Goal: Task Accomplishment & Management: Manage account settings

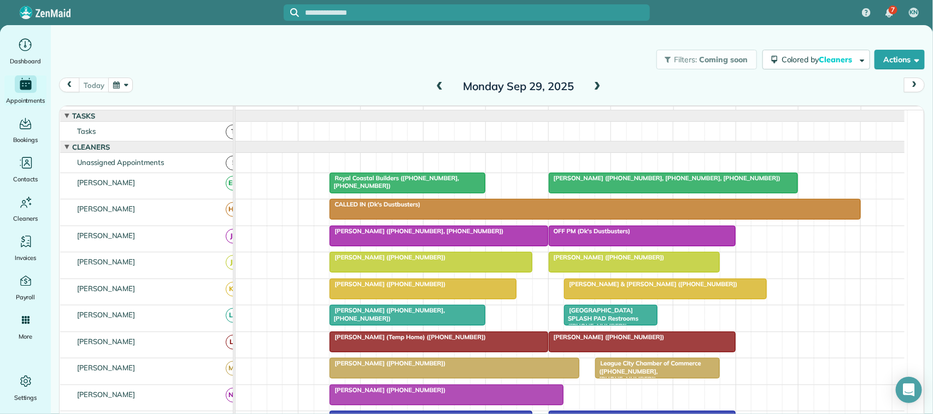
scroll to position [251, 0]
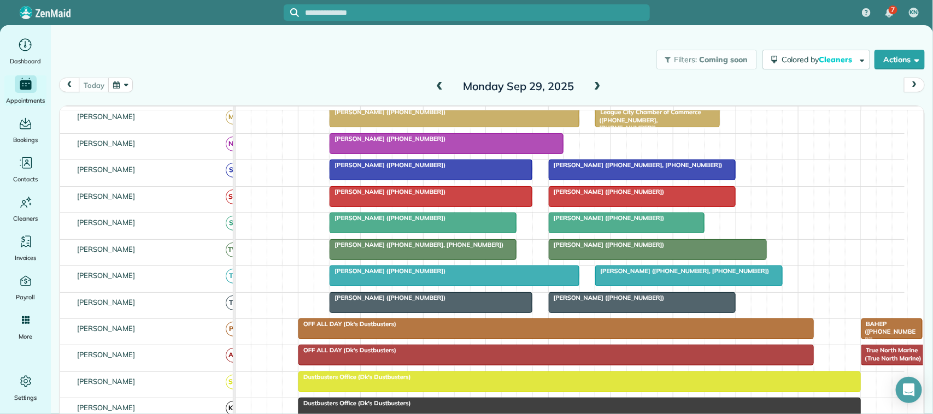
click at [127, 85] on button "button" at bounding box center [120, 85] width 25 height 15
click at [256, 91] on link "Next" at bounding box center [254, 91] width 30 height 27
click at [204, 120] on link "1" at bounding box center [200, 123] width 17 height 17
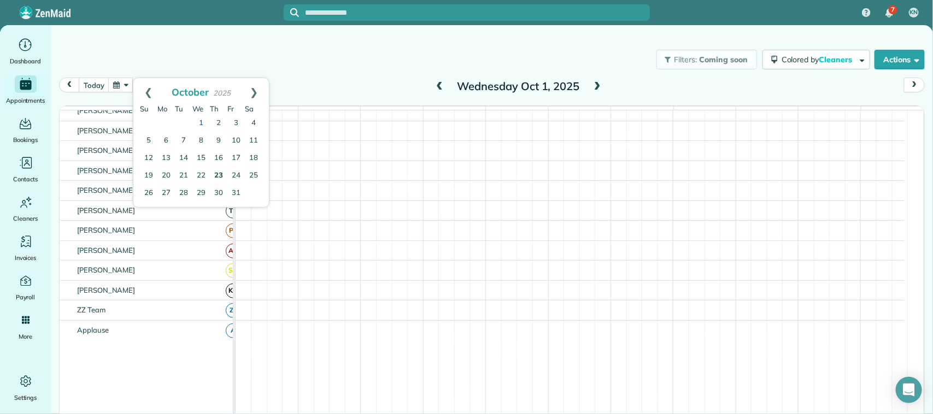
scroll to position [198, 0]
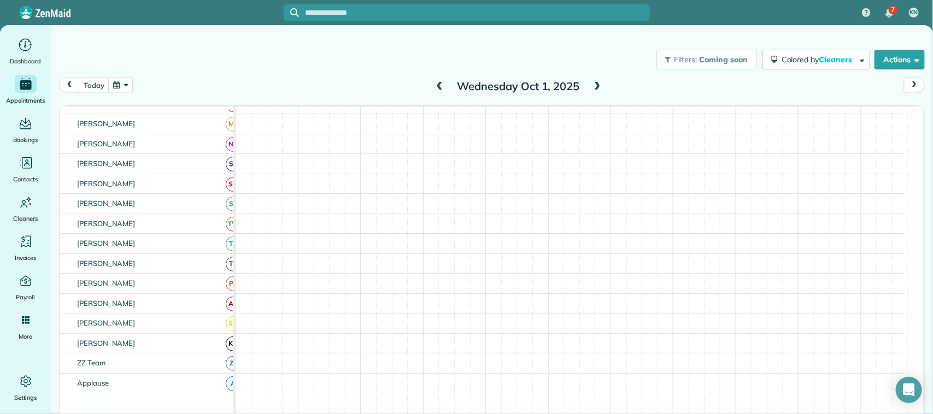
click at [594, 84] on span at bounding box center [597, 87] width 12 height 10
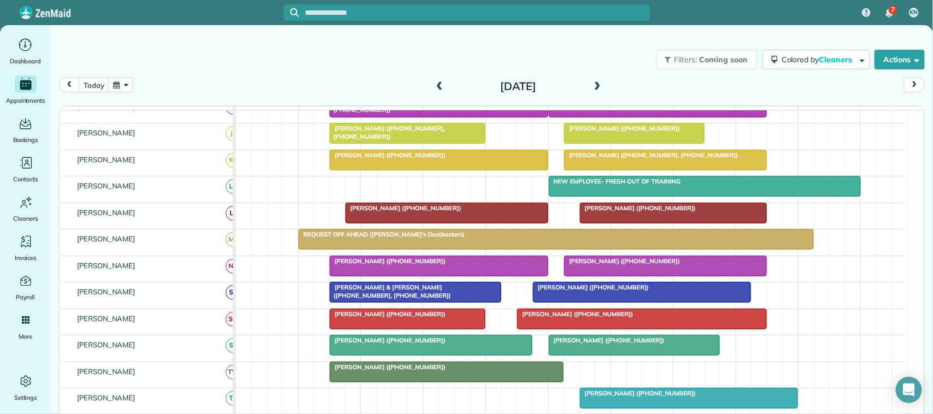
scroll to position [115, 0]
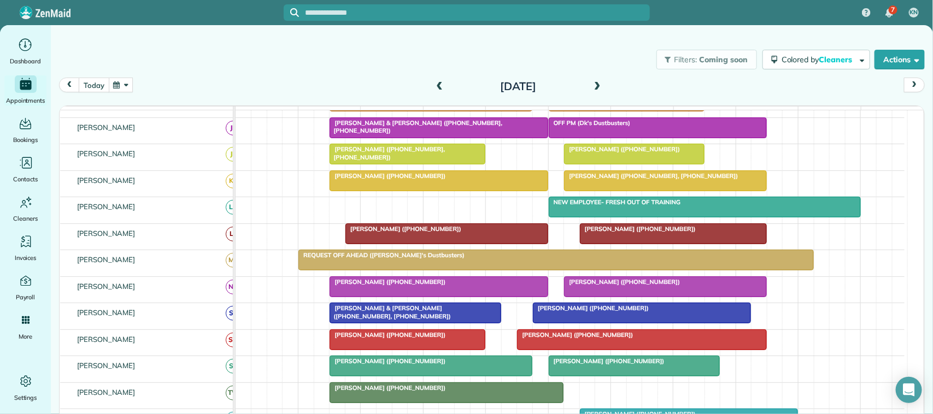
click at [90, 87] on button "today" at bounding box center [94, 85] width 30 height 15
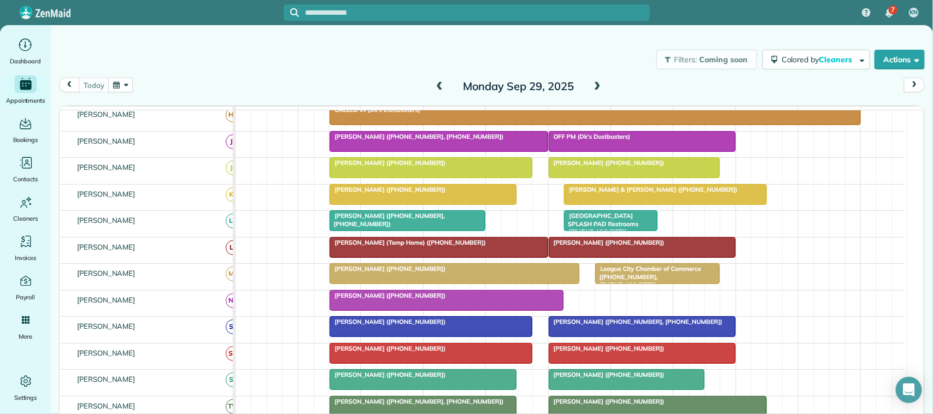
scroll to position [108, 0]
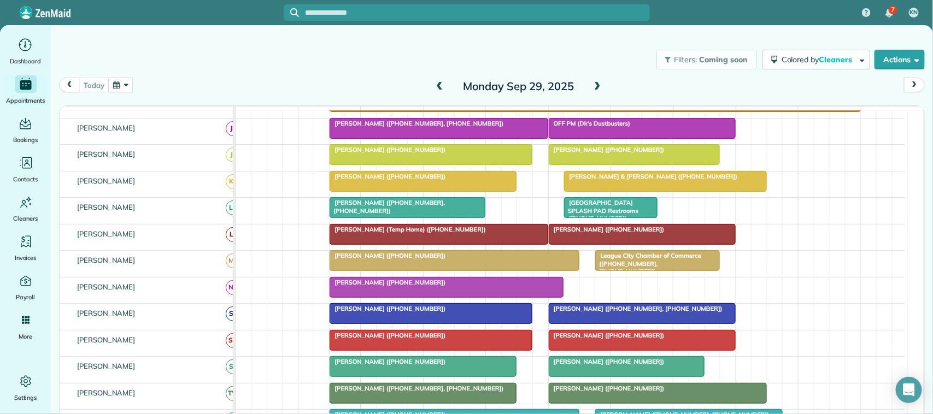
click at [665, 223] on div "Nick Pritchard (+17132520695, +18327586866) Tuscan Lakes SPLASH PAD Restrooms (…" at bounding box center [569, 211] width 669 height 26
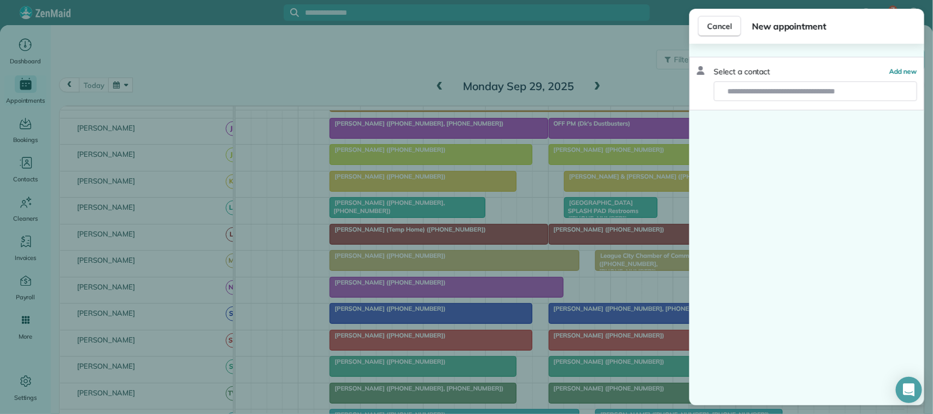
click at [664, 247] on div "Cancel New appointment Select a contact Add new" at bounding box center [466, 207] width 933 height 414
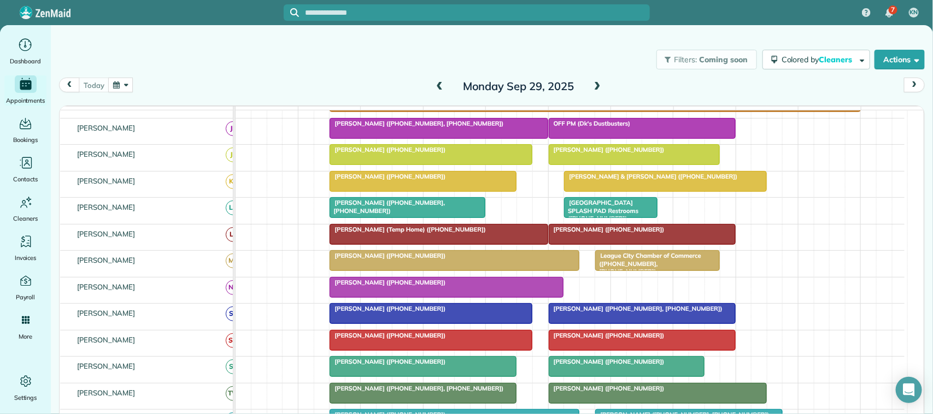
click at [685, 233] on div "[PERSON_NAME] ([PHONE_NUMBER])" at bounding box center [642, 230] width 180 height 8
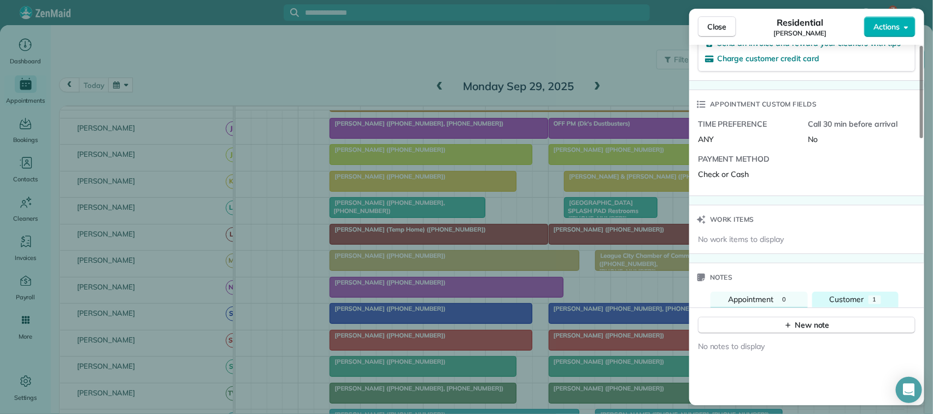
click at [877, 302] on div "1" at bounding box center [874, 300] width 13 height 9
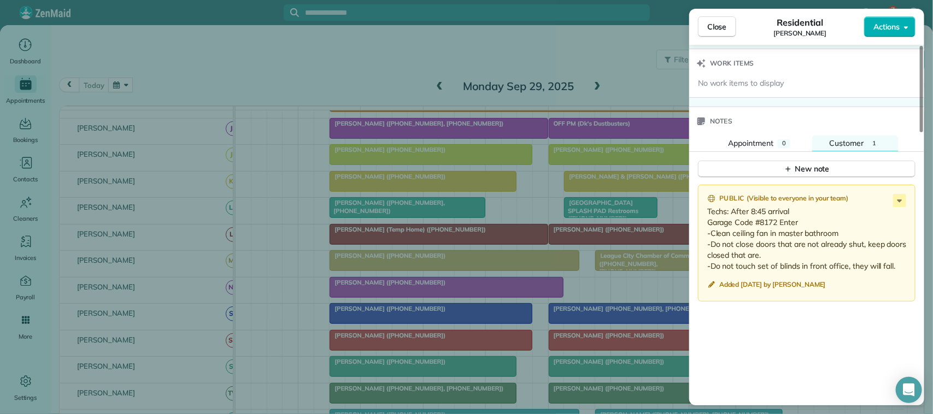
scroll to position [956, 0]
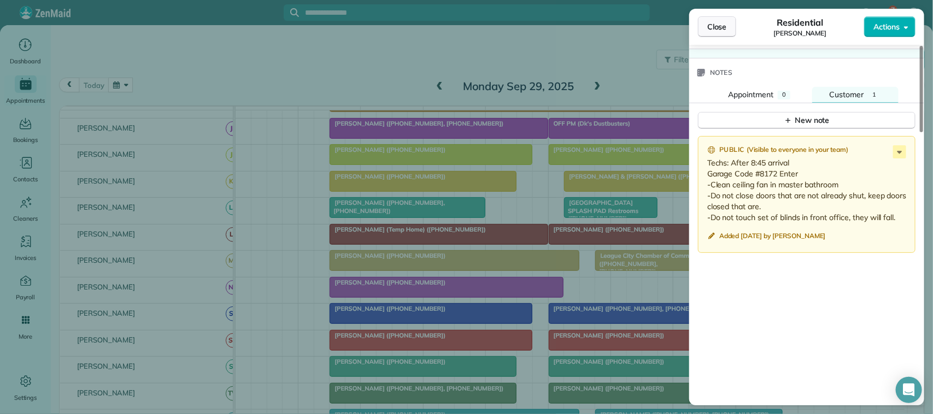
click at [727, 33] on button "Close" at bounding box center [717, 26] width 38 height 21
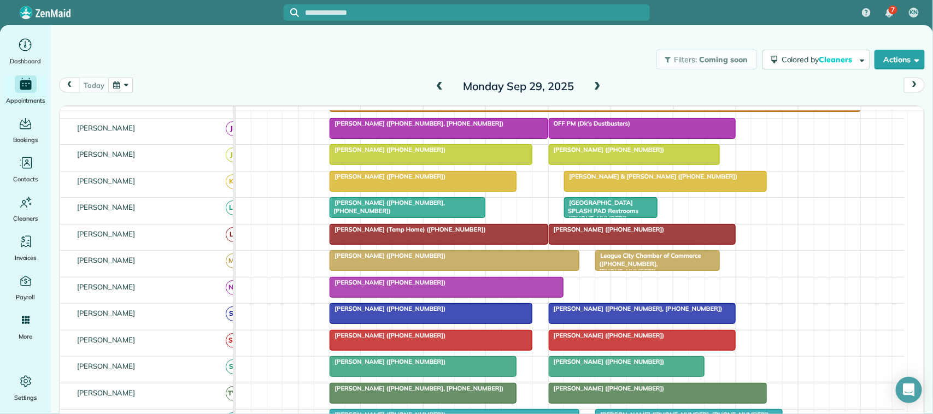
click at [129, 85] on button "button" at bounding box center [120, 85] width 25 height 15
click at [244, 91] on link "Next" at bounding box center [254, 91] width 30 height 27
click at [205, 122] on link "1" at bounding box center [200, 123] width 17 height 17
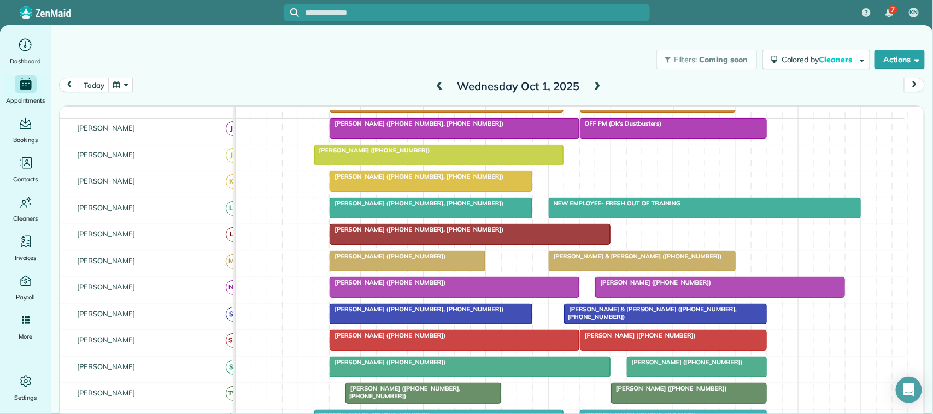
scroll to position [67, 0]
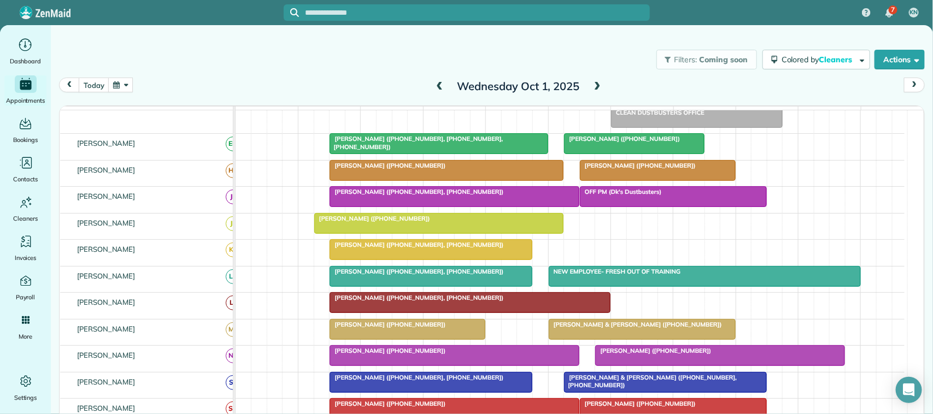
click at [591, 83] on span at bounding box center [597, 87] width 12 height 10
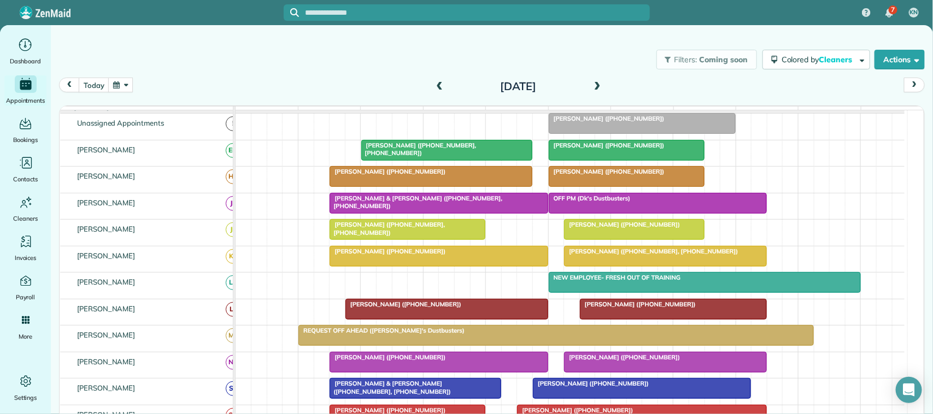
scroll to position [46, 0]
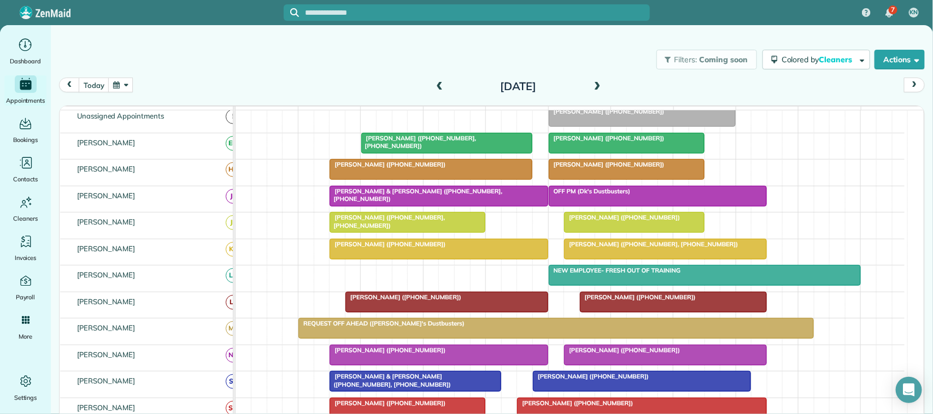
click at [615, 301] on span "[PERSON_NAME] ([PHONE_NUMBER])" at bounding box center [637, 297] width 117 height 8
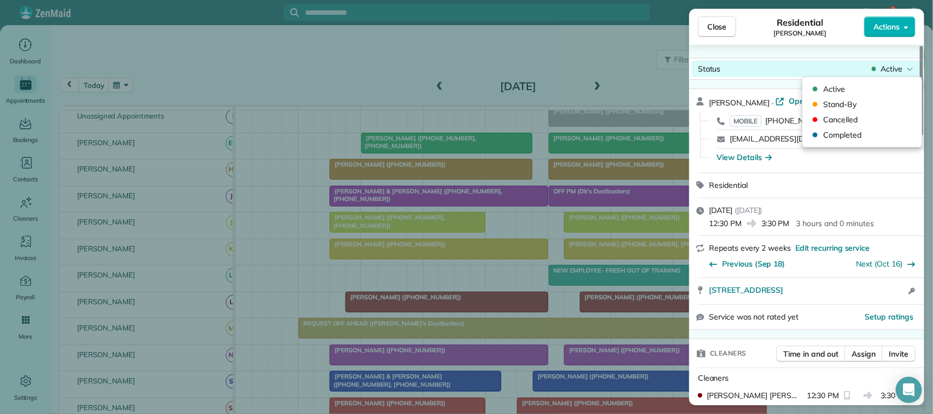
click at [886, 69] on span "Active" at bounding box center [891, 68] width 22 height 11
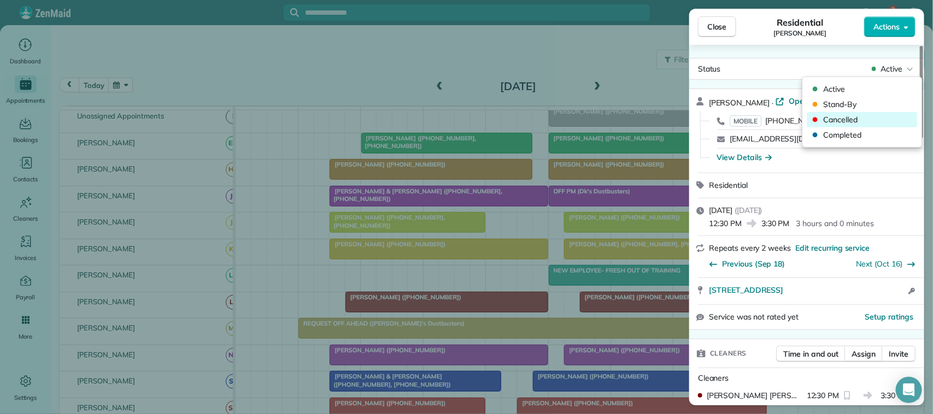
click at [869, 122] on span "Cancelled" at bounding box center [869, 119] width 92 height 11
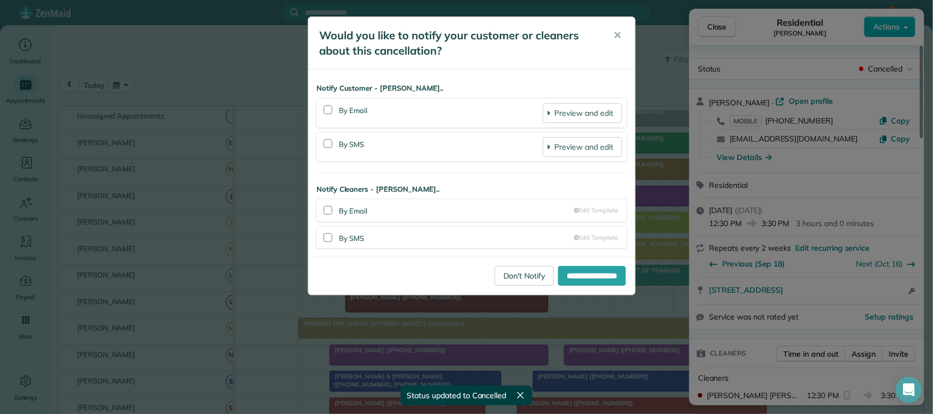
click at [321, 145] on div at bounding box center [328, 144] width 14 height 25
click at [328, 145] on div at bounding box center [327, 143] width 9 height 9
click at [578, 279] on input "**********" at bounding box center [592, 276] width 68 height 20
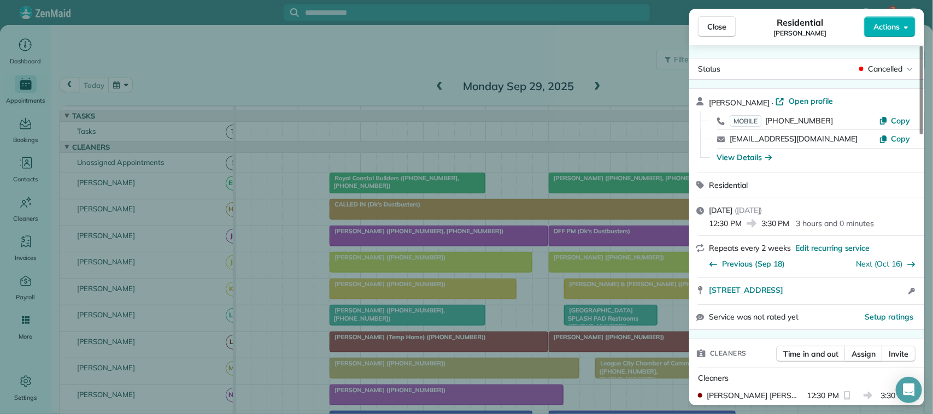
click at [154, 100] on div "Close Residential Keith Griffin Actions Status Cancelled Keith Griffin · Open p…" at bounding box center [466, 207] width 933 height 414
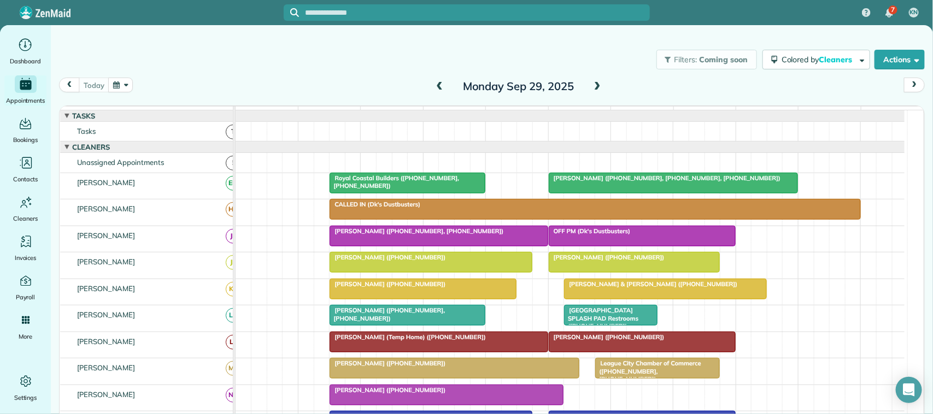
click at [124, 86] on button "button" at bounding box center [120, 85] width 25 height 15
click at [183, 192] on link "30" at bounding box center [183, 193] width 17 height 17
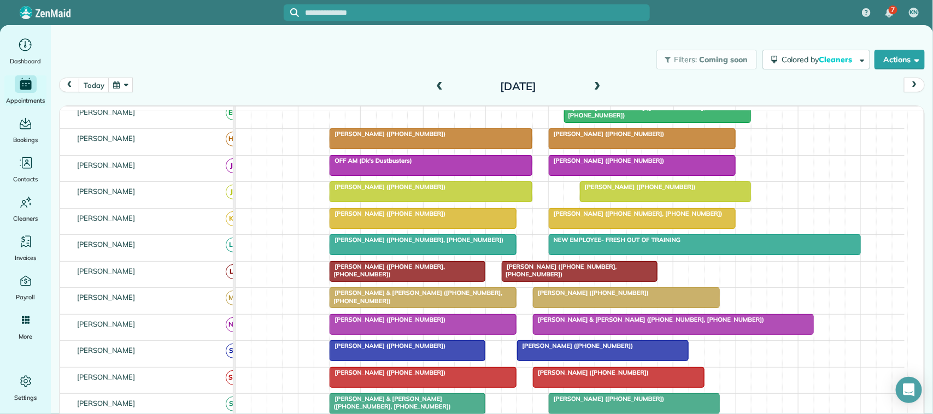
scroll to position [273, 0]
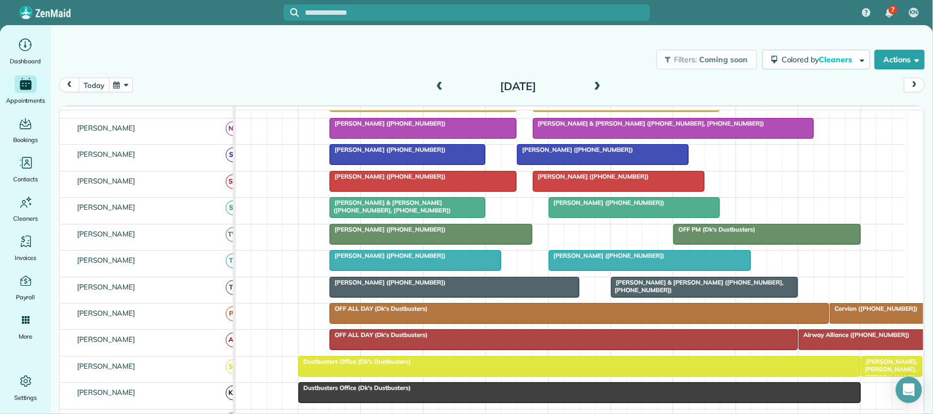
click at [107, 80] on button "today" at bounding box center [94, 85] width 30 height 15
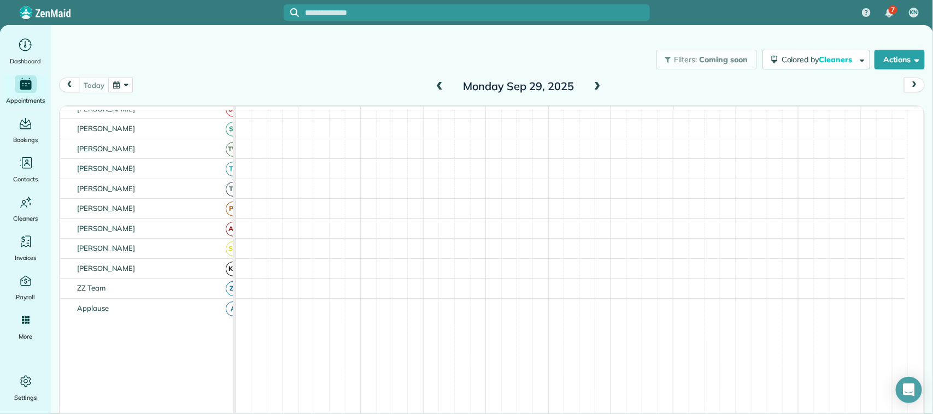
scroll to position [214, 0]
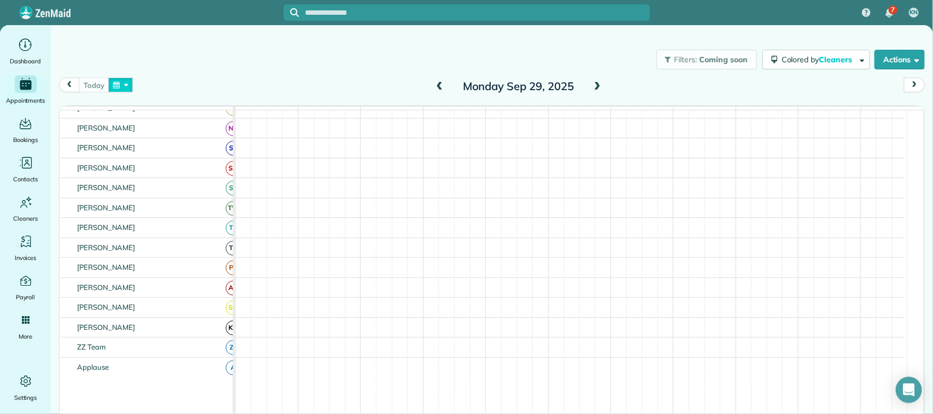
click at [115, 82] on button "button" at bounding box center [120, 85] width 25 height 15
click at [255, 91] on link "Next" at bounding box center [254, 91] width 30 height 27
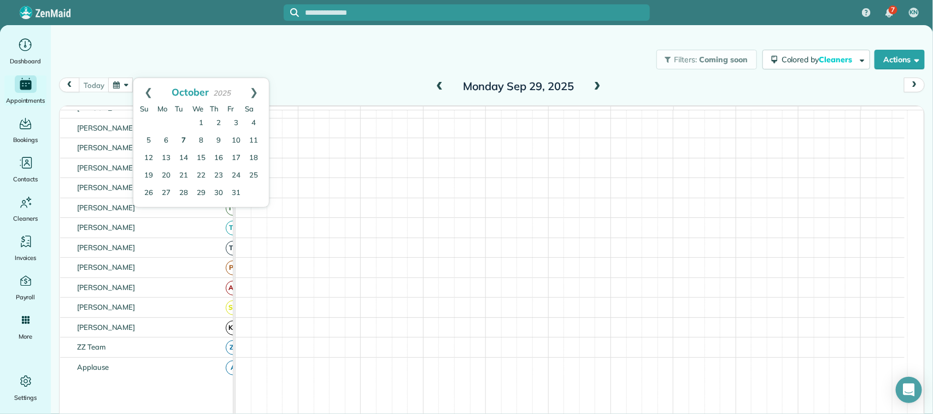
scroll to position [267, 0]
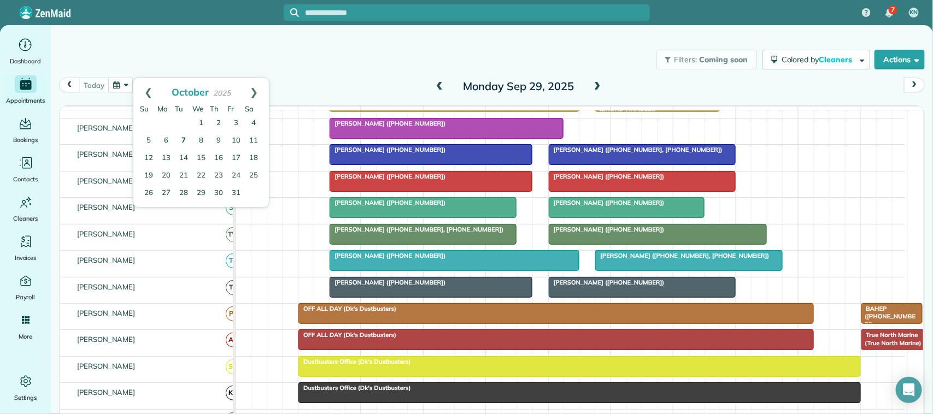
click at [185, 139] on link "7" at bounding box center [183, 140] width 17 height 17
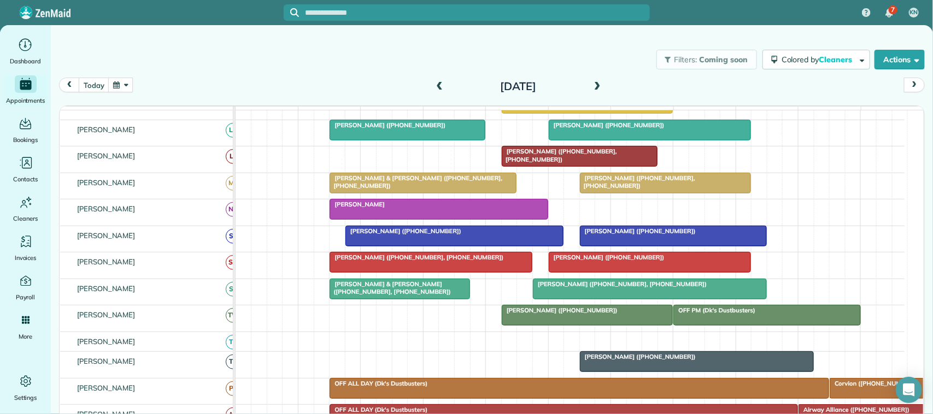
scroll to position [0, 0]
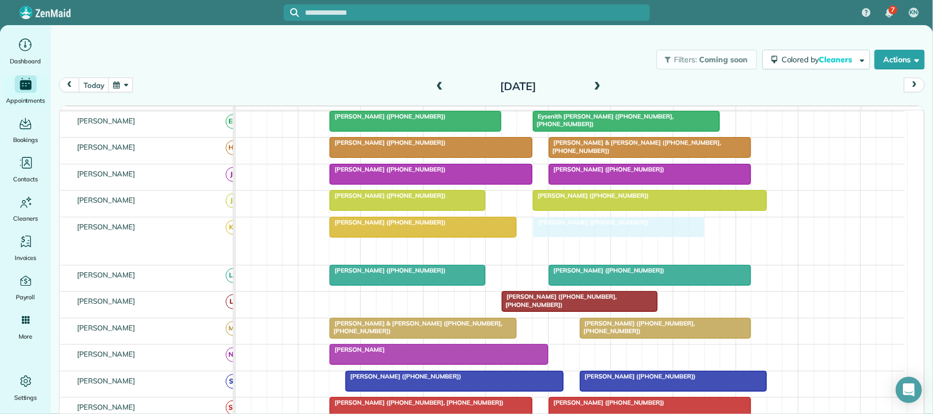
drag, startPoint x: 545, startPoint y: 265, endPoint x: 569, endPoint y: 249, distance: 28.6
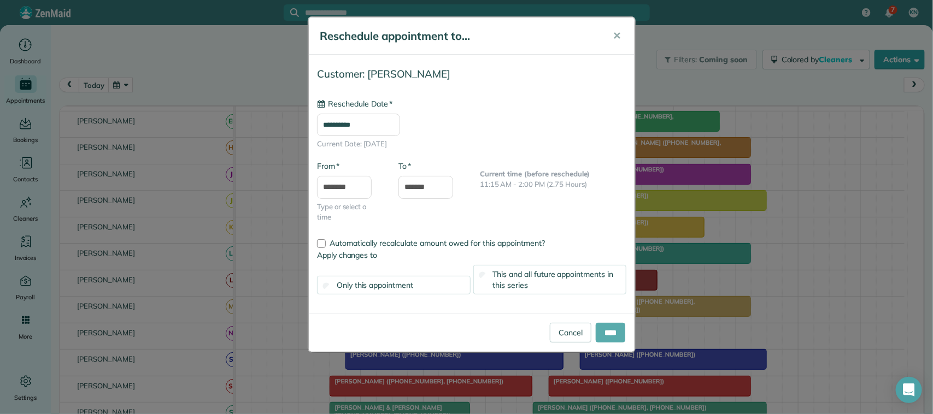
type input "**********"
click at [607, 328] on input "****" at bounding box center [610, 333] width 30 height 20
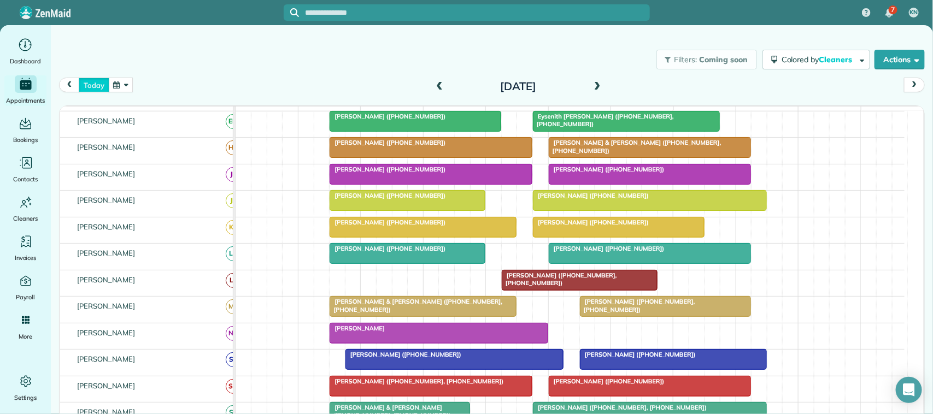
click at [102, 91] on button "today" at bounding box center [94, 85] width 30 height 15
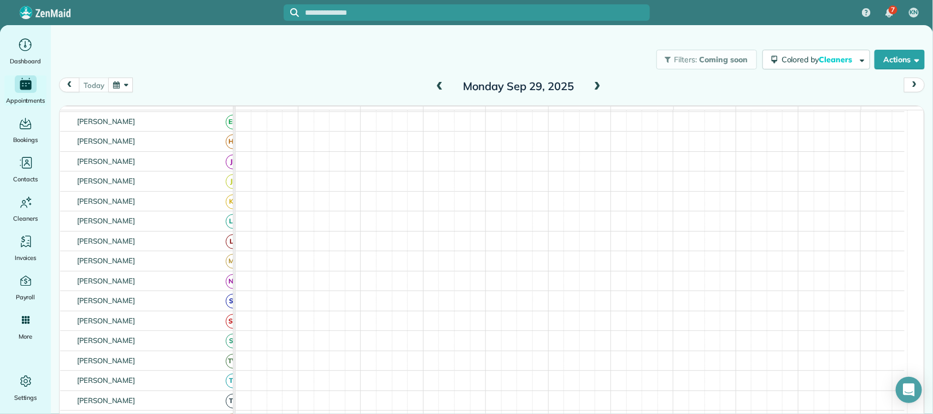
click at [115, 85] on button "button" at bounding box center [120, 85] width 25 height 15
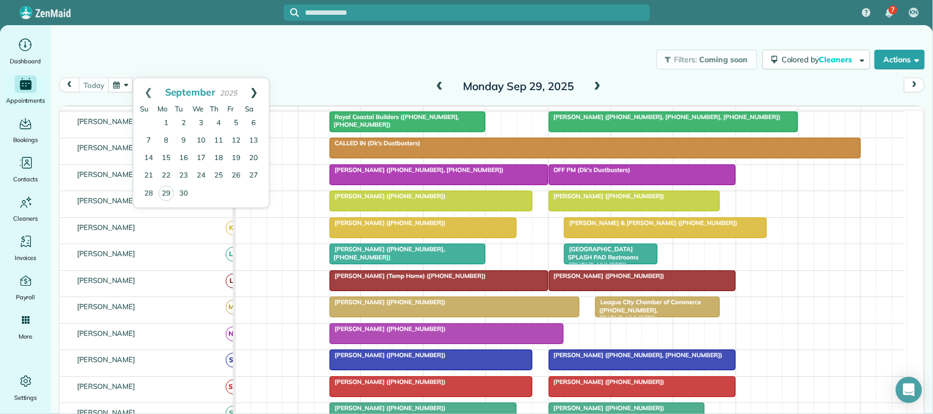
click at [268, 86] on link "Next" at bounding box center [254, 91] width 30 height 27
click at [187, 137] on link "7" at bounding box center [183, 140] width 17 height 17
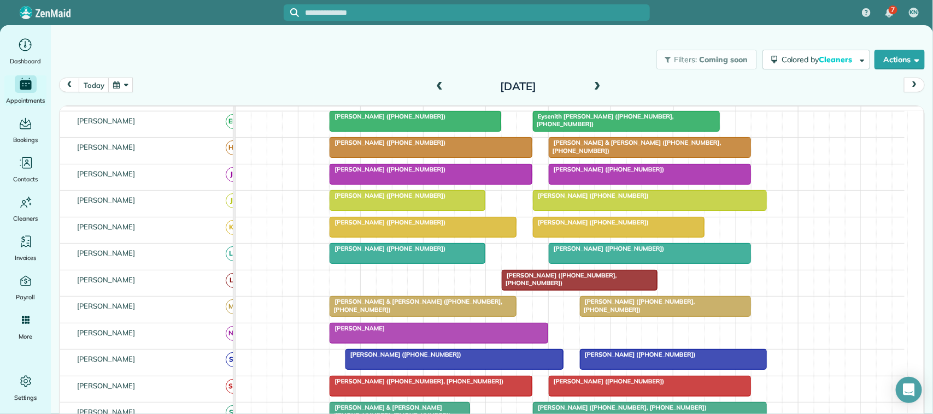
click at [135, 89] on div "today Tuesday Oct 7, 2025" at bounding box center [491, 88] width 865 height 21
click at [126, 89] on button "button" at bounding box center [120, 85] width 25 height 15
click at [185, 190] on link "30" at bounding box center [183, 193] width 17 height 17
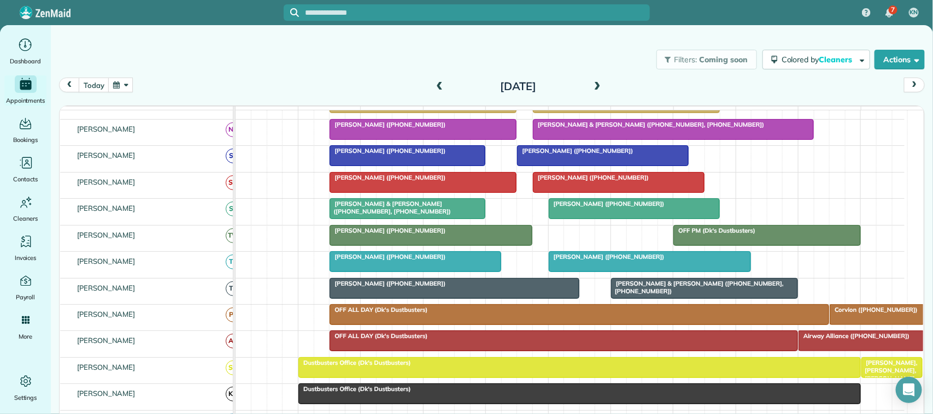
scroll to position [273, 0]
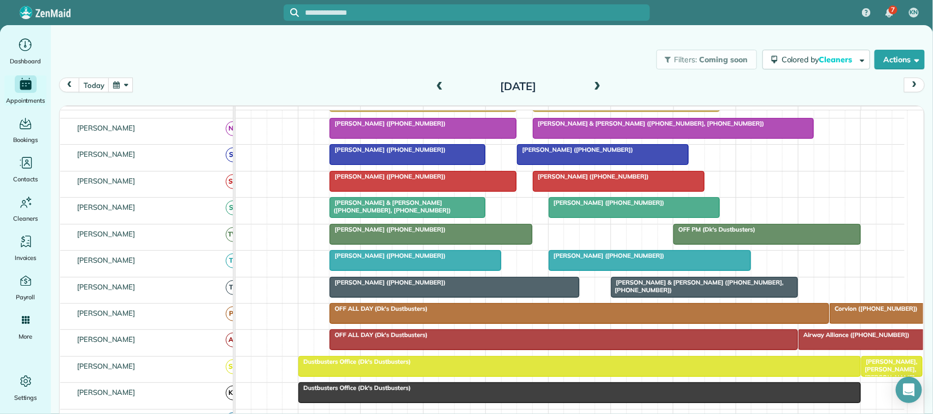
click at [590, 217] on div at bounding box center [634, 208] width 170 height 20
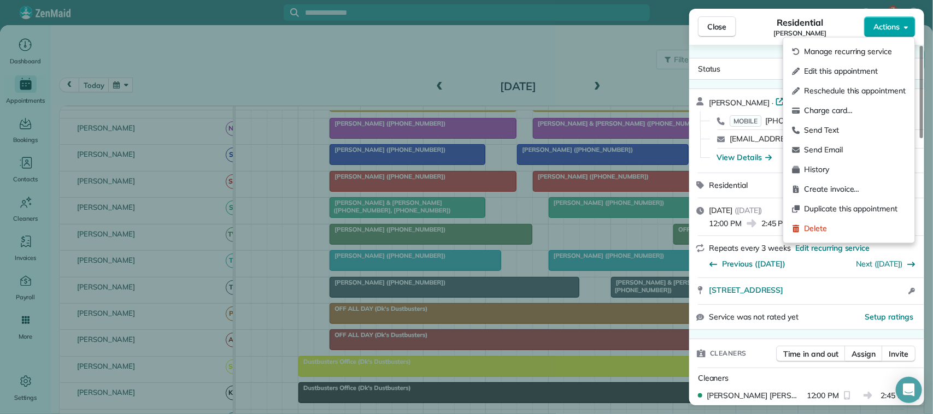
click at [892, 26] on span "Actions" at bounding box center [886, 26] width 26 height 11
click at [866, 47] on span "Manage recurring service" at bounding box center [855, 51] width 102 height 11
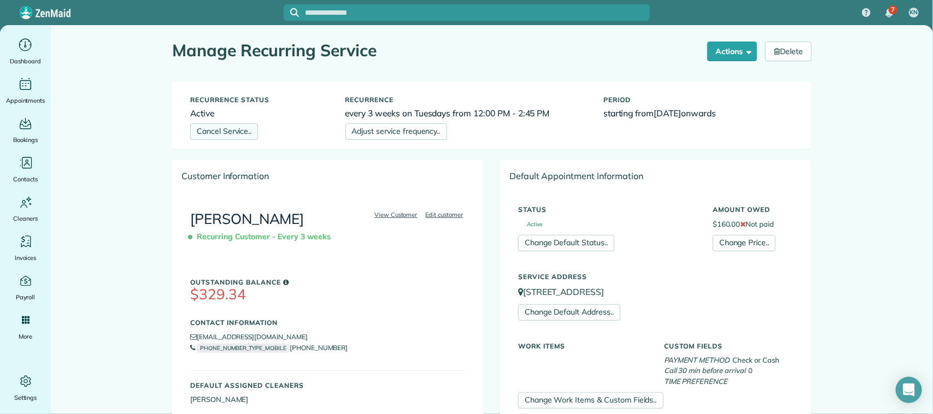
click at [244, 138] on link "Cancel Service.." at bounding box center [224, 131] width 68 height 16
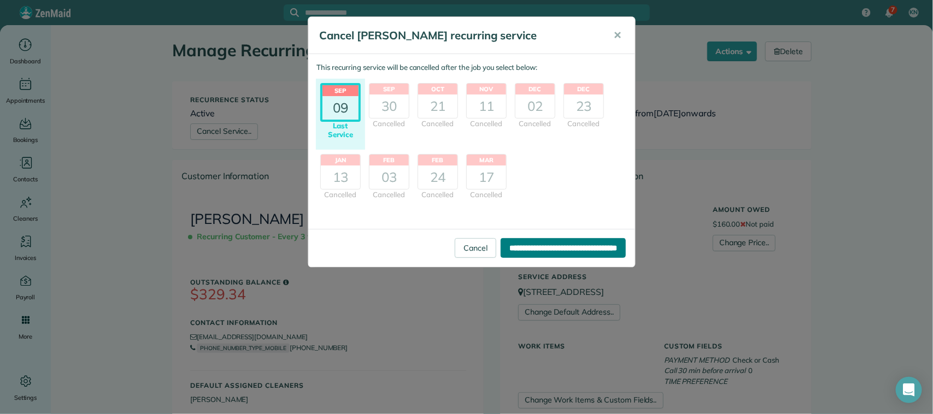
click at [545, 249] on input "**********" at bounding box center [562, 248] width 125 height 20
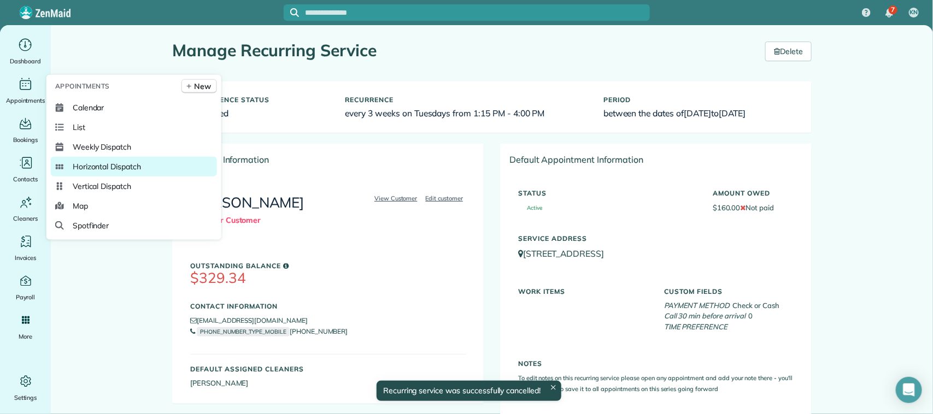
click at [105, 164] on span "Horizontal Dispatch" at bounding box center [107, 166] width 68 height 11
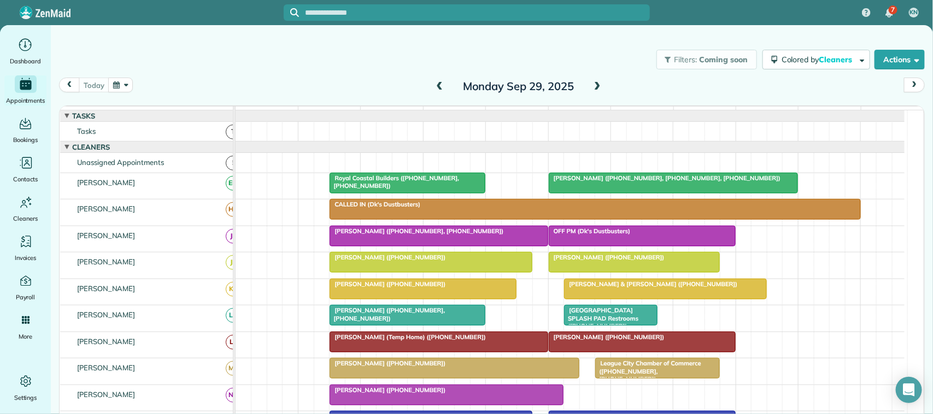
click at [123, 89] on button "button" at bounding box center [120, 85] width 25 height 15
click at [265, 98] on link "Next" at bounding box center [254, 91] width 30 height 27
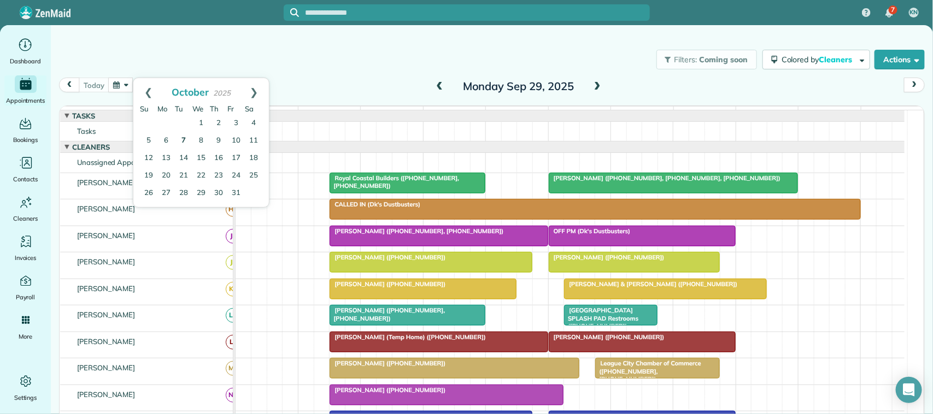
click at [184, 143] on link "7" at bounding box center [183, 140] width 17 height 17
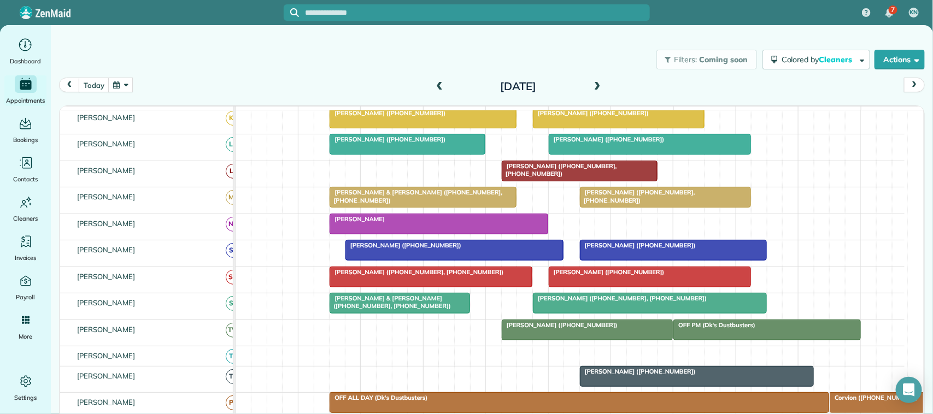
scroll to position [205, 0]
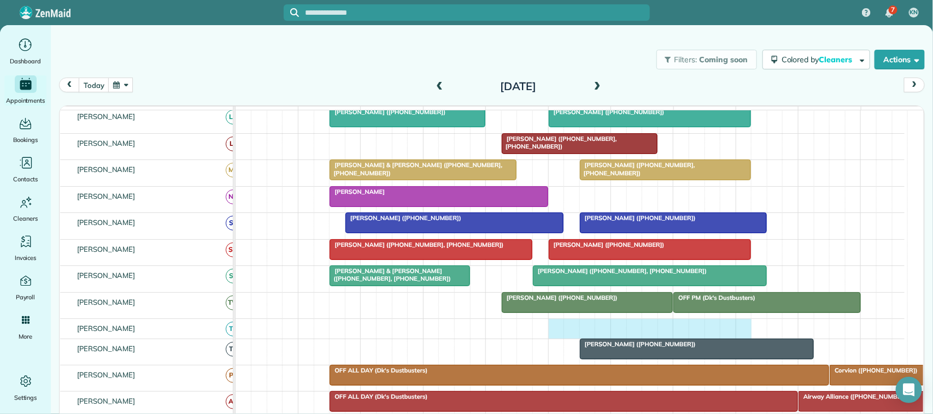
drag, startPoint x: 552, startPoint y: 340, endPoint x: 741, endPoint y: 340, distance: 188.5
click at [741, 338] on div at bounding box center [569, 328] width 669 height 19
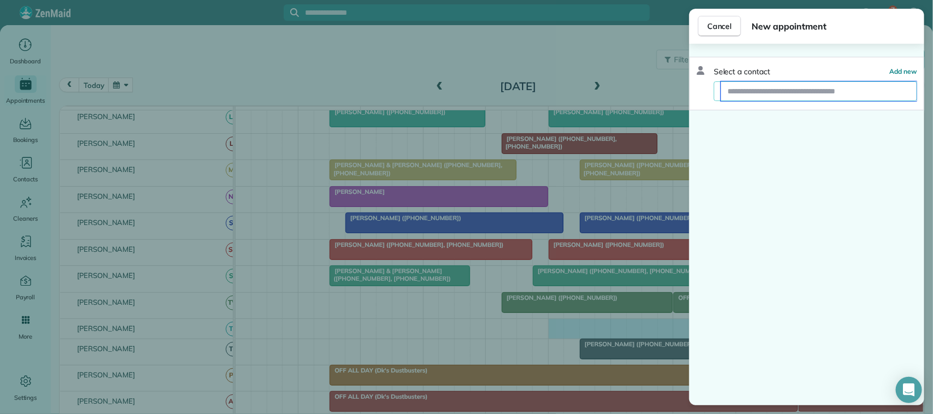
click at [792, 81] on input "text" at bounding box center [819, 91] width 196 height 20
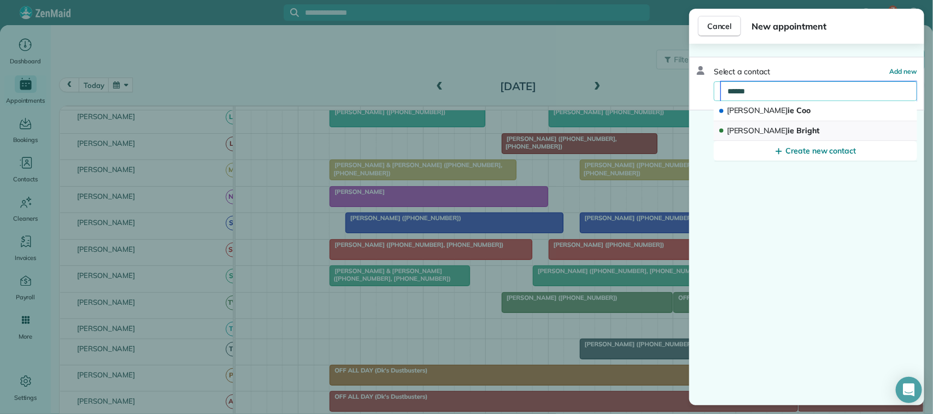
type input "******"
click at [784, 126] on button "[PERSON_NAME]" at bounding box center [814, 131] width 203 height 20
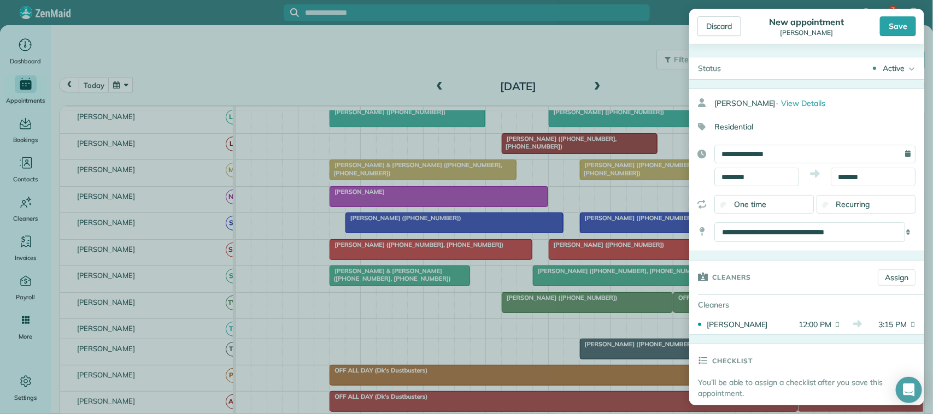
click at [836, 213] on div "Recurring" at bounding box center [865, 204] width 99 height 19
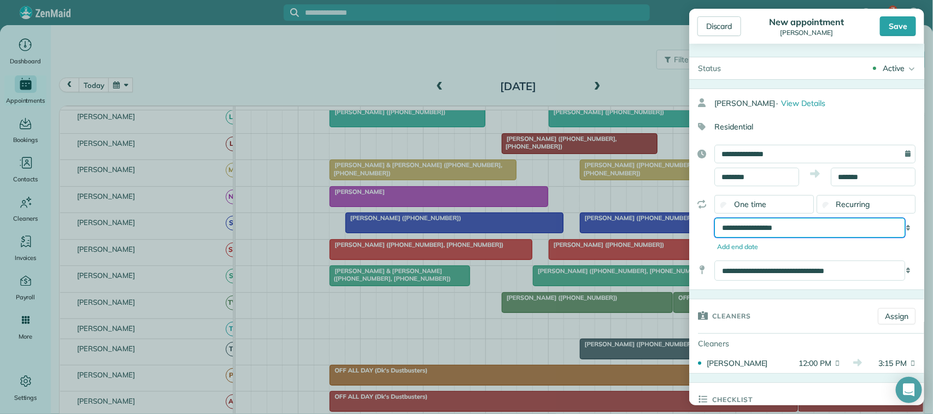
click at [801, 231] on select "**********" at bounding box center [809, 228] width 191 height 20
select select "**********"
click at [714, 219] on select "**********" at bounding box center [809, 228] width 191 height 20
click at [903, 22] on div "Save" at bounding box center [898, 26] width 36 height 20
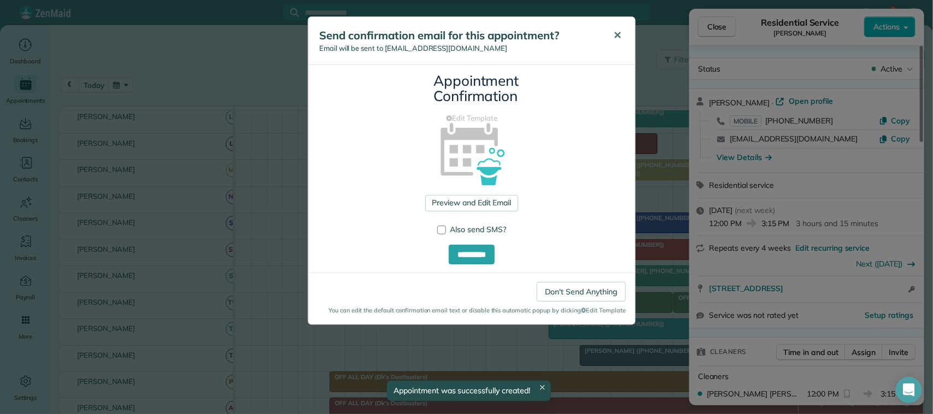
click at [622, 34] on button "✕" at bounding box center [617, 35] width 25 height 26
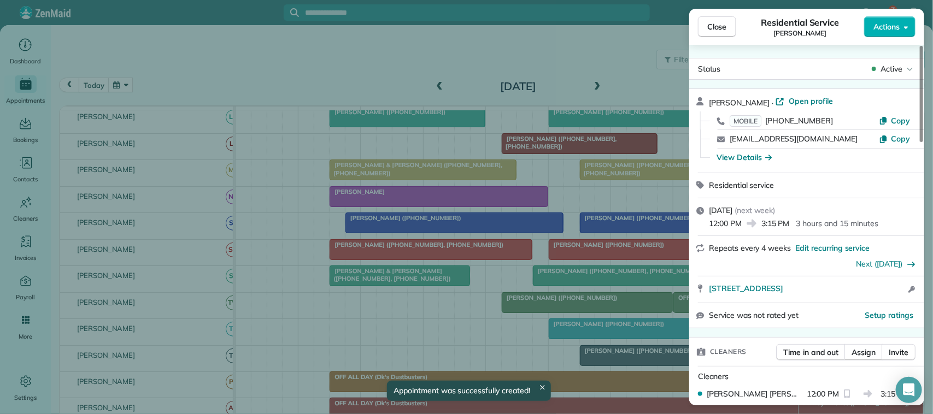
click at [730, 32] on button "Close" at bounding box center [717, 26] width 38 height 21
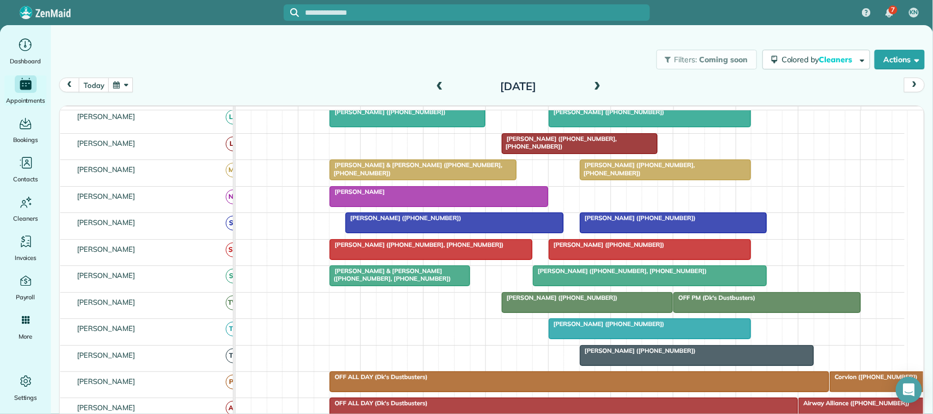
click at [594, 339] on div at bounding box center [650, 329] width 202 height 20
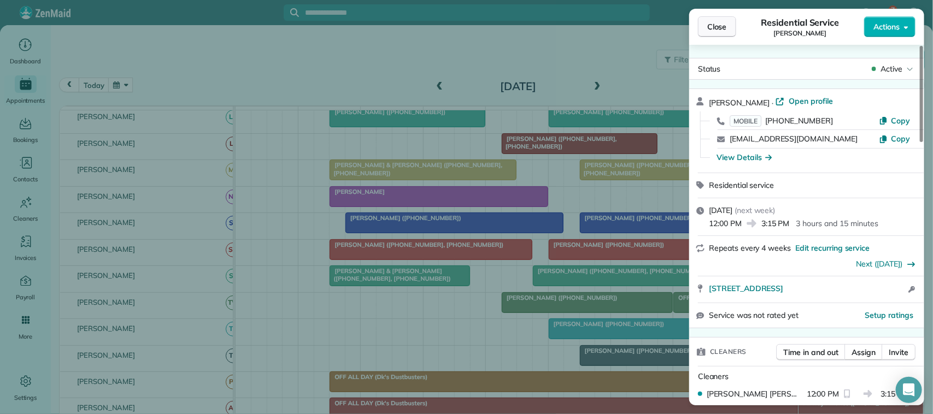
click at [733, 22] on button "Close" at bounding box center [717, 26] width 38 height 21
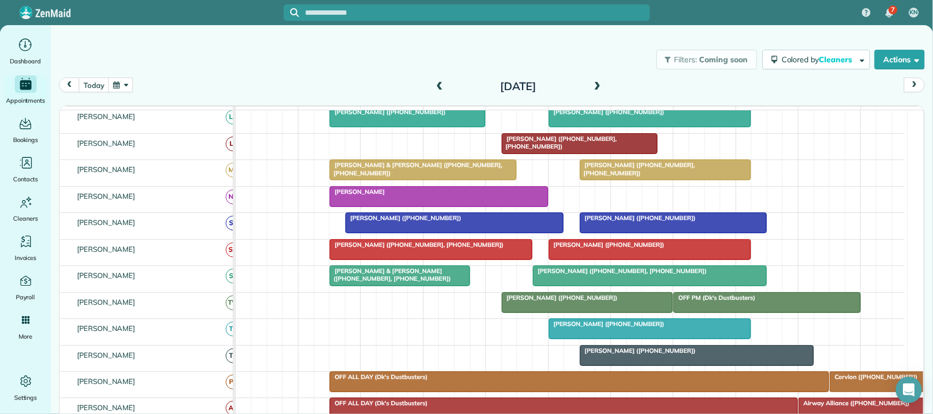
click at [117, 88] on button "button" at bounding box center [120, 85] width 25 height 15
click at [182, 123] on link "2" at bounding box center [183, 123] width 17 height 17
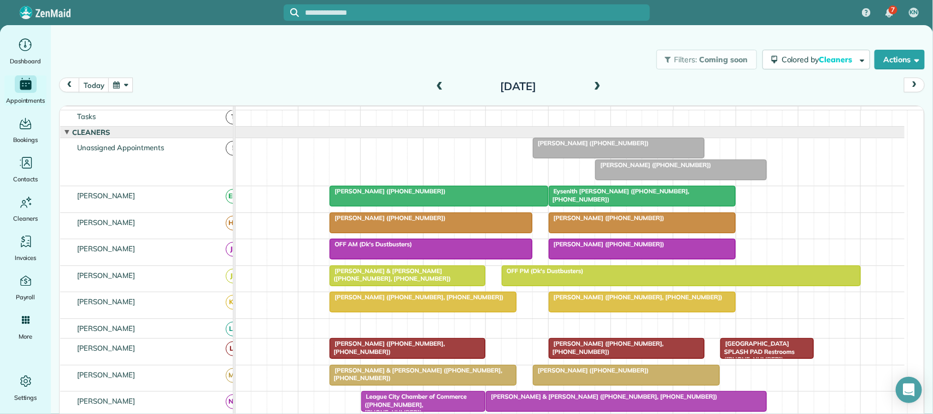
click at [132, 82] on button "button" at bounding box center [120, 85] width 25 height 15
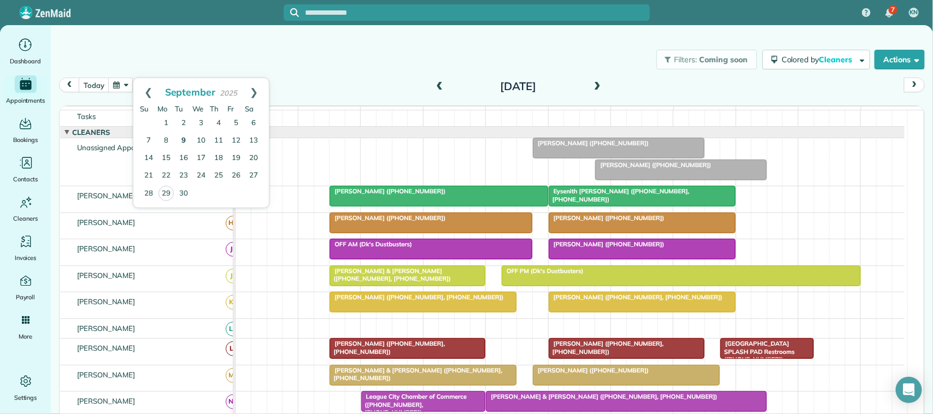
click at [179, 143] on link "9" at bounding box center [183, 140] width 17 height 17
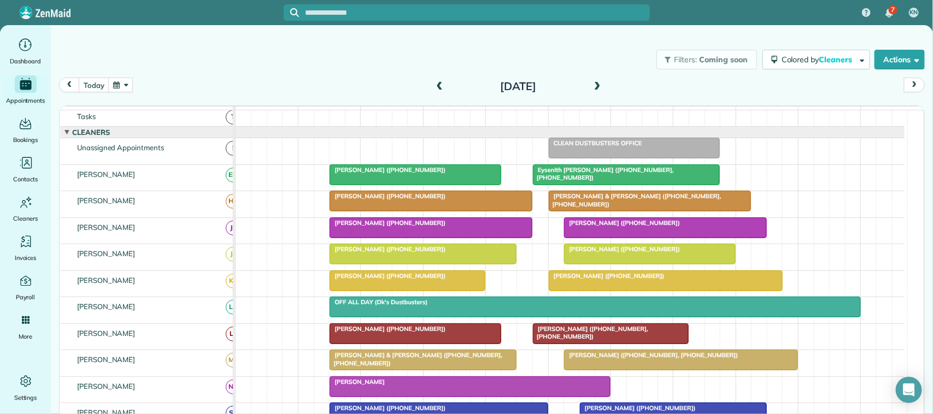
click at [119, 83] on button "button" at bounding box center [120, 85] width 25 height 15
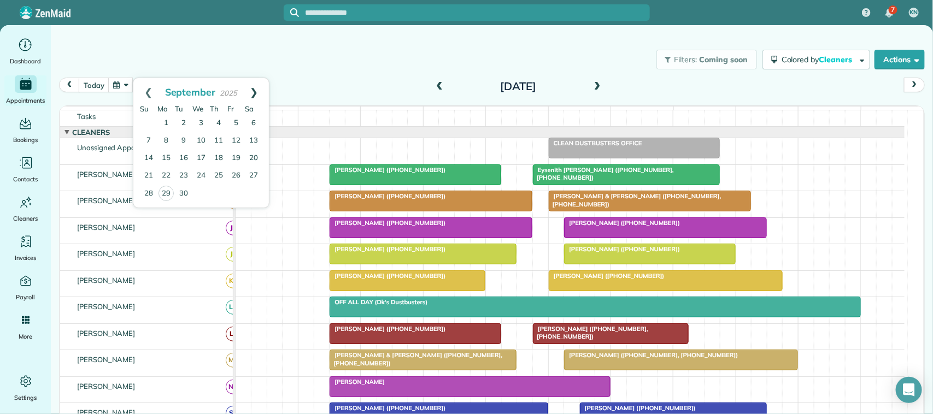
click at [255, 93] on link "Next" at bounding box center [254, 91] width 30 height 27
click at [241, 141] on link "10" at bounding box center [235, 140] width 17 height 17
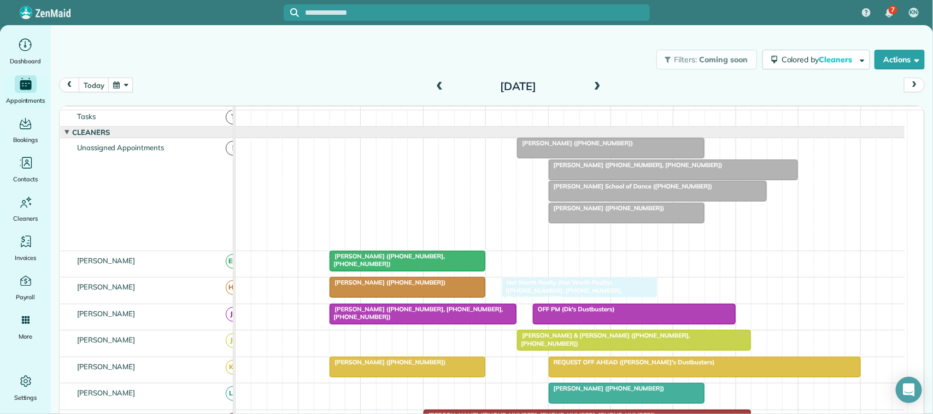
drag, startPoint x: 596, startPoint y: 250, endPoint x: 555, endPoint y: 298, distance: 63.6
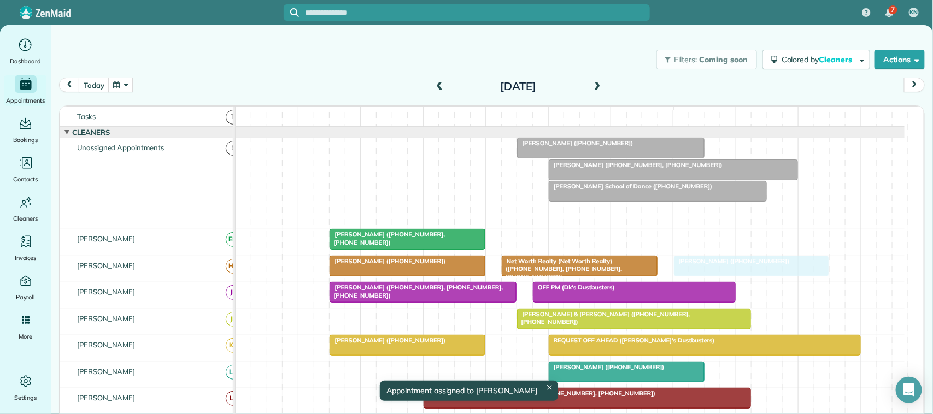
drag, startPoint x: 582, startPoint y: 226, endPoint x: 712, endPoint y: 281, distance: 141.0
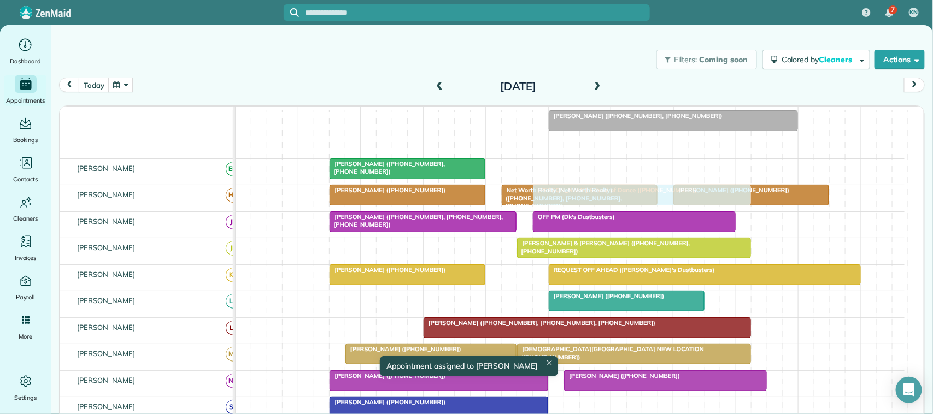
scroll to position [83, 0]
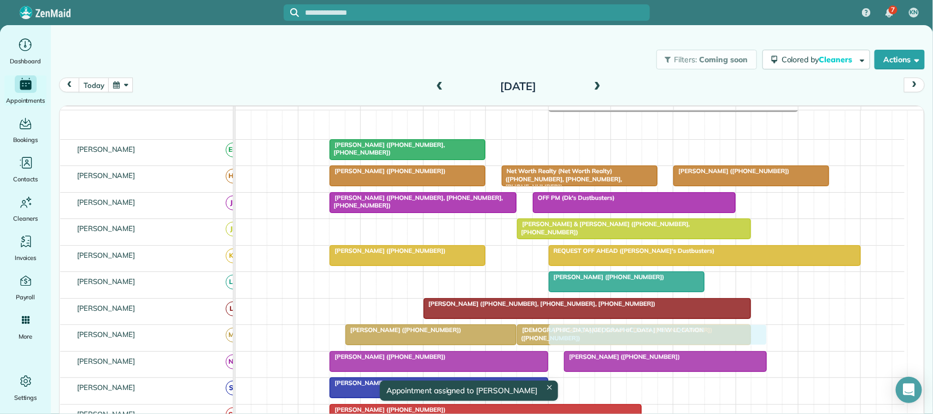
drag, startPoint x: 591, startPoint y: 207, endPoint x: 585, endPoint y: 343, distance: 136.2
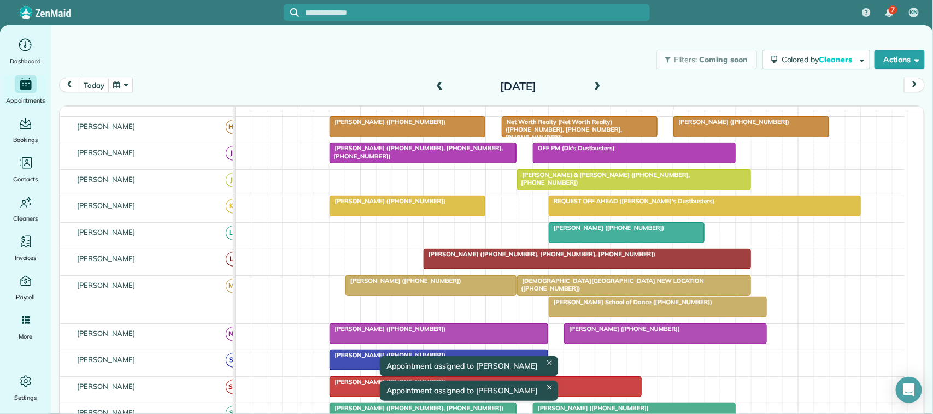
scroll to position [129, 0]
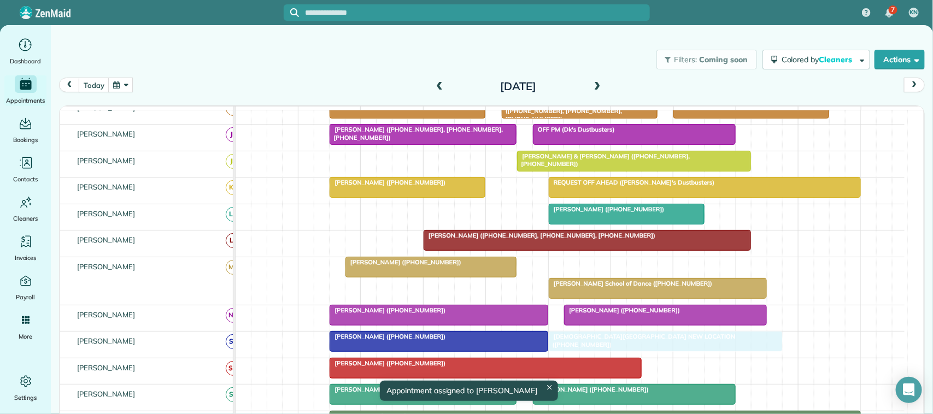
drag, startPoint x: 592, startPoint y: 278, endPoint x: 621, endPoint y: 351, distance: 78.9
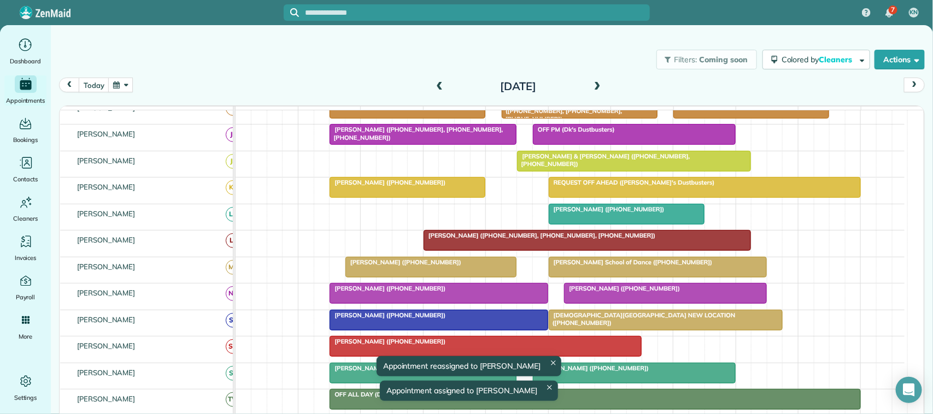
scroll to position [0, 0]
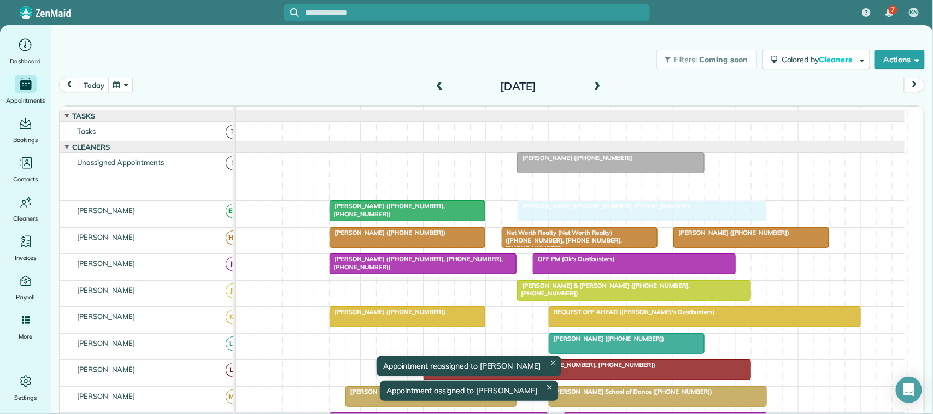
drag, startPoint x: 581, startPoint y: 200, endPoint x: 551, endPoint y: 224, distance: 38.5
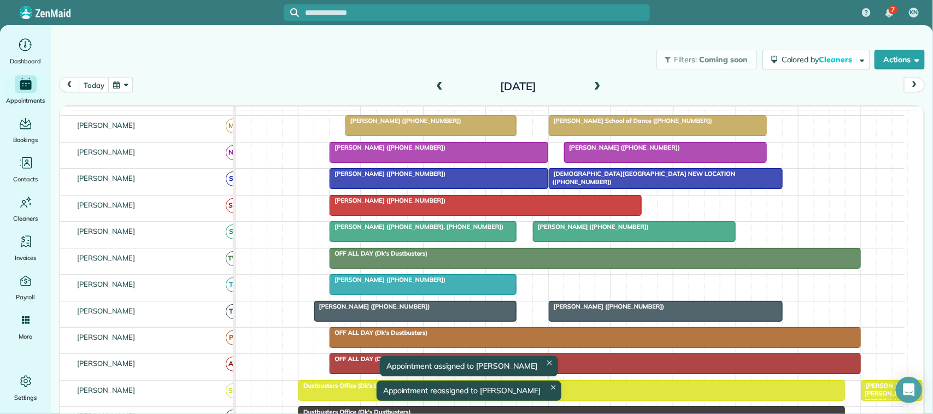
scroll to position [273, 0]
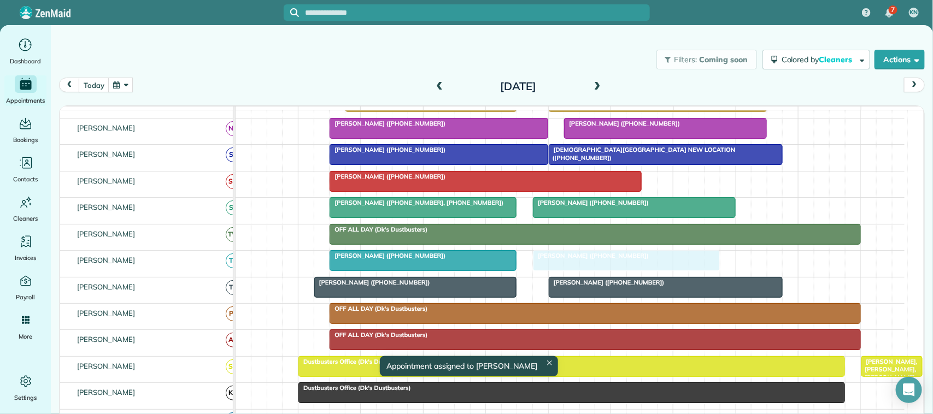
drag, startPoint x: 575, startPoint y: 170, endPoint x: 594, endPoint y: 272, distance: 103.5
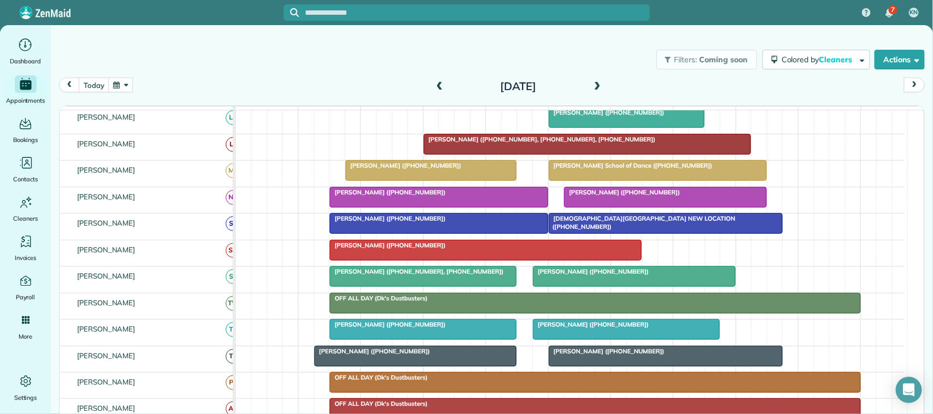
scroll to position [149, 0]
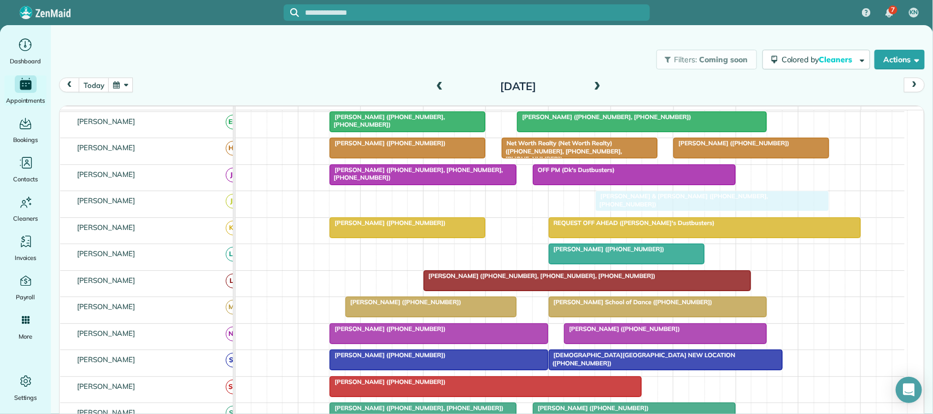
drag, startPoint x: 561, startPoint y: 209, endPoint x: 637, endPoint y: 216, distance: 76.3
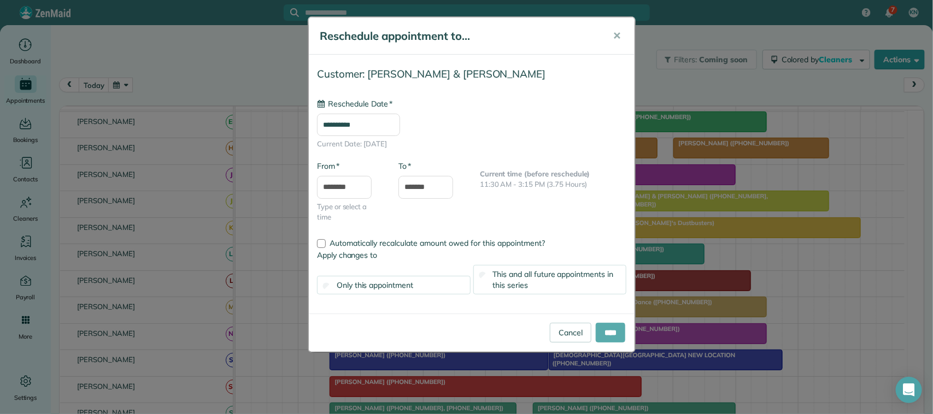
type input "**********"
click at [599, 329] on input "****" at bounding box center [610, 333] width 30 height 20
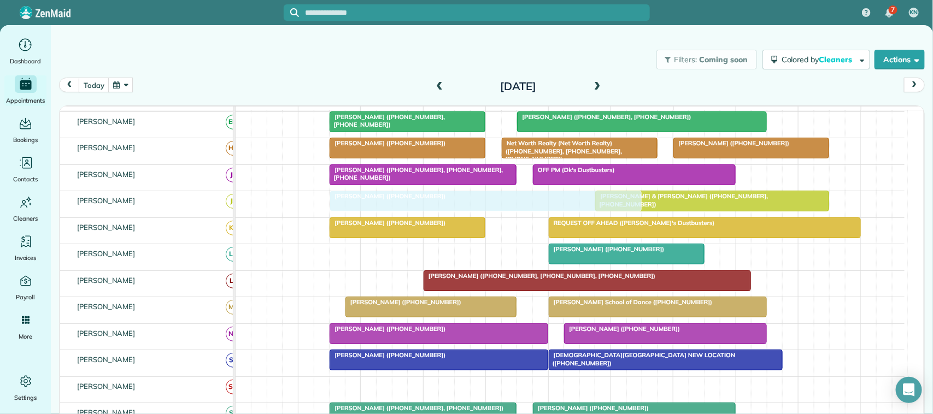
drag, startPoint x: 445, startPoint y: 268, endPoint x: 438, endPoint y: 220, distance: 48.6
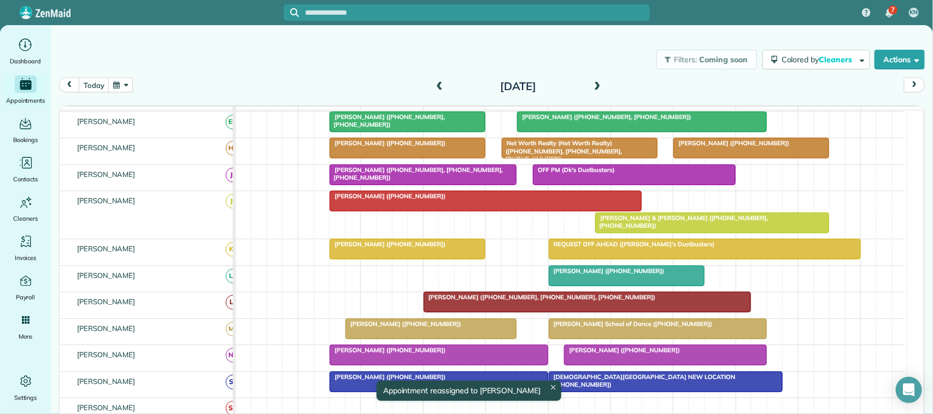
drag, startPoint x: 638, startPoint y: 209, endPoint x: 582, endPoint y: 207, distance: 56.3
click at [582, 207] on link "[PERSON_NAME] ([PHONE_NUMBER])" at bounding box center [485, 201] width 312 height 21
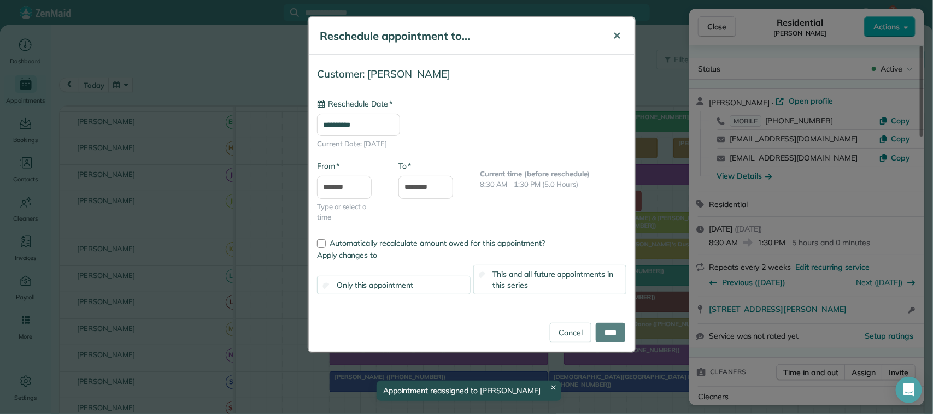
type input "**********"
click at [618, 39] on span "✕" at bounding box center [616, 36] width 8 height 13
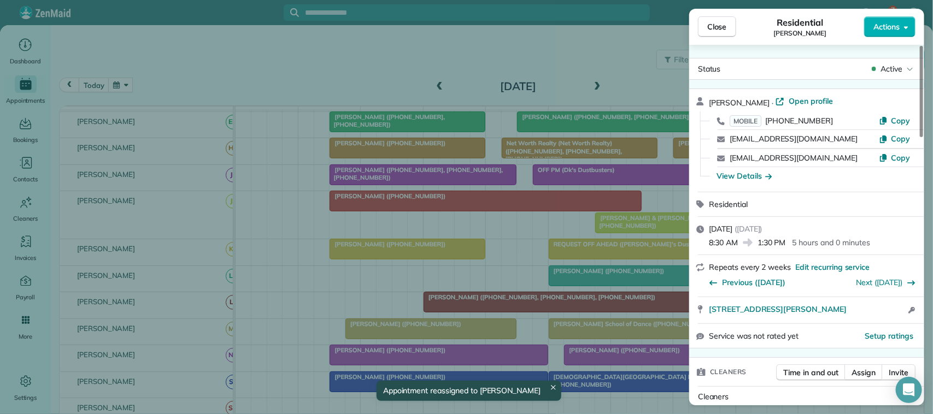
click at [709, 30] on span "Close" at bounding box center [717, 26] width 20 height 11
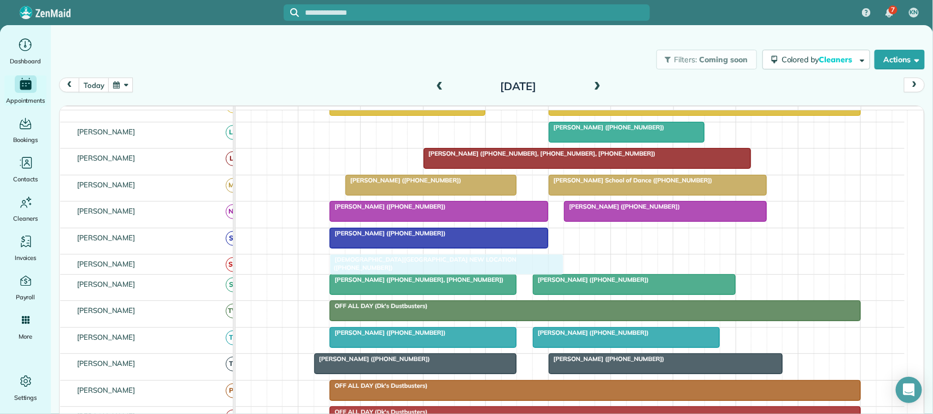
drag, startPoint x: 586, startPoint y: 250, endPoint x: 374, endPoint y: 280, distance: 214.1
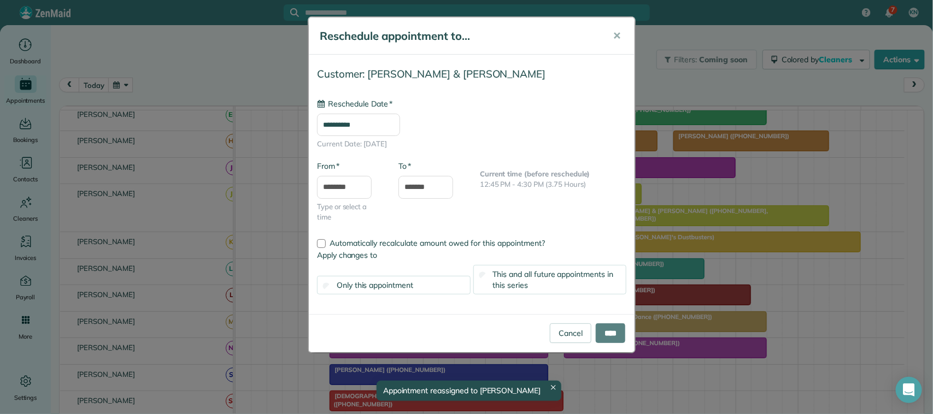
drag, startPoint x: 659, startPoint y: 231, endPoint x: 641, endPoint y: 379, distance: 148.7
type input "**********"
click at [620, 337] on input "****" at bounding box center [610, 333] width 30 height 20
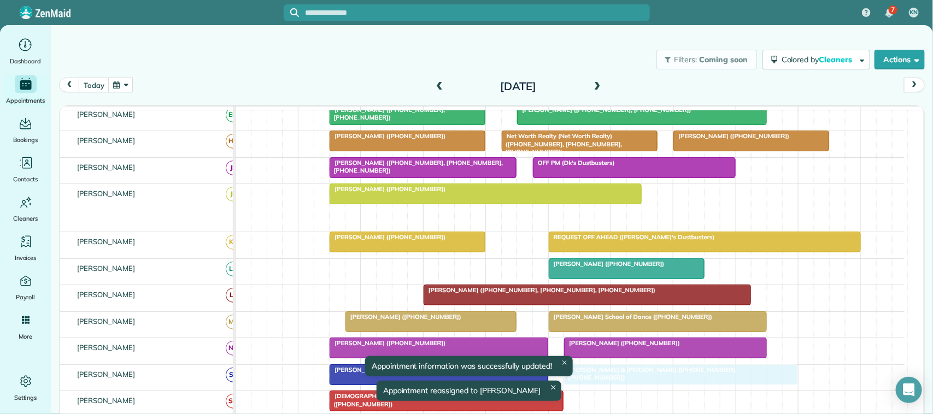
drag, startPoint x: 658, startPoint y: 228, endPoint x: 631, endPoint y: 377, distance: 152.2
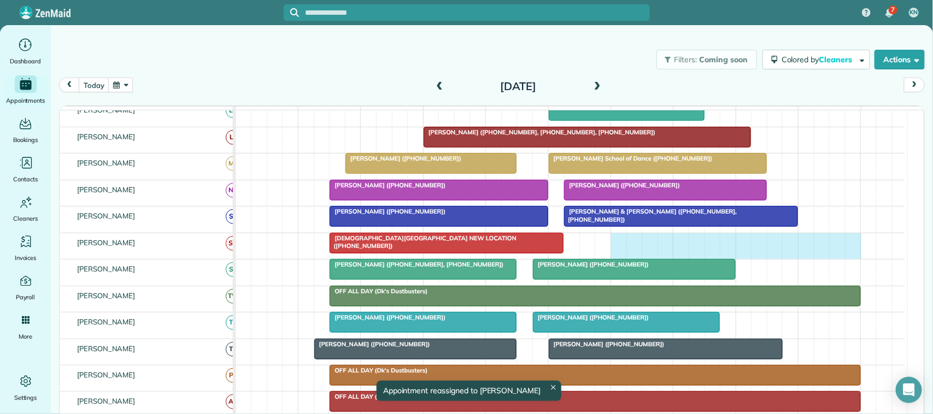
drag, startPoint x: 619, startPoint y: 257, endPoint x: 848, endPoint y: 250, distance: 229.5
click at [848, 250] on div "[DEMOGRAPHIC_DATA][GEOGRAPHIC_DATA] NEW LOCATION ([PHONE_NUMBER])" at bounding box center [569, 246] width 669 height 26
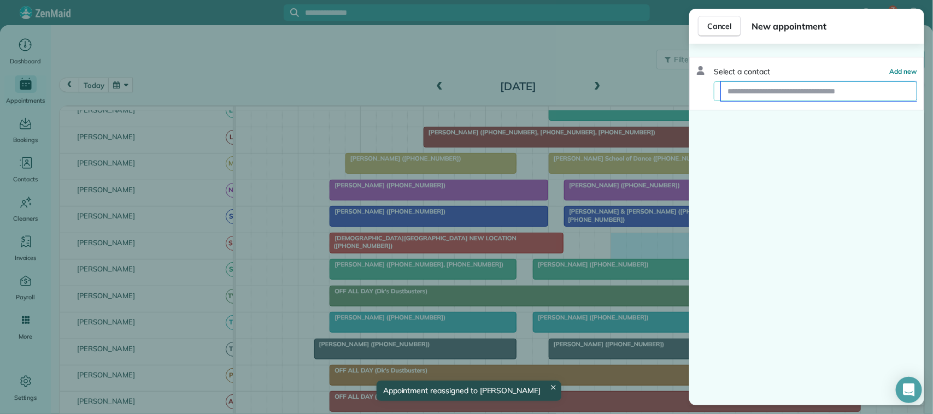
click at [805, 97] on input "text" at bounding box center [819, 91] width 196 height 20
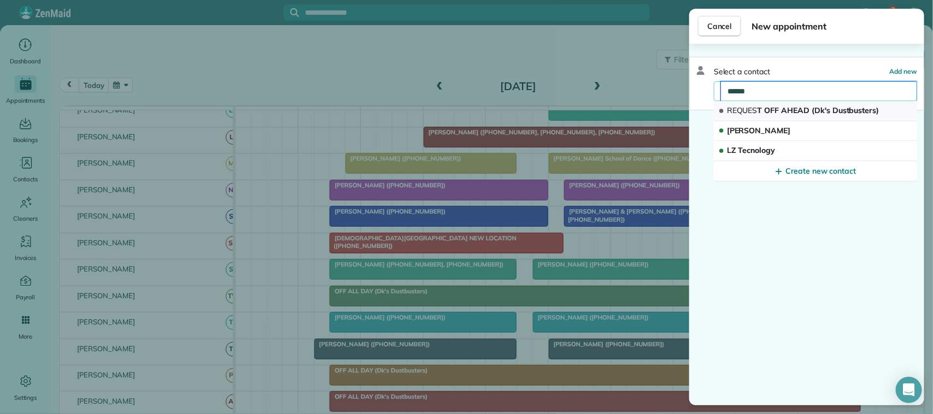
type input "******"
click at [810, 112] on span "REQUES T OFF AHEAD (Dk's Dustbusters)" at bounding box center [803, 110] width 152 height 10
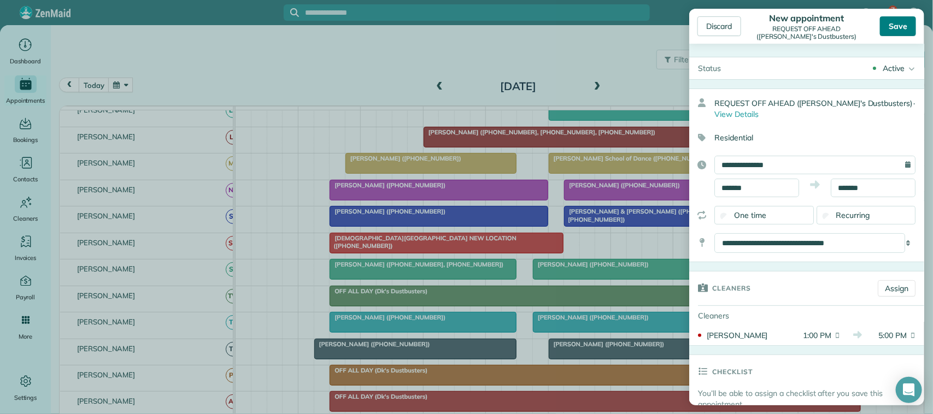
click at [906, 23] on div "Save" at bounding box center [898, 26] width 36 height 20
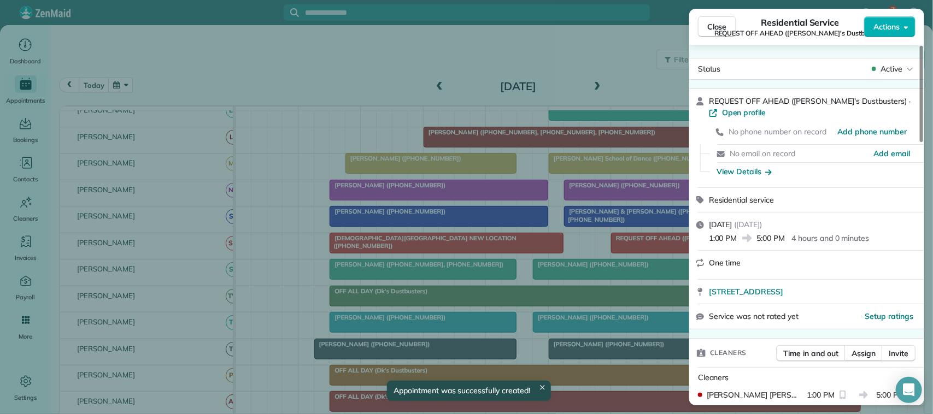
click at [716, 25] on span "Close" at bounding box center [717, 26] width 20 height 11
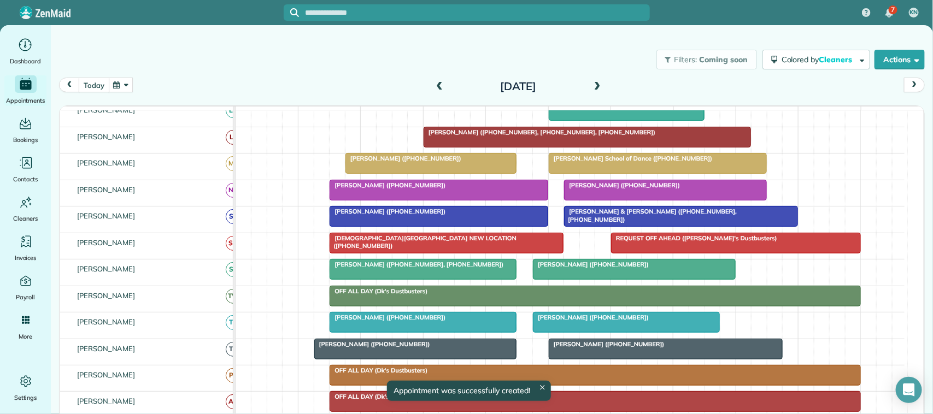
click at [85, 84] on button "today" at bounding box center [94, 85] width 30 height 15
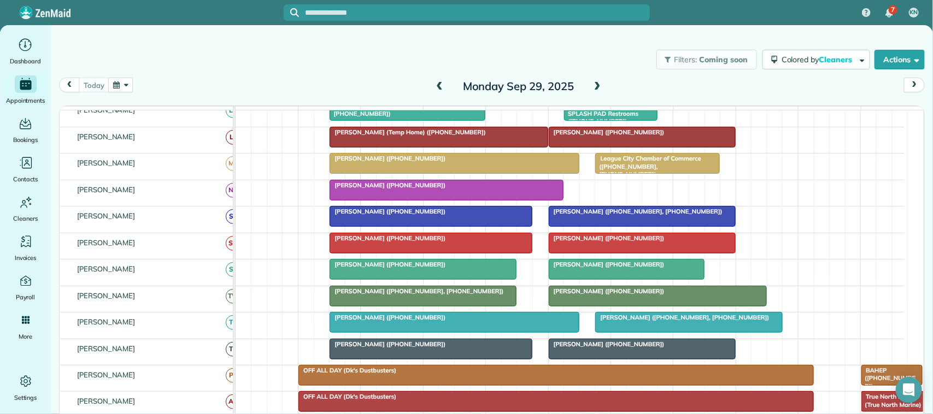
click at [97, 93] on div "[DATE] [DATE]" at bounding box center [491, 88] width 865 height 21
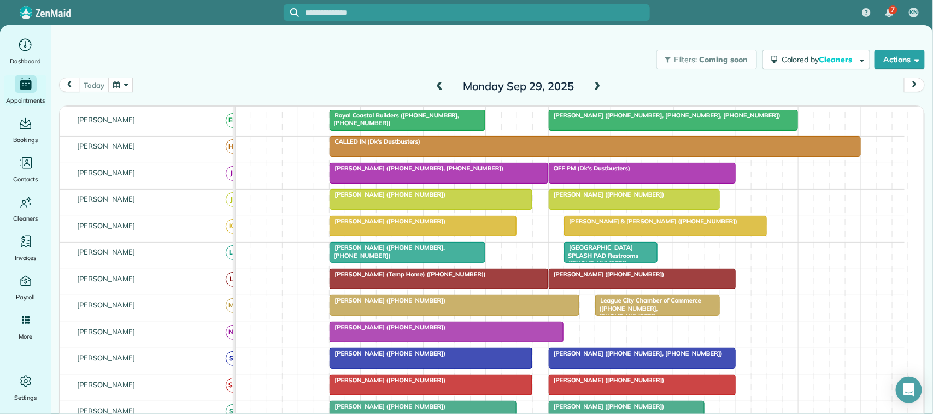
scroll to position [205, 0]
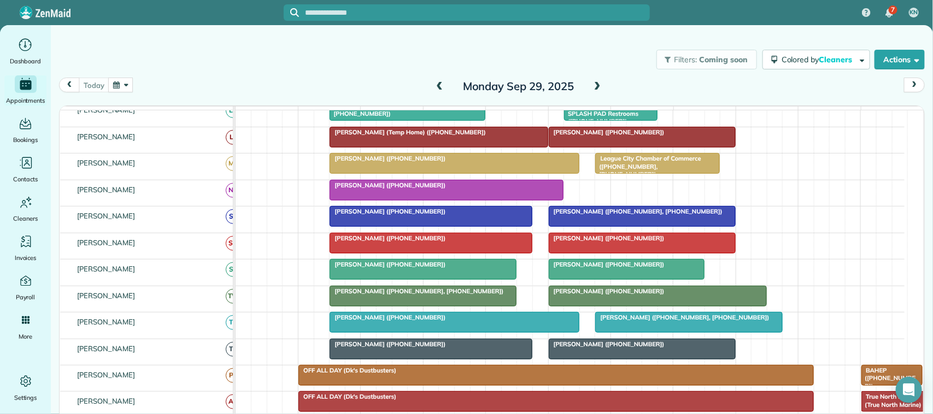
click at [602, 85] on div "[DATE] [DATE]" at bounding box center [491, 88] width 865 height 21
click at [591, 82] on span at bounding box center [597, 87] width 12 height 10
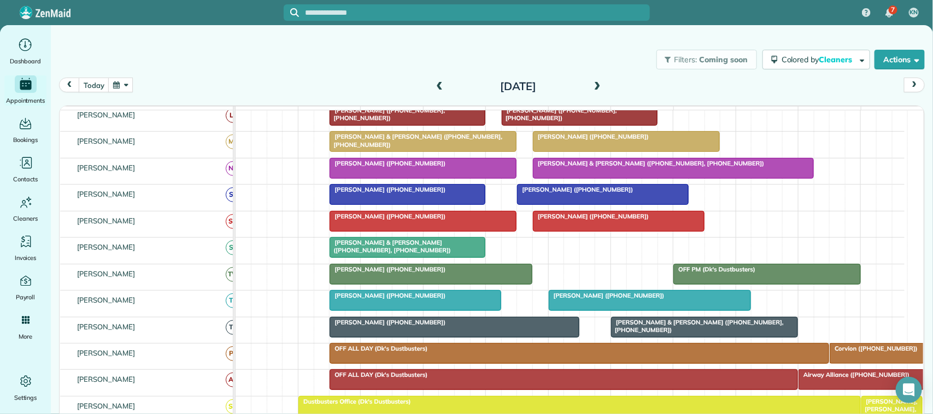
scroll to position [299, 0]
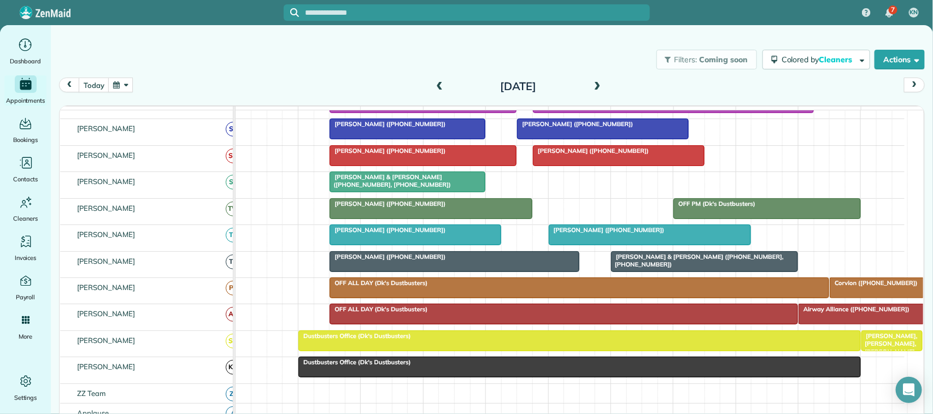
click at [357, 166] on div at bounding box center [423, 156] width 186 height 20
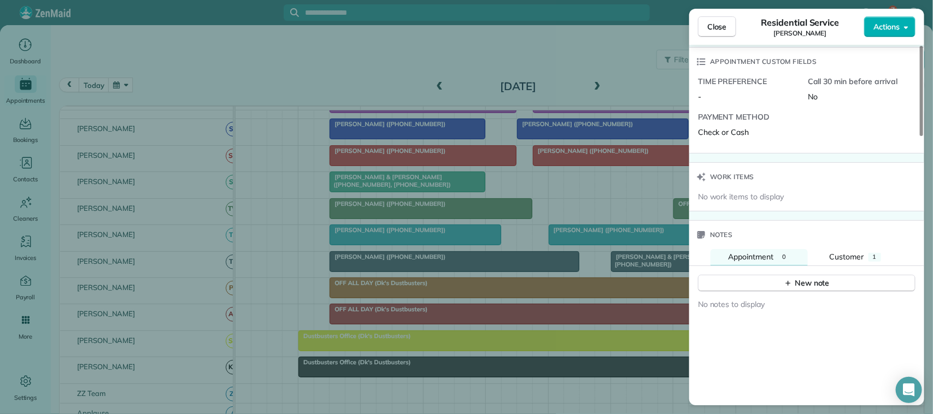
scroll to position [957, 0]
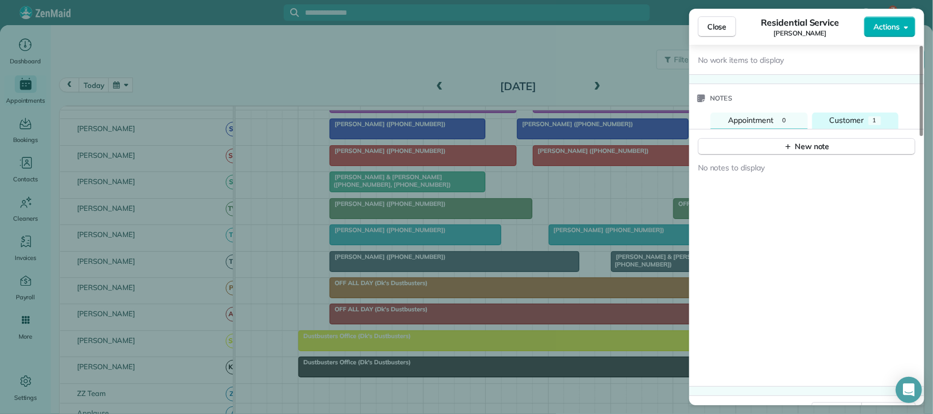
click at [842, 116] on button "Customer 1" at bounding box center [855, 121] width 86 height 16
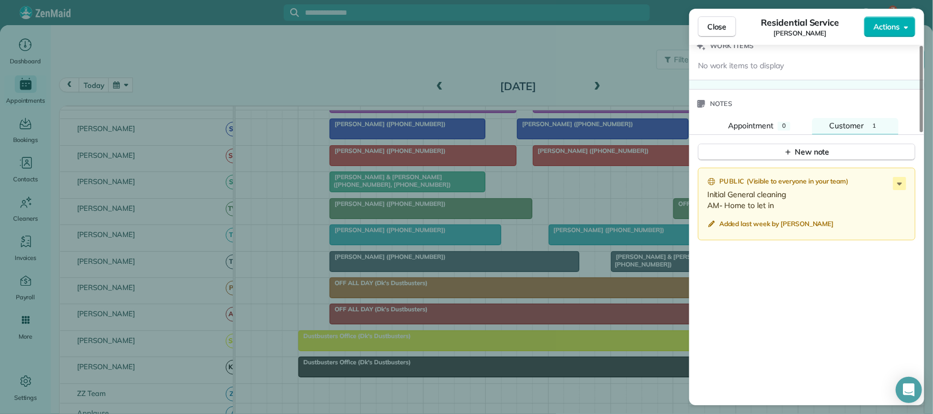
scroll to position [957, 0]
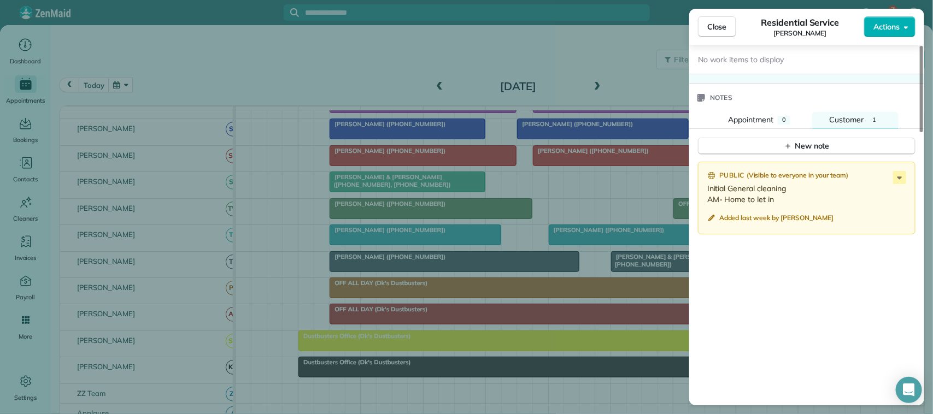
click at [723, 33] on button "Close" at bounding box center [717, 26] width 38 height 21
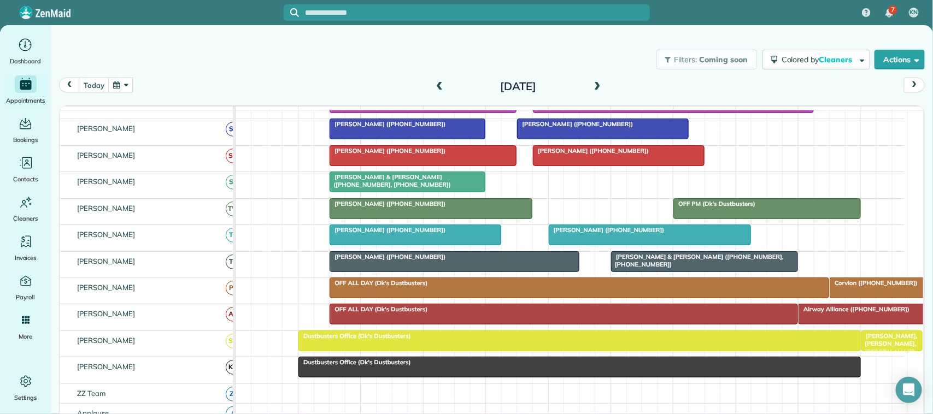
click at [115, 93] on div "[DATE] [DATE]" at bounding box center [491, 88] width 865 height 21
click at [117, 86] on button "button" at bounding box center [120, 85] width 25 height 15
click at [252, 96] on link "Next" at bounding box center [254, 91] width 30 height 27
click at [178, 176] on link "21" at bounding box center [183, 175] width 17 height 17
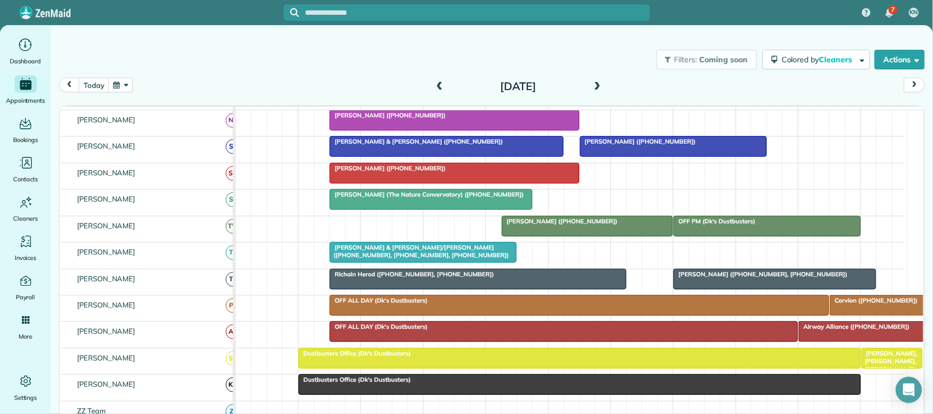
scroll to position [299, 0]
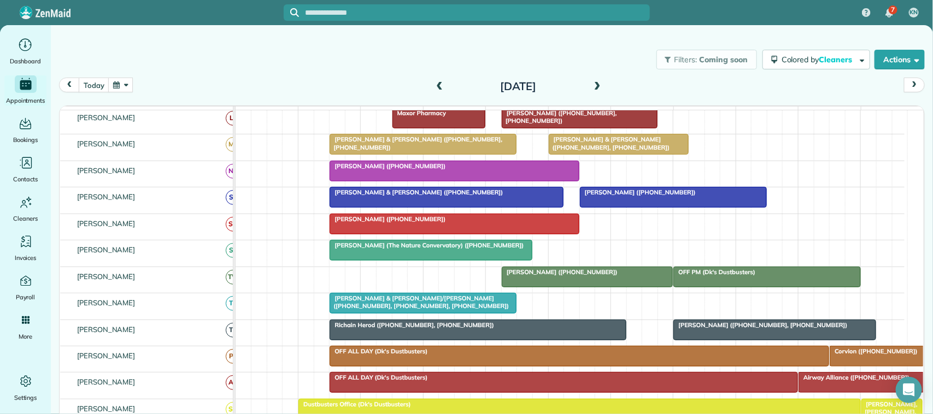
click at [381, 260] on div at bounding box center [431, 250] width 202 height 20
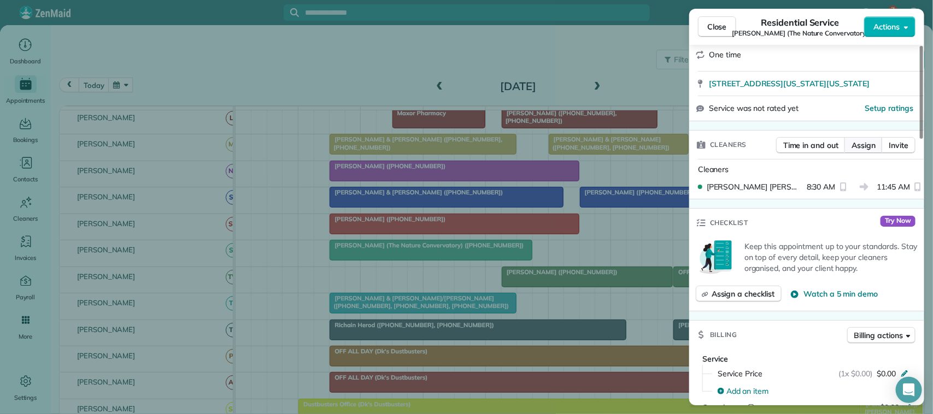
click at [872, 143] on span "Assign" at bounding box center [863, 145] width 24 height 11
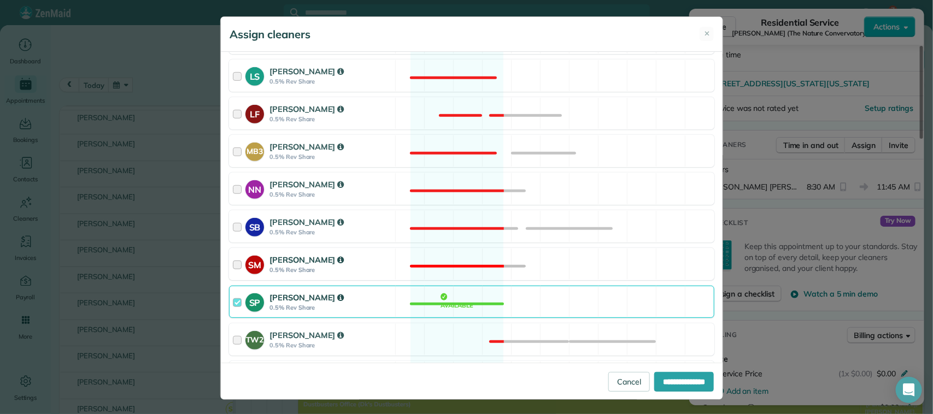
click at [387, 266] on div "SM [PERSON_NAME] 0.5% Rev Share Not available" at bounding box center [471, 264] width 485 height 32
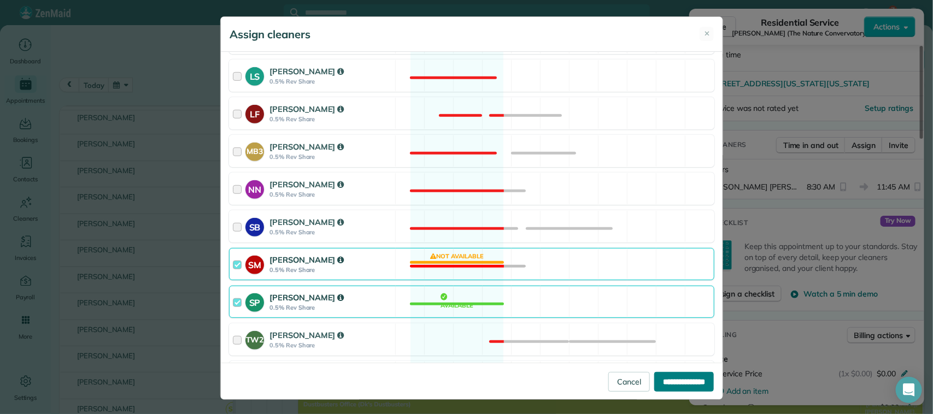
click at [670, 380] on input "**********" at bounding box center [684, 382] width 60 height 20
type input "**********"
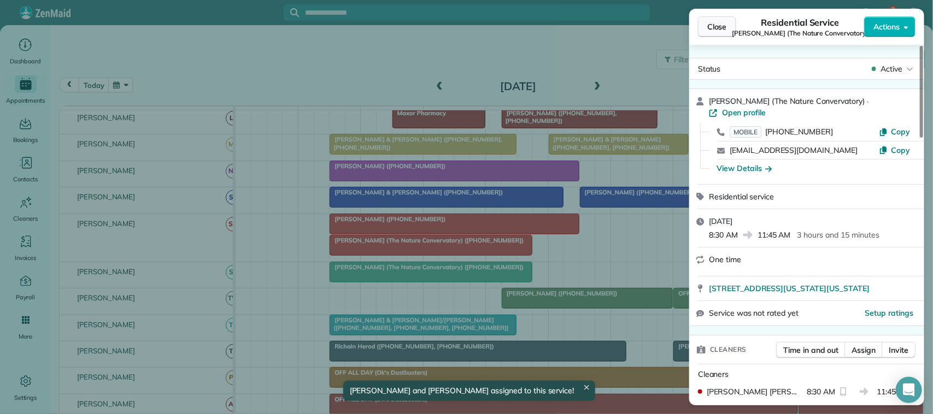
click at [724, 31] on span "Close" at bounding box center [717, 26] width 20 height 11
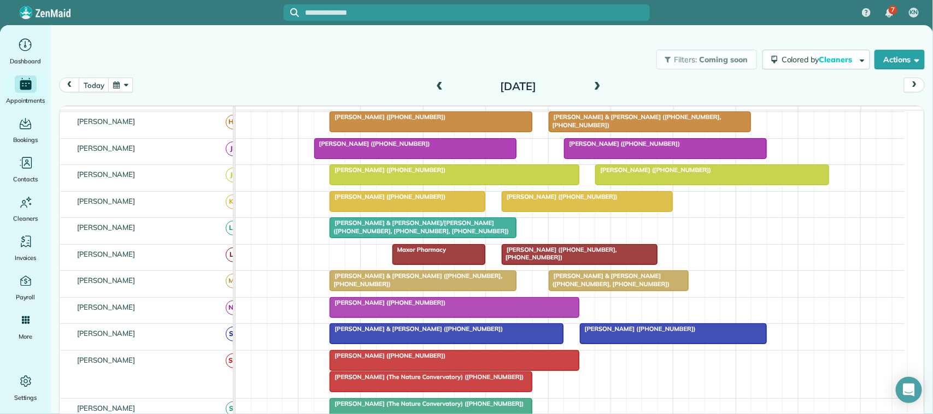
click at [373, 306] on span "[PERSON_NAME] ([PHONE_NUMBER])" at bounding box center [387, 303] width 117 height 8
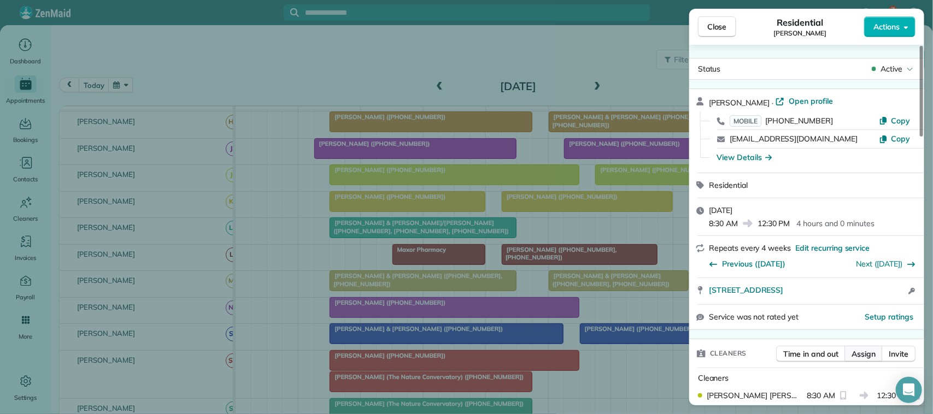
click at [862, 353] on span "Assign" at bounding box center [863, 354] width 24 height 11
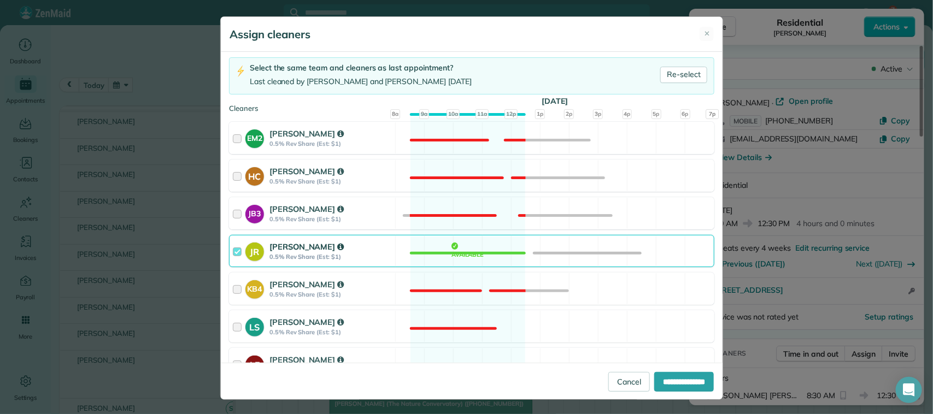
click at [403, 257] on div "JR [PERSON_NAME] 0.5% Rev Share (Est: $1) Available" at bounding box center [471, 251] width 485 height 32
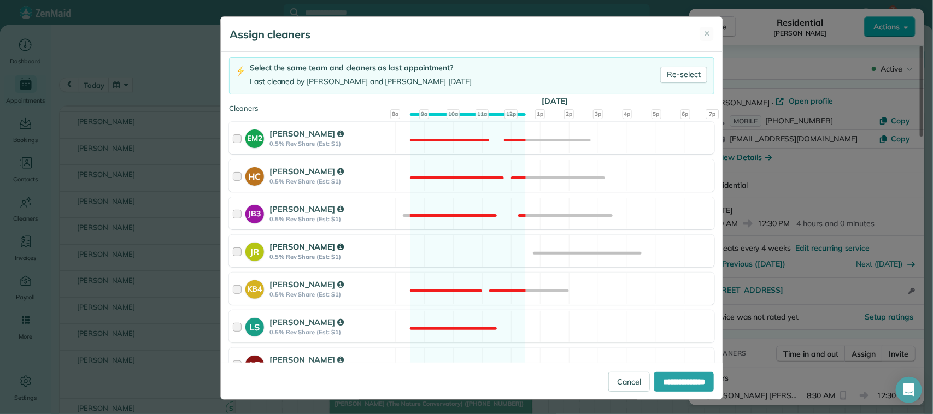
click at [492, 253] on div "JR [PERSON_NAME] 0.5% Rev Share (Est: $1) Available" at bounding box center [471, 251] width 485 height 32
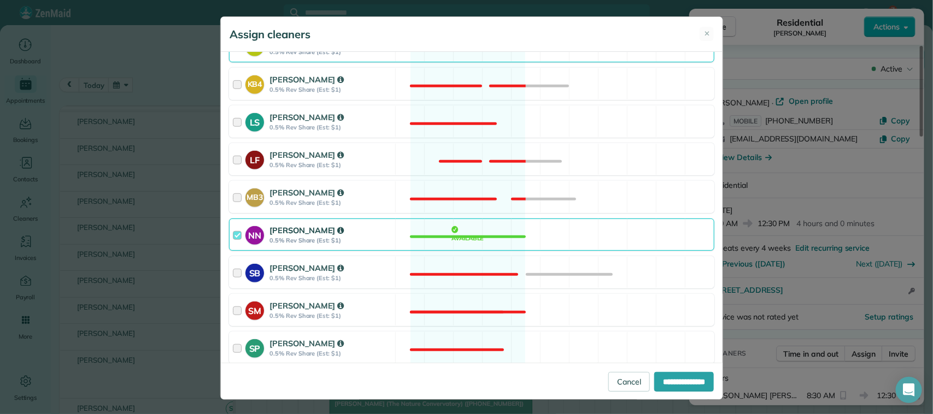
click at [492, 244] on div "NN [PERSON_NAME] 0.5% Rev Share (Est: $1) Available" at bounding box center [471, 235] width 485 height 32
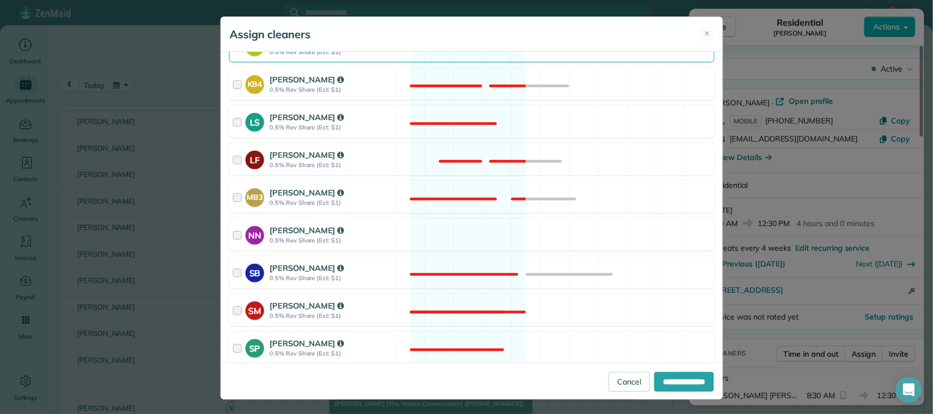
click at [675, 370] on div "**********" at bounding box center [472, 381] width 502 height 37
click at [674, 379] on input "**********" at bounding box center [684, 382] width 60 height 20
type input "**********"
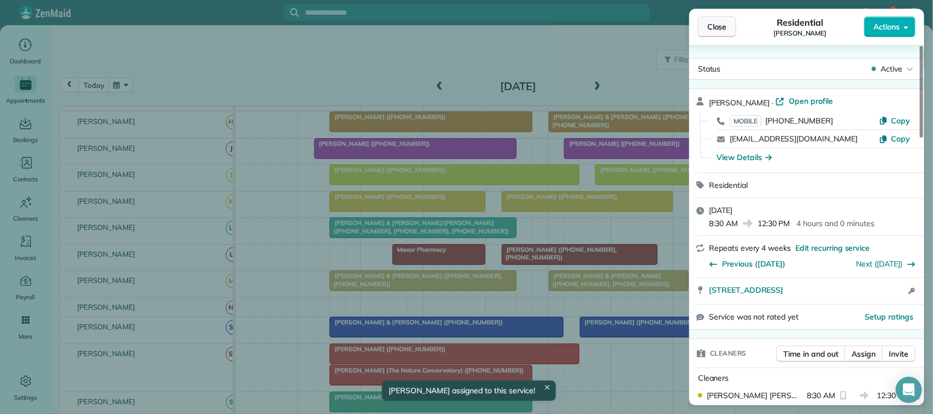
click at [719, 27] on span "Close" at bounding box center [717, 26] width 20 height 11
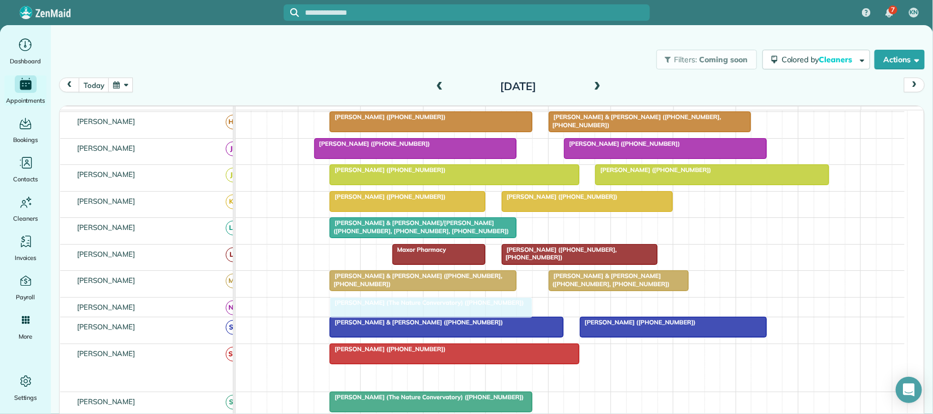
drag, startPoint x: 380, startPoint y: 384, endPoint x: 381, endPoint y: 323, distance: 60.6
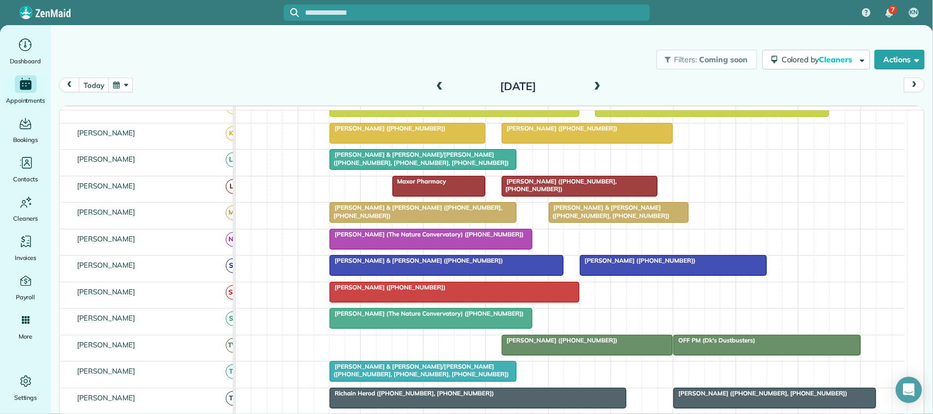
click at [227, 88] on div "[DATE] [DATE]" at bounding box center [491, 88] width 865 height 21
click at [102, 89] on button "today" at bounding box center [94, 85] width 30 height 15
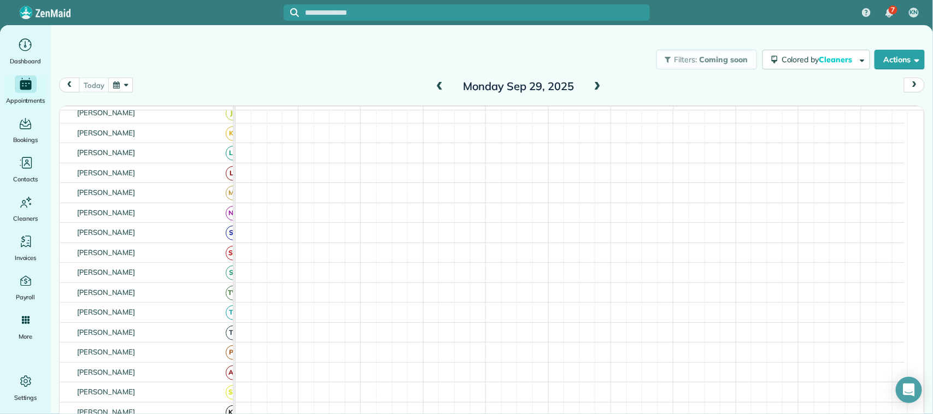
scroll to position [156, 0]
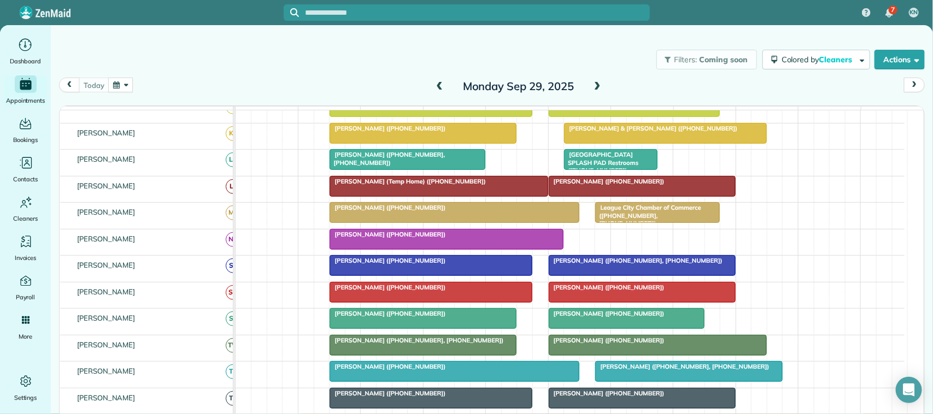
click at [592, 80] on span at bounding box center [597, 87] width 12 height 16
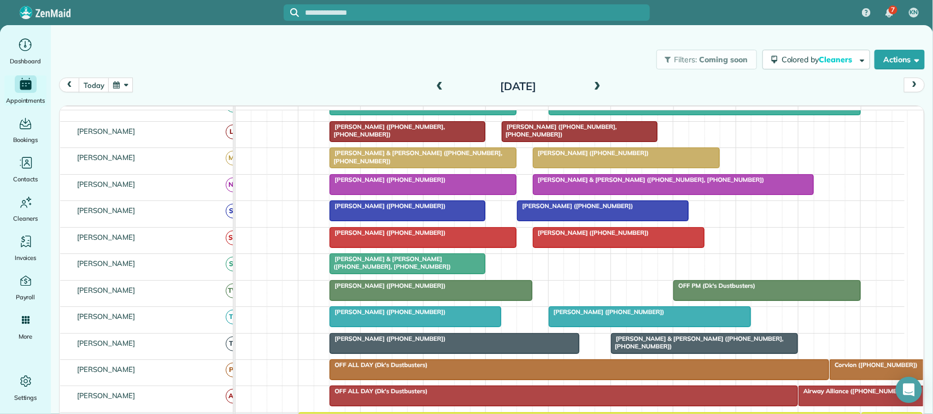
scroll to position [231, 0]
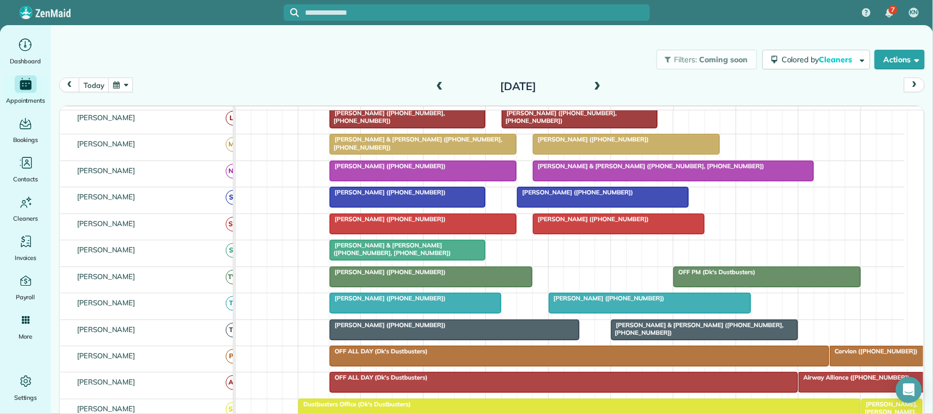
click at [358, 234] on div at bounding box center [423, 224] width 186 height 20
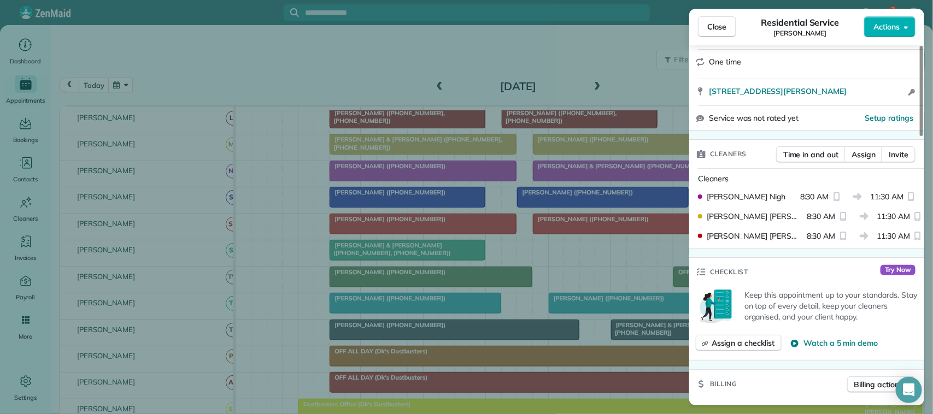
scroll to position [205, 0]
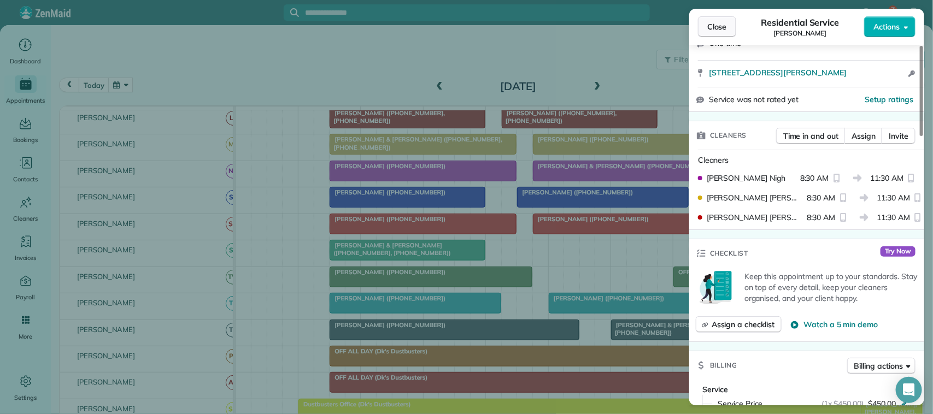
click at [722, 20] on button "Close" at bounding box center [717, 26] width 38 height 21
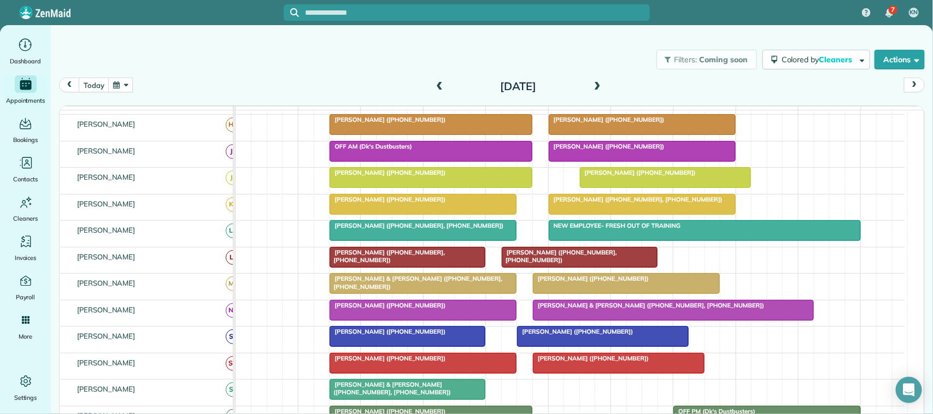
scroll to position [135, 0]
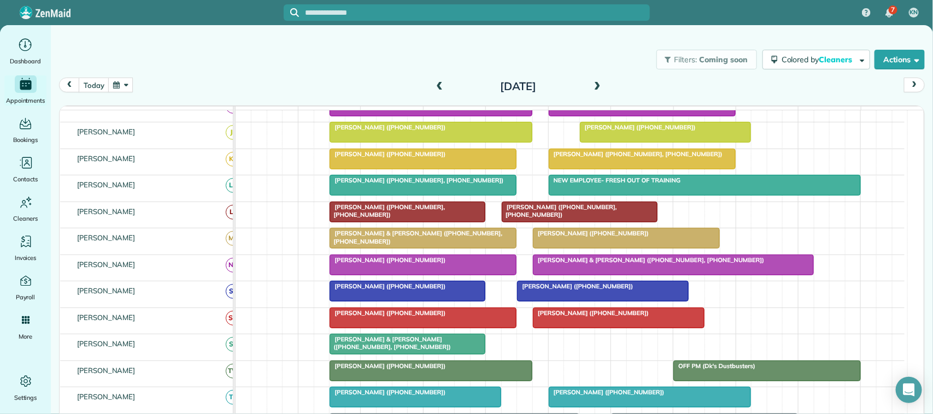
click at [379, 351] on span "[PERSON_NAME] & [PERSON_NAME] ([PHONE_NUMBER], [PHONE_NUMBER])" at bounding box center [390, 342] width 122 height 15
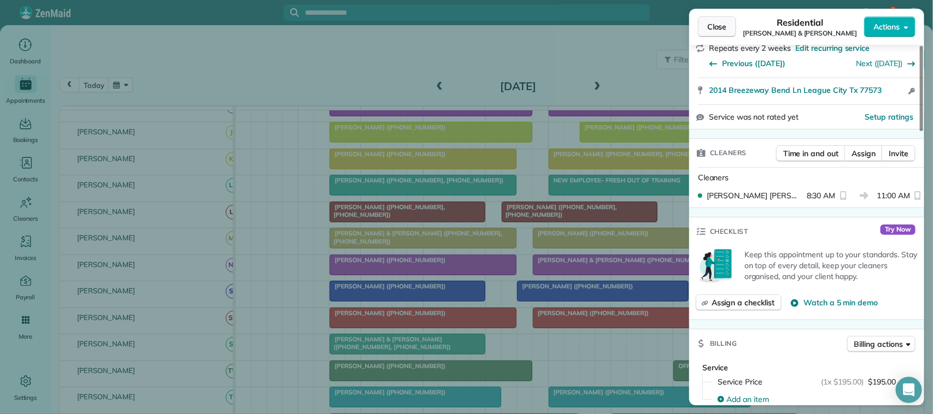
click at [707, 33] on button "Close" at bounding box center [717, 26] width 38 height 21
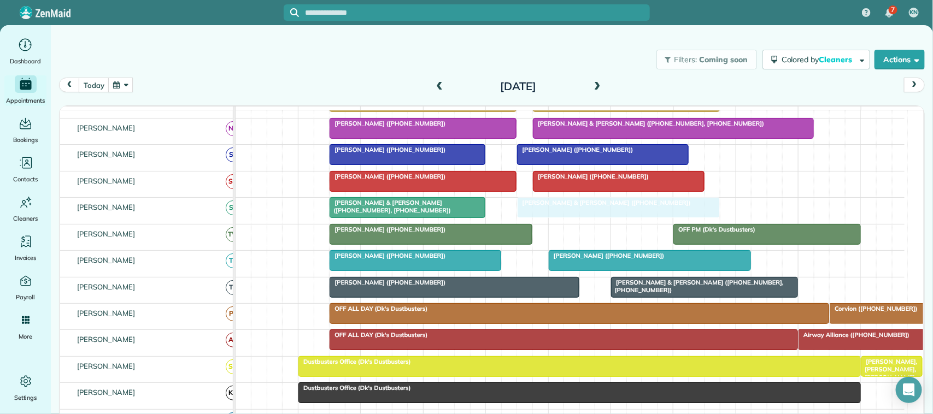
drag, startPoint x: 601, startPoint y: 173, endPoint x: 575, endPoint y: 229, distance: 61.9
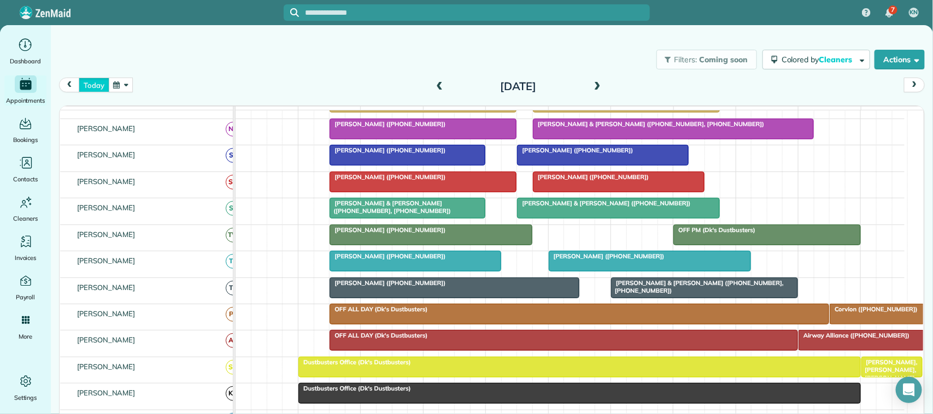
click at [97, 83] on button "today" at bounding box center [94, 85] width 30 height 15
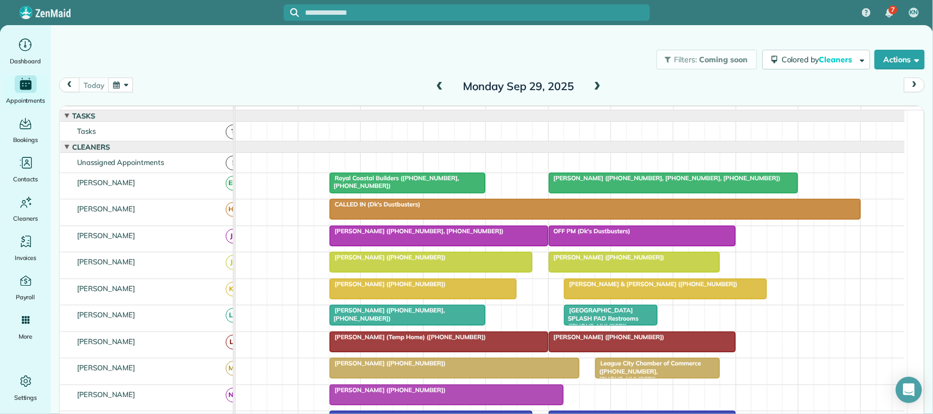
click at [591, 87] on span at bounding box center [597, 87] width 12 height 10
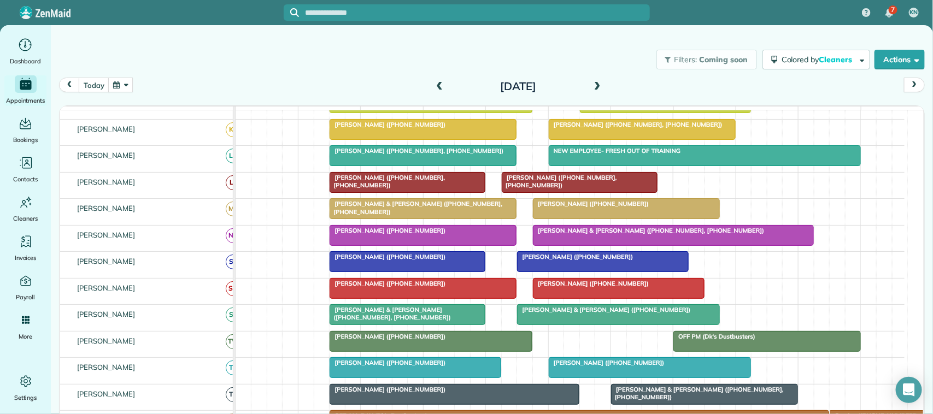
scroll to position [101, 0]
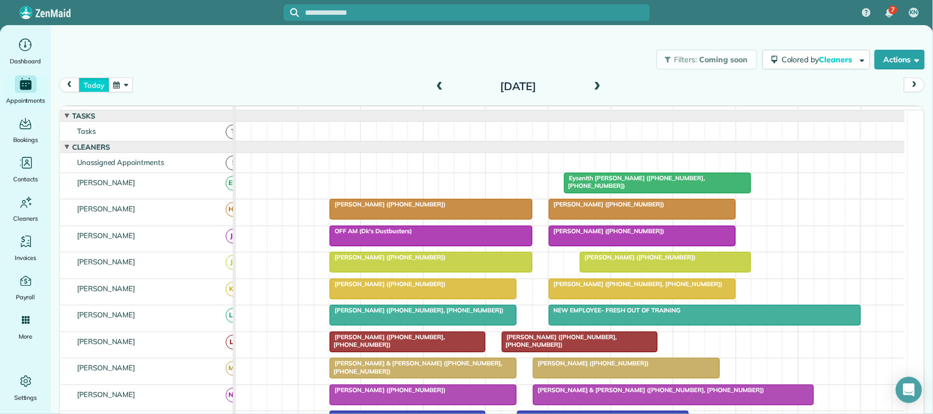
click at [103, 89] on button "today" at bounding box center [94, 85] width 30 height 15
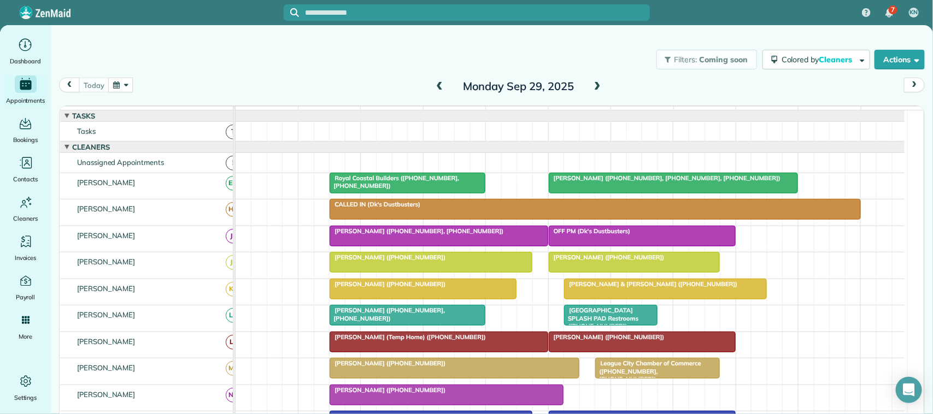
click at [126, 86] on button "button" at bounding box center [120, 85] width 25 height 15
click at [179, 192] on link "30" at bounding box center [183, 193] width 17 height 17
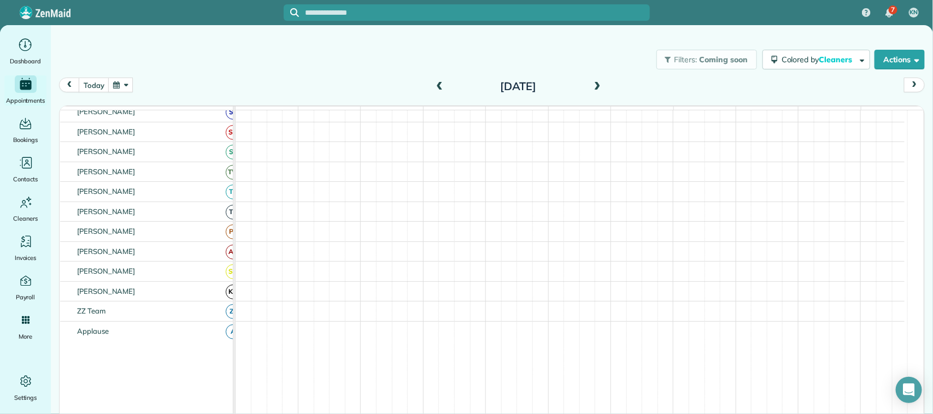
scroll to position [345, 0]
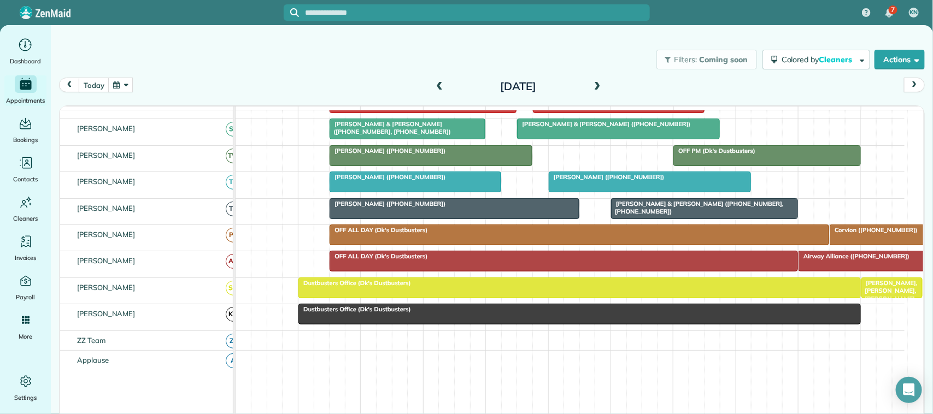
click at [382, 135] on span "[PERSON_NAME] & [PERSON_NAME] ([PHONE_NUMBER], [PHONE_NUMBER])" at bounding box center [390, 127] width 122 height 15
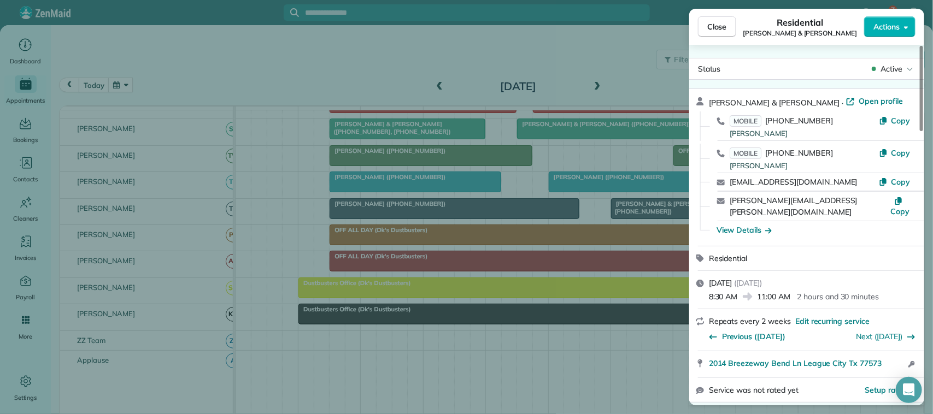
drag, startPoint x: 705, startPoint y: 354, endPoint x: 869, endPoint y: 351, distance: 163.9
click at [878, 351] on div "2014 Breezeway Bend Ln League City Tx 77573 Open access information" at bounding box center [806, 364] width 235 height 26
copy span "2014 Breezeway Bend Ln League City Tx 77573"
drag, startPoint x: 835, startPoint y: 102, endPoint x: 711, endPoint y: 102, distance: 124.0
click at [711, 102] on div "[PERSON_NAME] & [PERSON_NAME] · Open profile" at bounding box center [813, 102] width 209 height 13
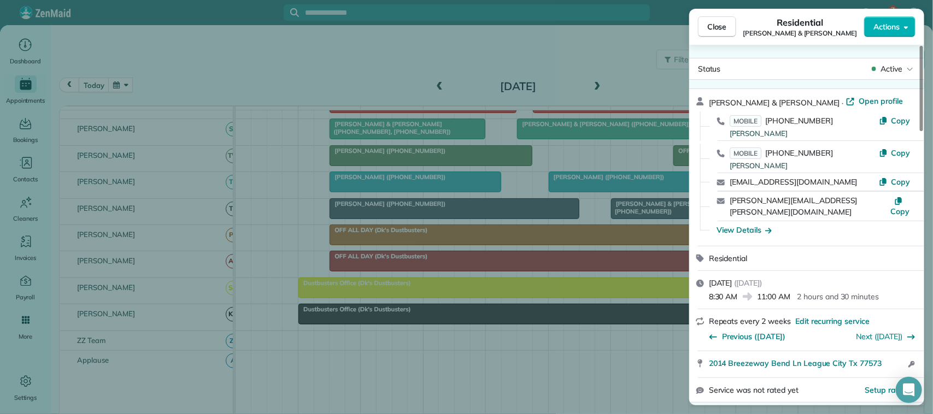
copy span "[PERSON_NAME] & [PERSON_NAME]"
click at [449, 76] on div "Close Residential [PERSON_NAME] & [PERSON_NAME] Actions Status Active [PERSON_N…" at bounding box center [466, 207] width 933 height 414
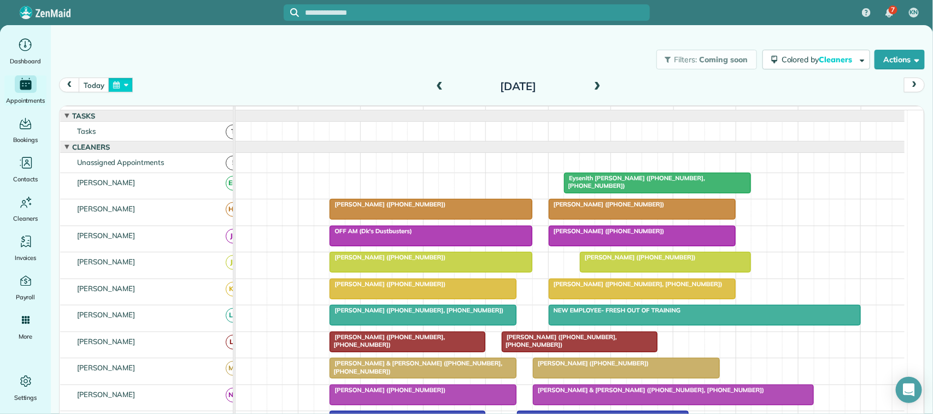
click at [115, 89] on button "button" at bounding box center [120, 85] width 25 height 15
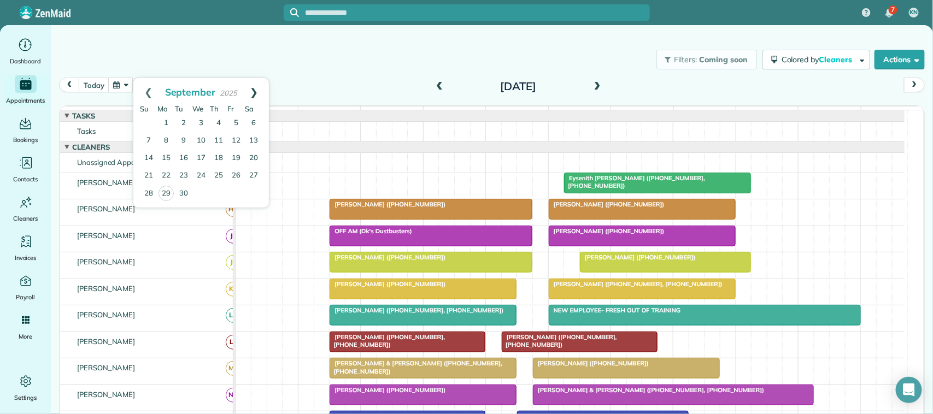
click at [262, 92] on link "Next" at bounding box center [254, 91] width 30 height 27
click at [239, 156] on link "17" at bounding box center [235, 158] width 17 height 17
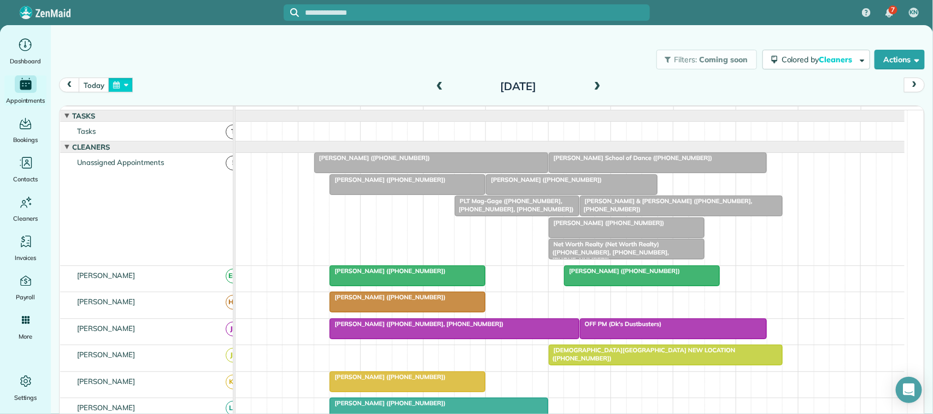
click at [117, 92] on button "button" at bounding box center [120, 85] width 25 height 15
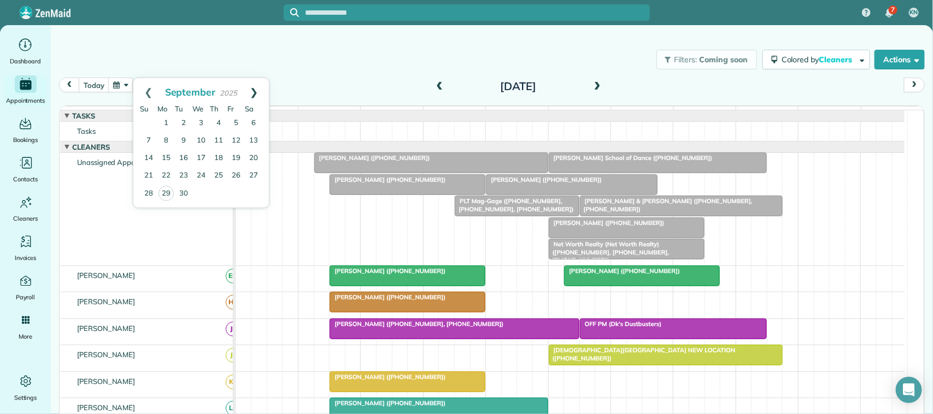
click at [251, 98] on link "Next" at bounding box center [254, 91] width 30 height 27
click at [239, 158] on link "17" at bounding box center [235, 158] width 17 height 17
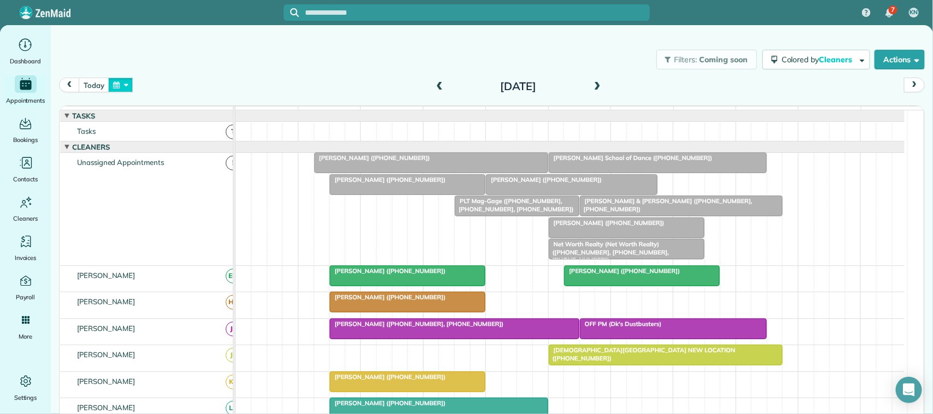
click at [130, 84] on button "button" at bounding box center [120, 85] width 25 height 15
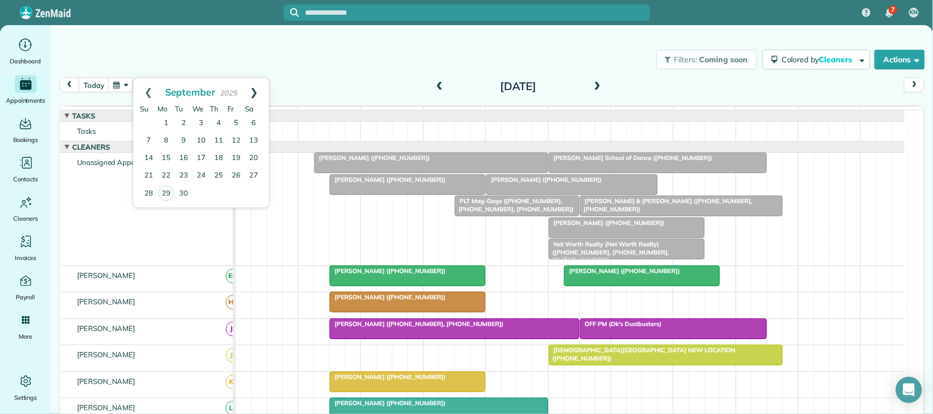
click at [261, 88] on link "Next" at bounding box center [254, 91] width 30 height 27
click at [201, 194] on link "26" at bounding box center [200, 193] width 17 height 17
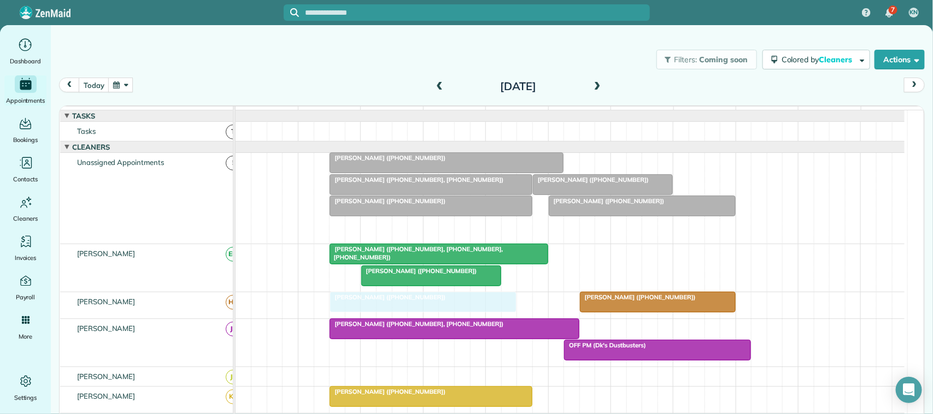
drag, startPoint x: 384, startPoint y: 244, endPoint x: 392, endPoint y: 310, distance: 66.5
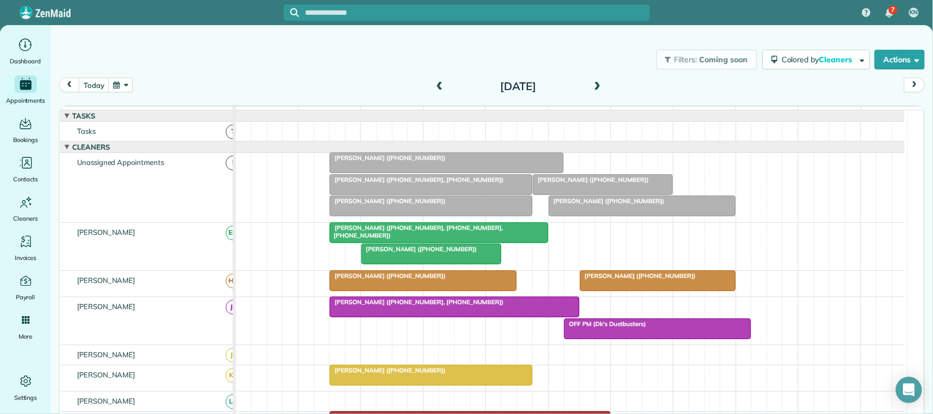
click at [597, 85] on span at bounding box center [597, 87] width 12 height 10
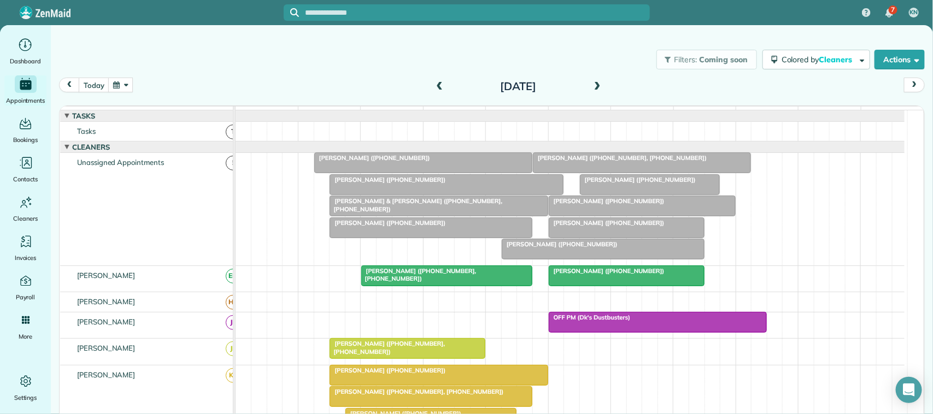
click at [585, 83] on div "[DATE]" at bounding box center [517, 86] width 175 height 17
click at [591, 84] on span at bounding box center [597, 87] width 12 height 10
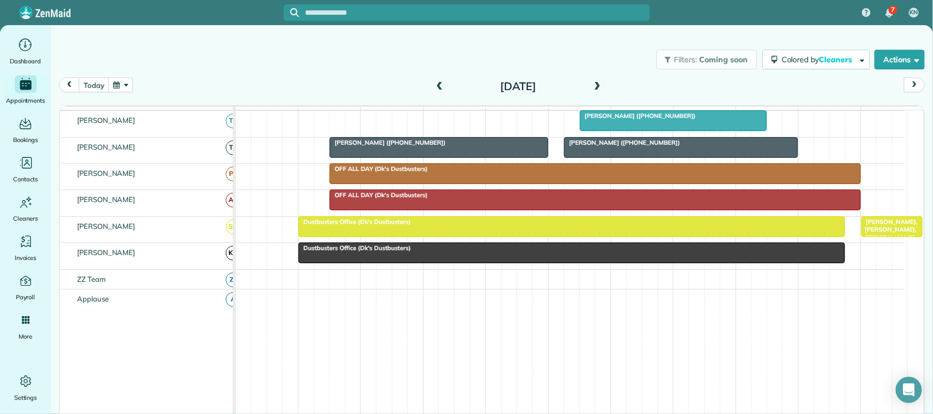
scroll to position [412, 0]
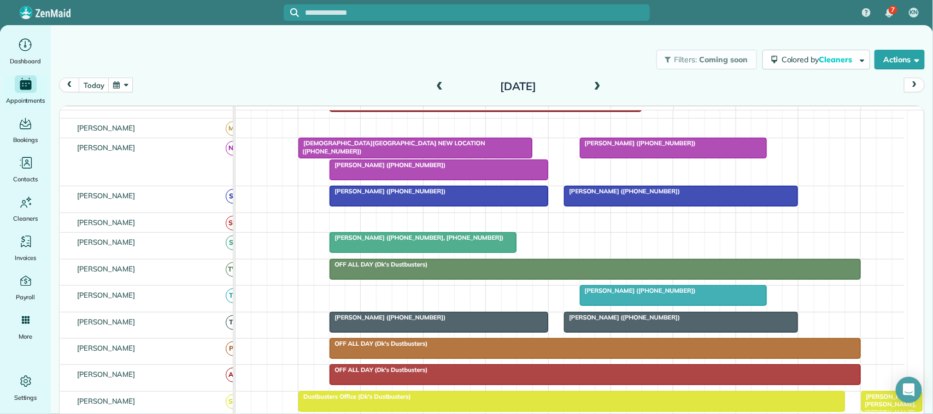
click at [392, 252] on div at bounding box center [423, 243] width 186 height 20
click at [471, 241] on span "[PERSON_NAME] ([PHONE_NUMBER], [PHONE_NUMBER])" at bounding box center [416, 238] width 175 height 8
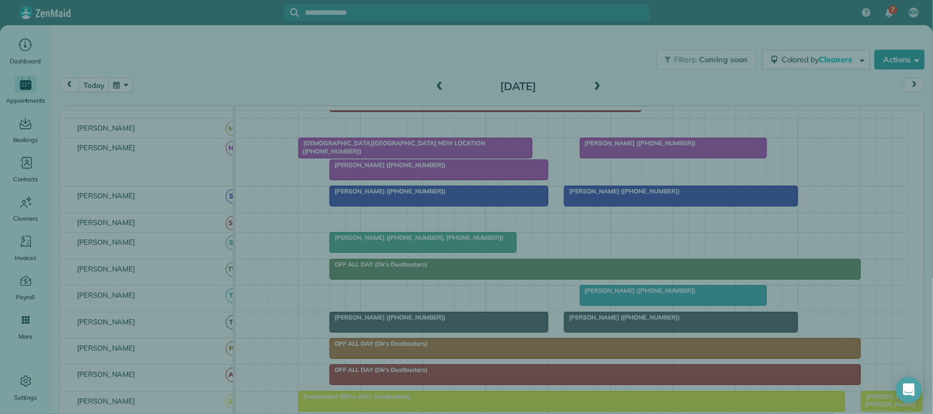
click at [471, 250] on div "Close Cleaners" at bounding box center [466, 207] width 933 height 414
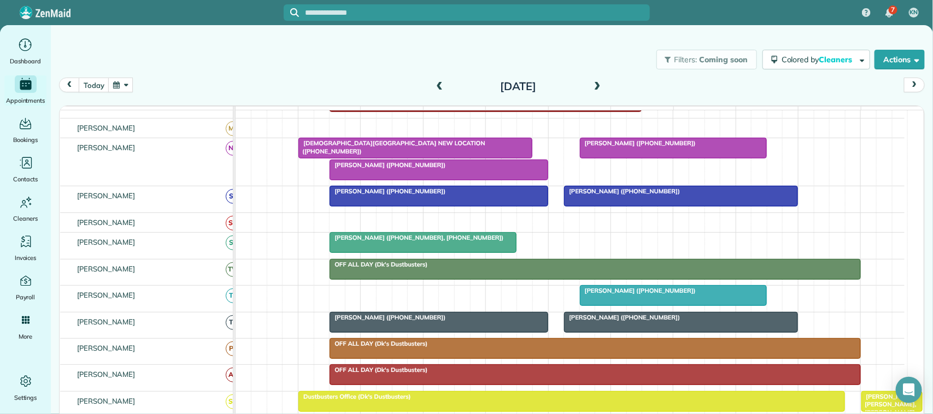
click at [465, 252] on div at bounding box center [423, 243] width 186 height 20
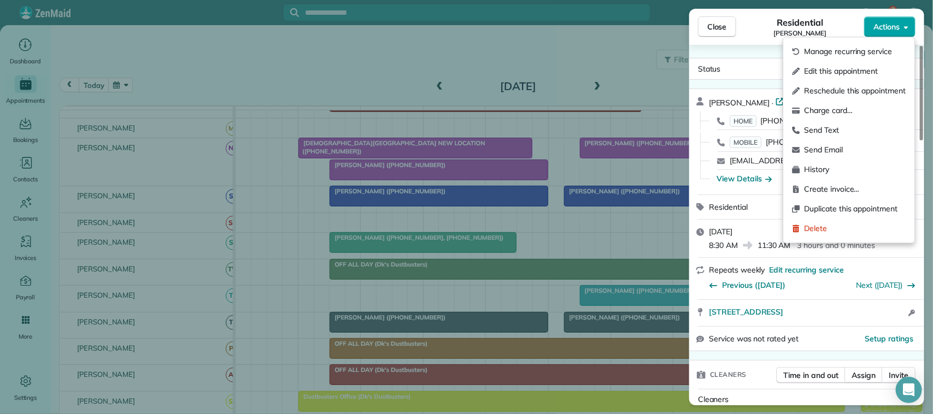
click at [876, 34] on button "Actions" at bounding box center [889, 26] width 51 height 21
click at [871, 70] on span "Edit this appointment" at bounding box center [855, 71] width 102 height 11
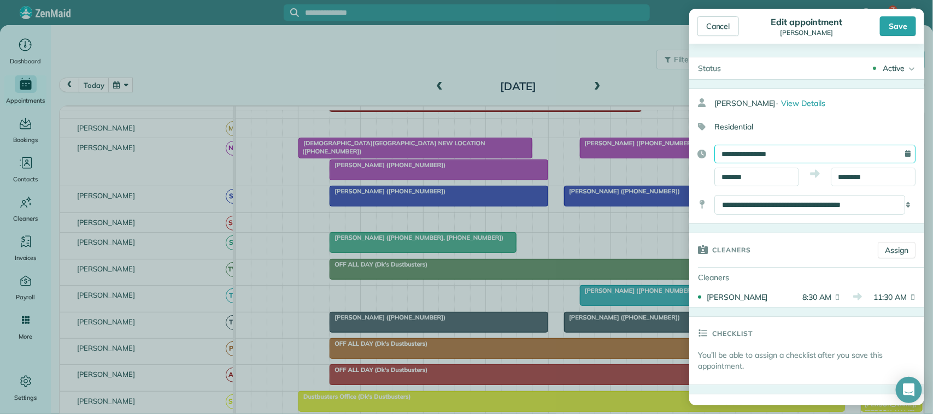
click at [759, 155] on input "**********" at bounding box center [814, 154] width 201 height 19
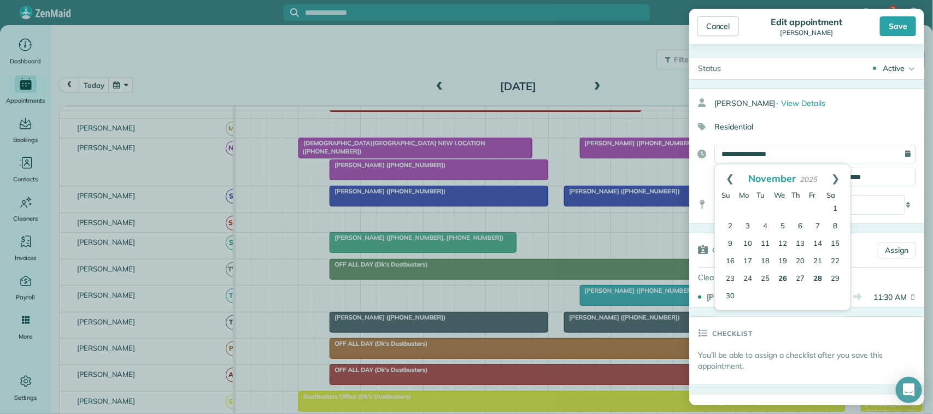
click at [782, 279] on link "26" at bounding box center [782, 278] width 17 height 17
type input "**********"
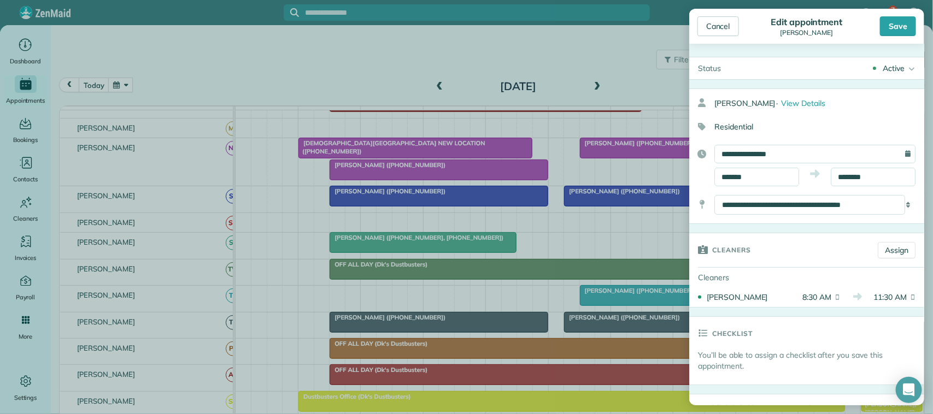
click at [895, 31] on div "Save" at bounding box center [898, 26] width 36 height 20
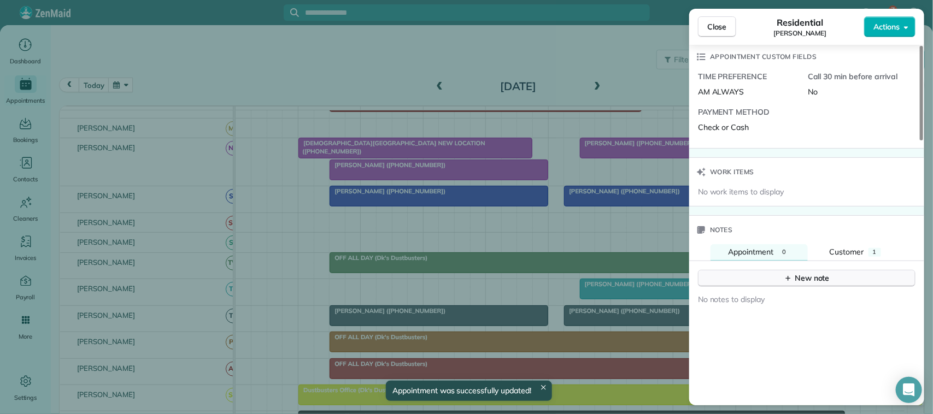
click at [788, 280] on icon "button" at bounding box center [787, 278] width 9 height 9
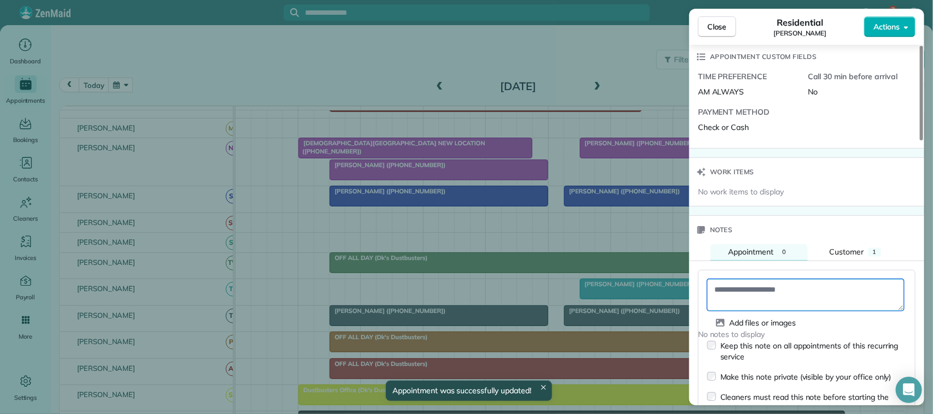
click at [784, 288] on textarea at bounding box center [805, 295] width 197 height 32
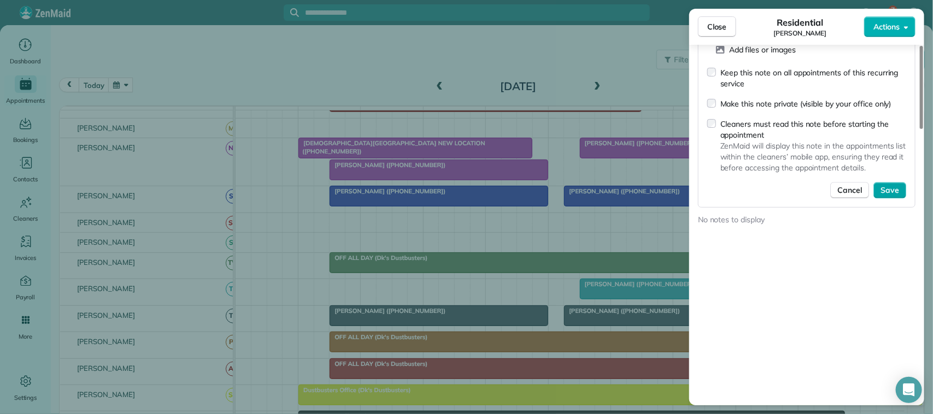
type textarea "**********"
click at [890, 196] on span "Save" at bounding box center [889, 190] width 19 height 11
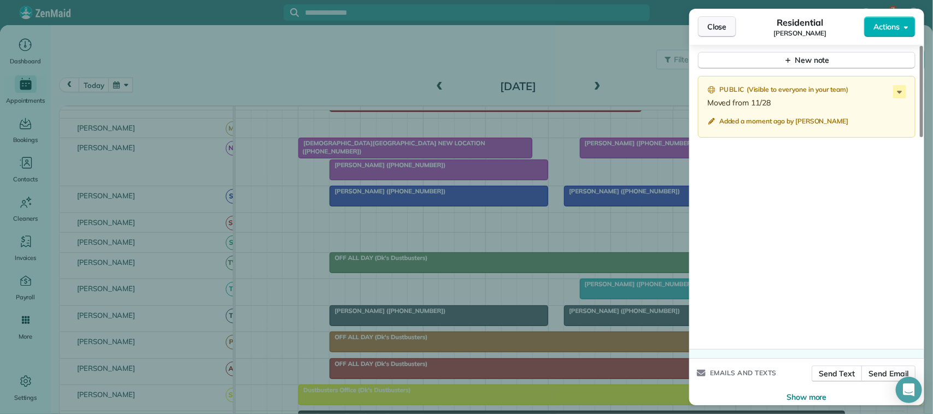
click at [713, 22] on span "Close" at bounding box center [717, 26] width 20 height 11
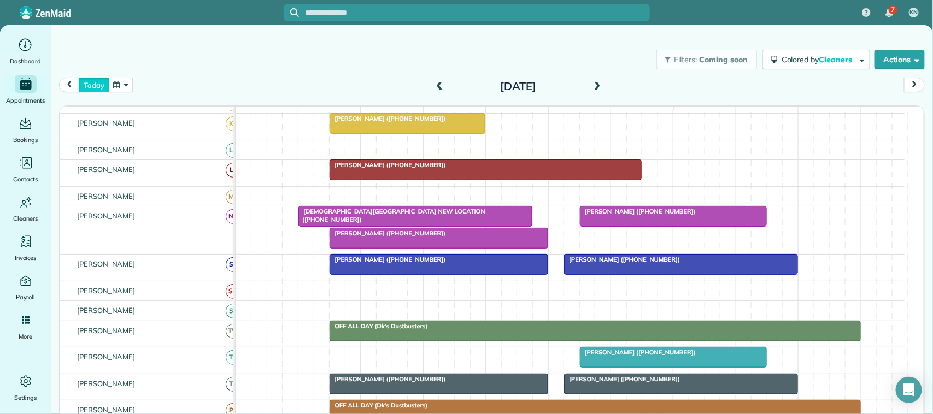
click at [97, 91] on button "today" at bounding box center [94, 85] width 30 height 15
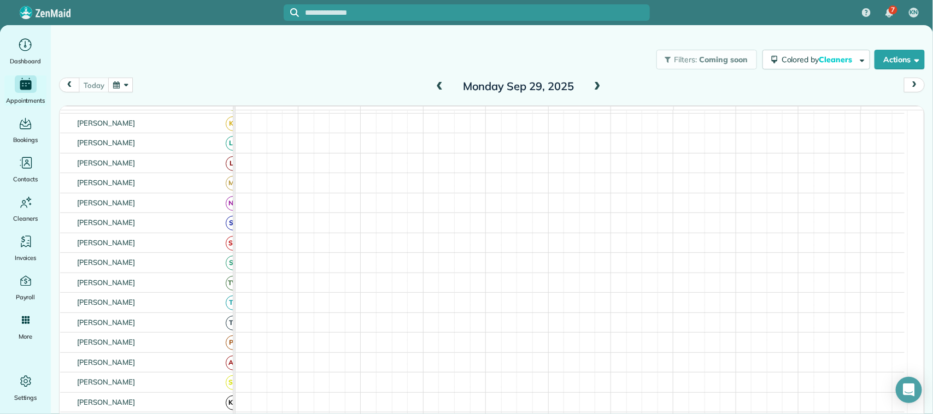
click at [123, 79] on button "button" at bounding box center [120, 85] width 25 height 15
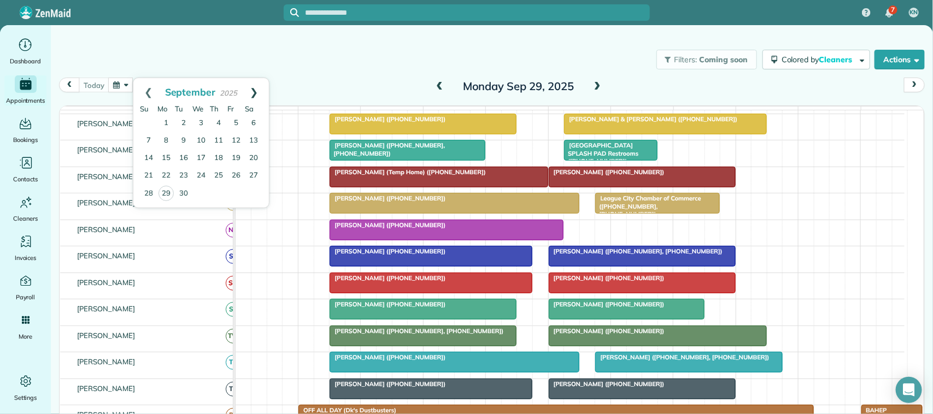
click at [255, 98] on link "Next" at bounding box center [254, 91] width 30 height 27
click at [237, 154] on link "17" at bounding box center [235, 158] width 17 height 17
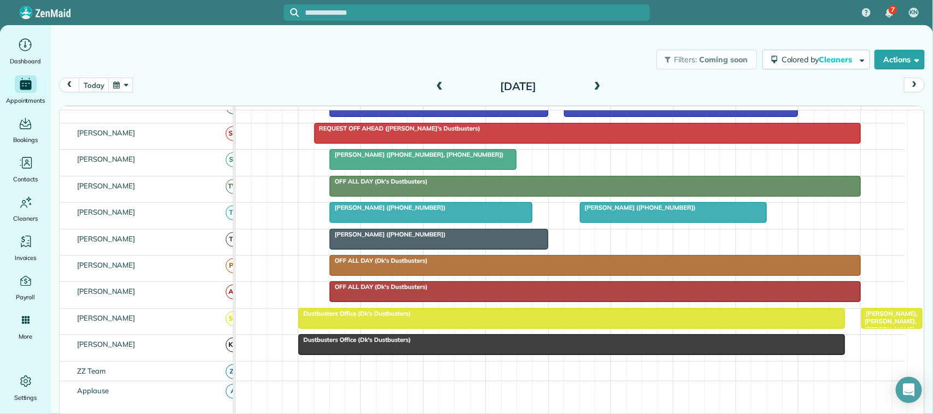
click at [370, 158] on span "[PERSON_NAME] ([PHONE_NUMBER], [PHONE_NUMBER])" at bounding box center [416, 155] width 175 height 8
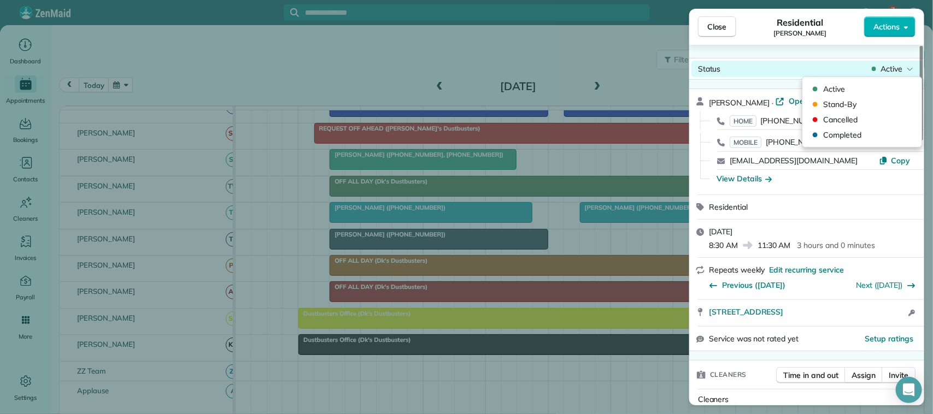
click at [913, 61] on div "Status Active" at bounding box center [806, 69] width 231 height 16
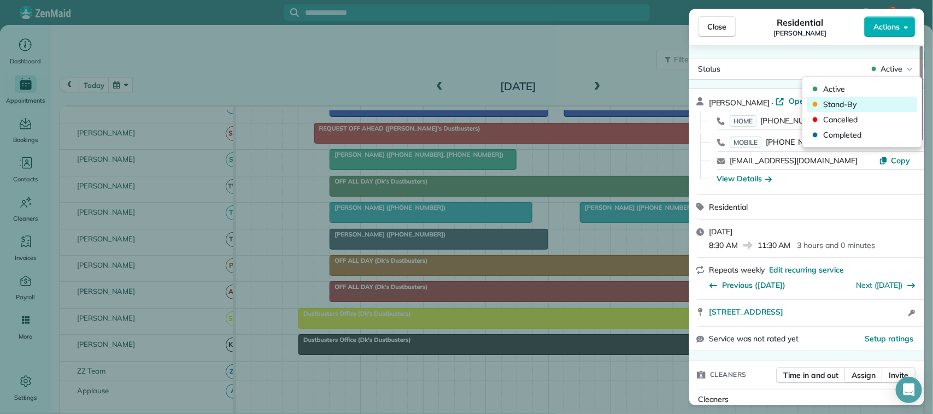
click at [888, 108] on span "Stand-By" at bounding box center [869, 104] width 92 height 11
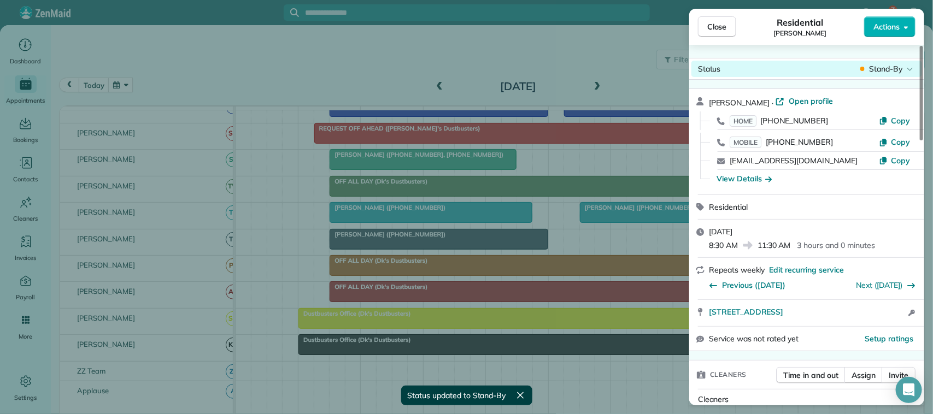
click at [876, 71] on span "Stand-By" at bounding box center [885, 68] width 33 height 11
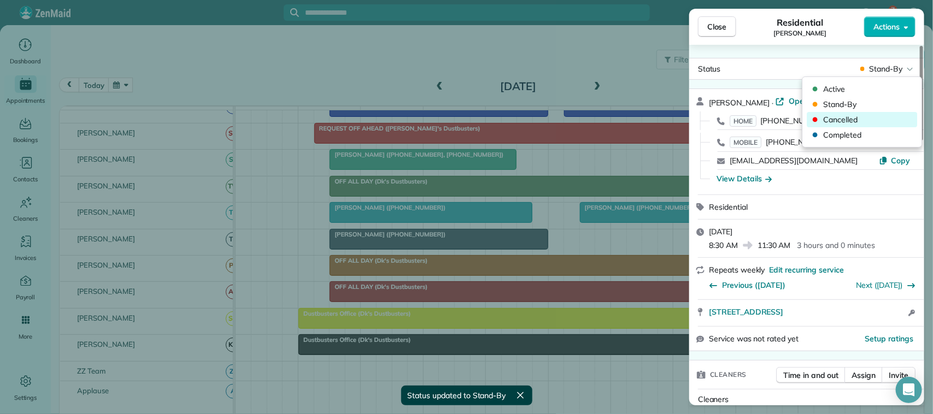
click at [880, 118] on span "Cancelled" at bounding box center [869, 119] width 92 height 11
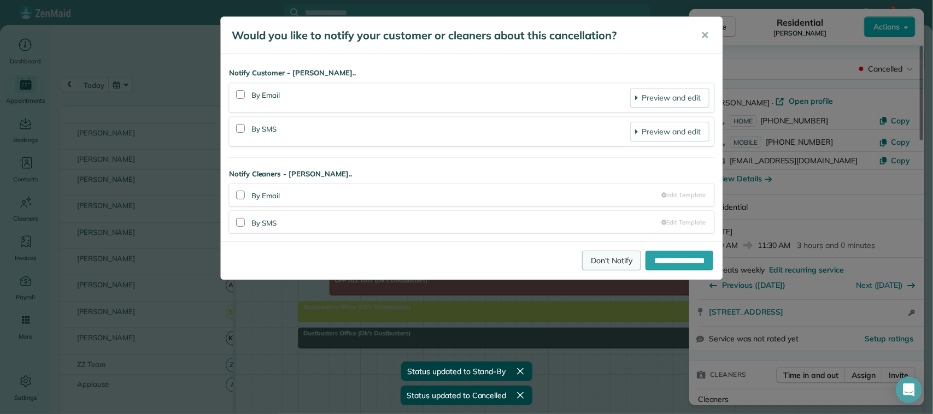
click at [591, 261] on link "Don't Notify" at bounding box center [611, 261] width 59 height 20
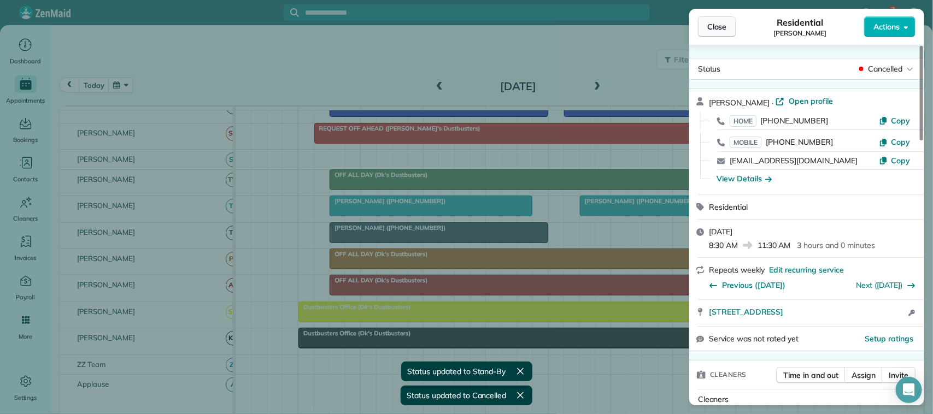
click at [718, 30] on span "Close" at bounding box center [717, 26] width 20 height 11
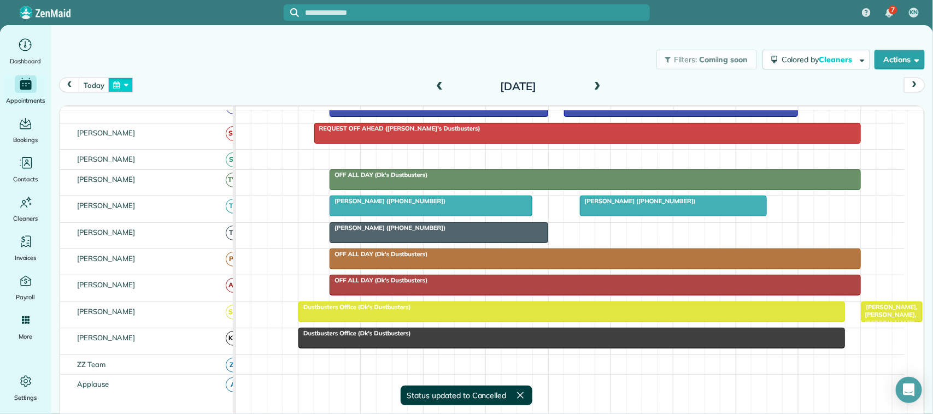
click at [129, 83] on button "button" at bounding box center [120, 85] width 25 height 15
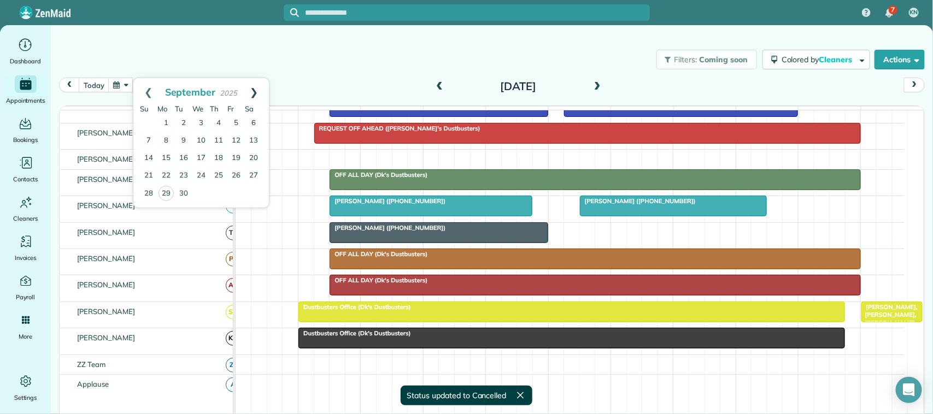
click at [257, 95] on link "Next" at bounding box center [254, 91] width 30 height 27
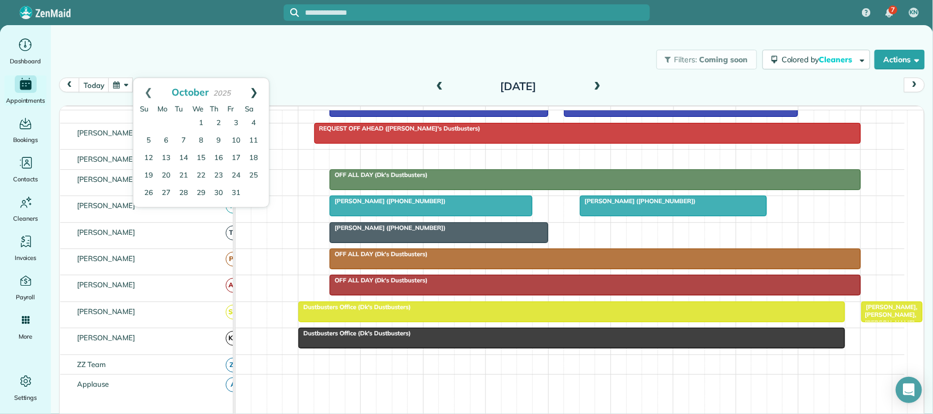
click at [251, 96] on link "Next" at bounding box center [254, 91] width 30 height 27
click at [239, 175] on link "21" at bounding box center [235, 175] width 17 height 17
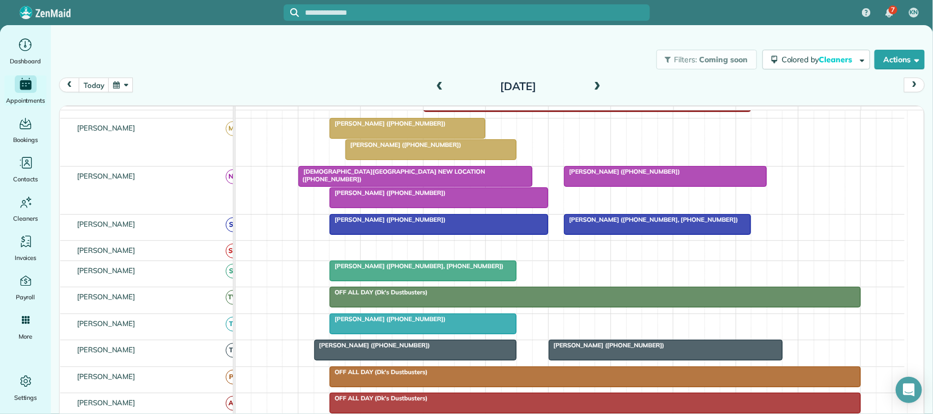
click at [384, 281] on div at bounding box center [423, 271] width 186 height 20
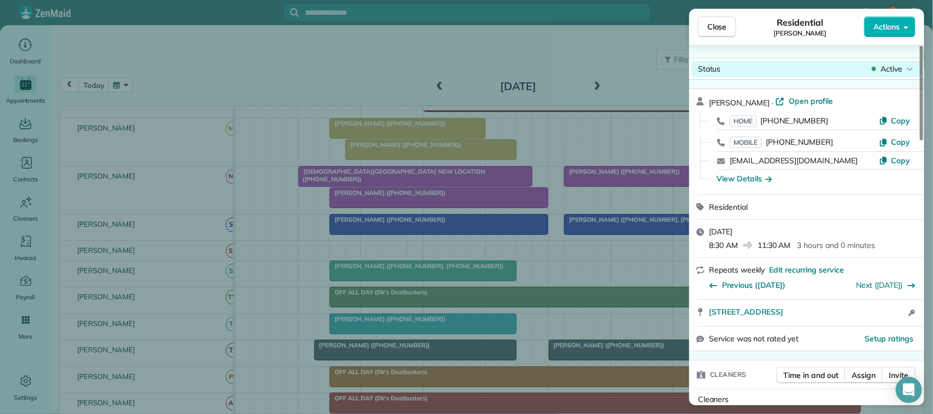
click at [884, 66] on span "Active" at bounding box center [891, 68] width 22 height 11
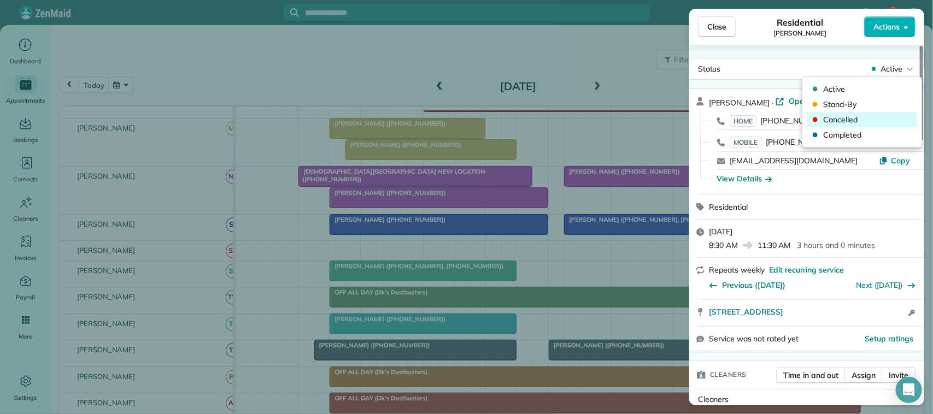
click at [883, 114] on span "Cancelled" at bounding box center [869, 119] width 92 height 11
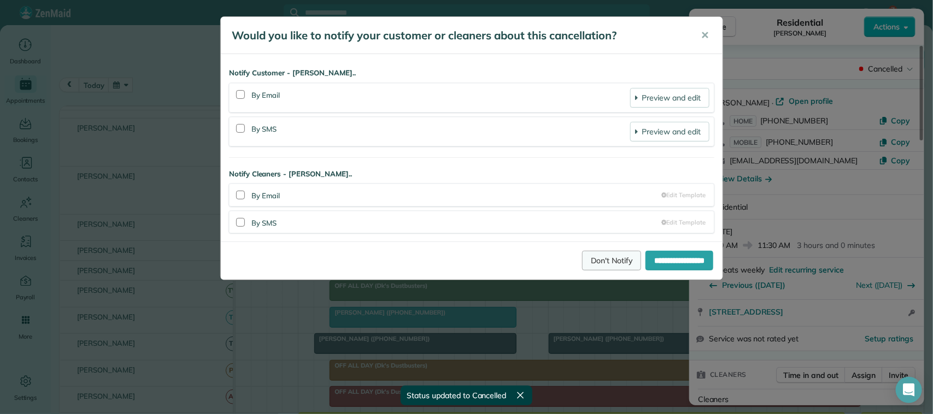
click at [590, 255] on link "Don't Notify" at bounding box center [611, 261] width 59 height 20
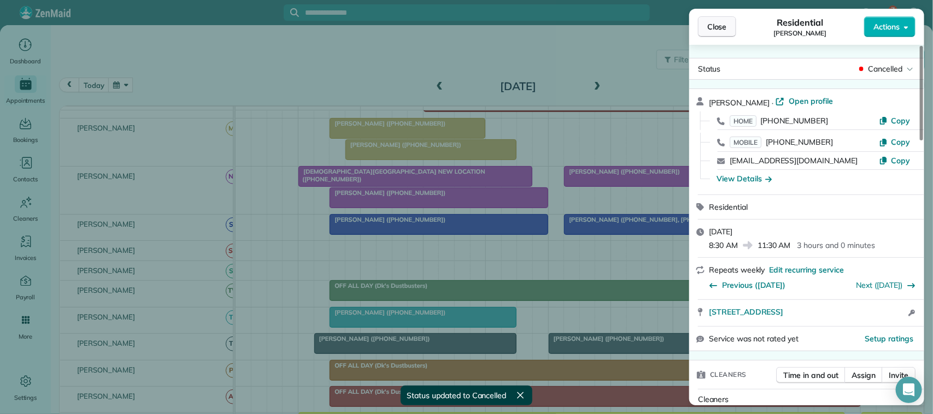
click at [719, 34] on button "Close" at bounding box center [717, 26] width 38 height 21
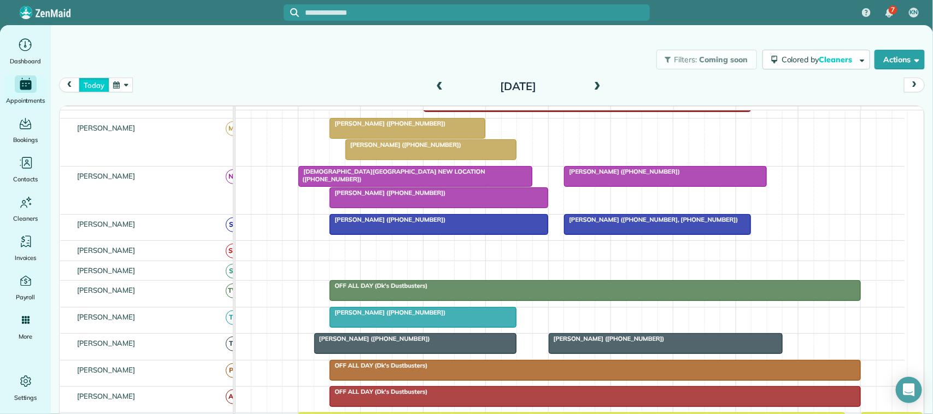
click at [96, 86] on button "today" at bounding box center [94, 85] width 30 height 15
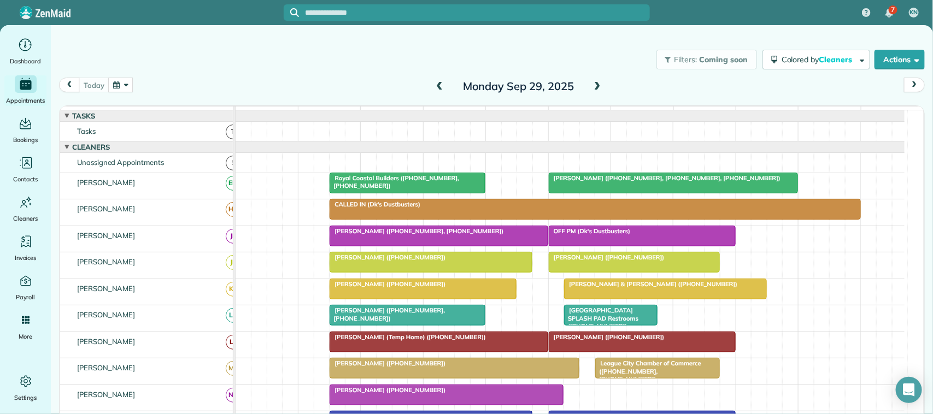
click at [126, 82] on button "button" at bounding box center [120, 85] width 25 height 15
click at [247, 90] on link "Next" at bounding box center [254, 91] width 30 height 27
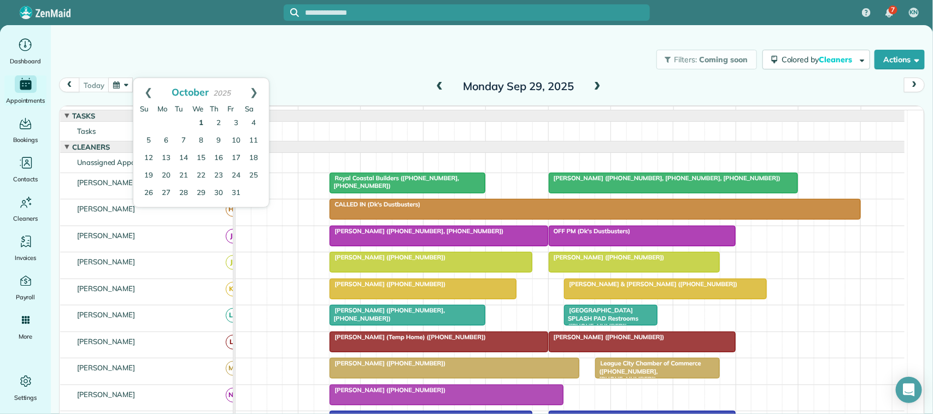
click at [200, 123] on link "1" at bounding box center [200, 123] width 17 height 17
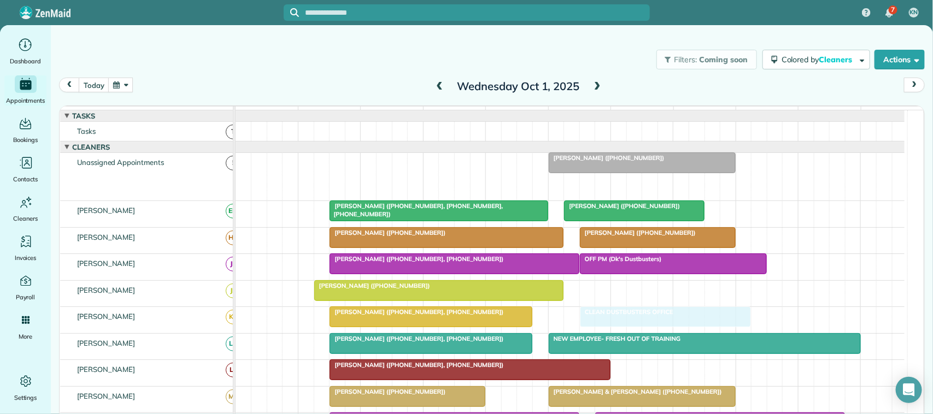
drag, startPoint x: 639, startPoint y: 194, endPoint x: 615, endPoint y: 318, distance: 126.4
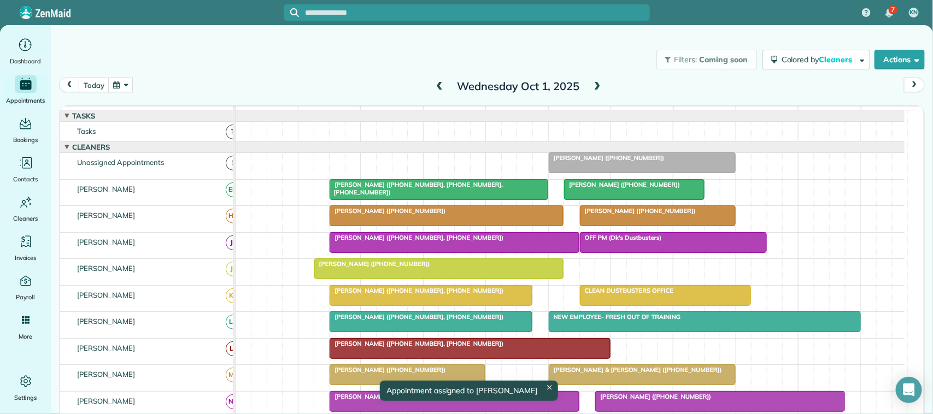
scroll to position [68, 0]
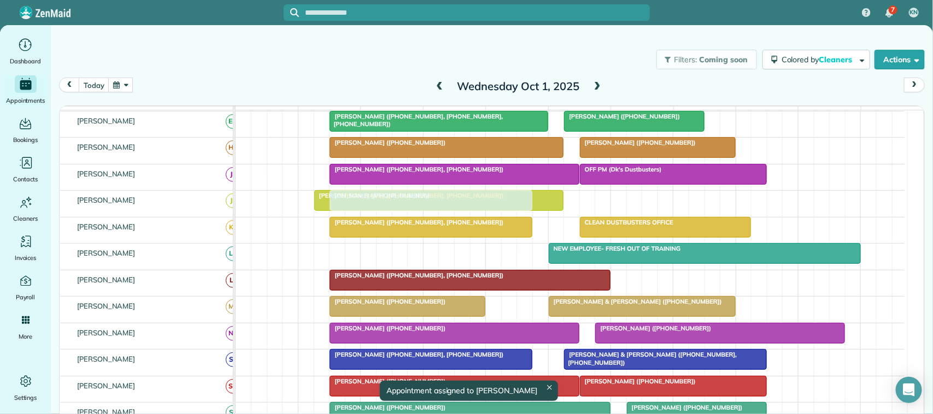
drag, startPoint x: 367, startPoint y: 266, endPoint x: 373, endPoint y: 211, distance: 55.0
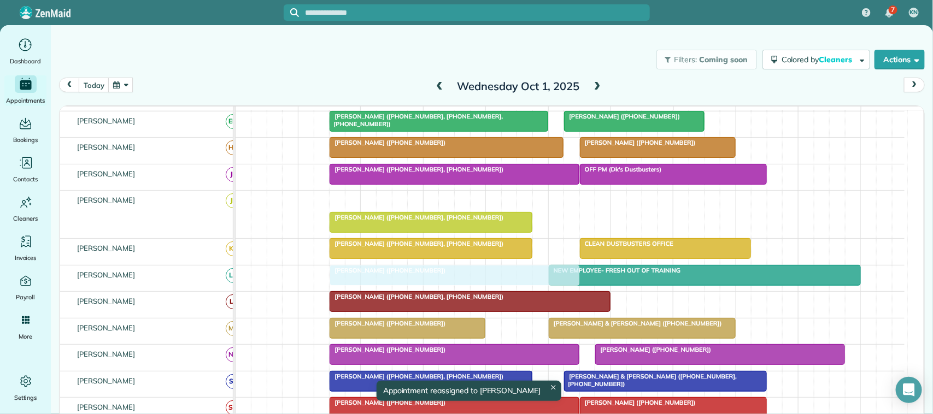
drag, startPoint x: 430, startPoint y: 216, endPoint x: 439, endPoint y: 288, distance: 72.1
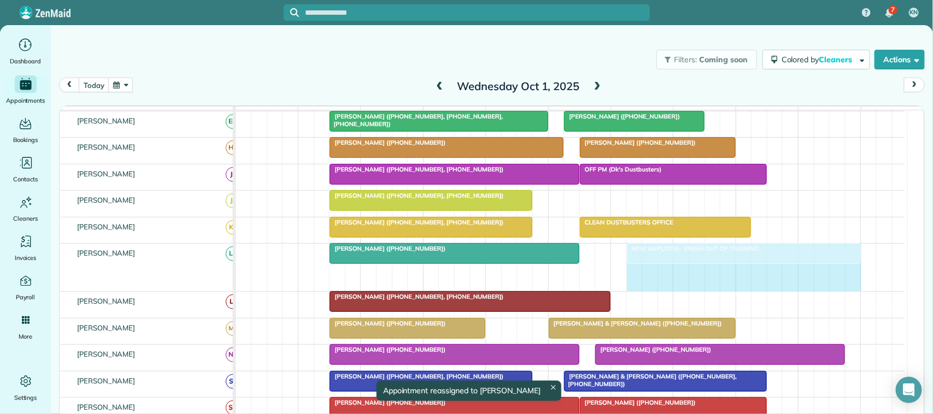
drag, startPoint x: 547, startPoint y: 288, endPoint x: 626, endPoint y: 287, distance: 78.1
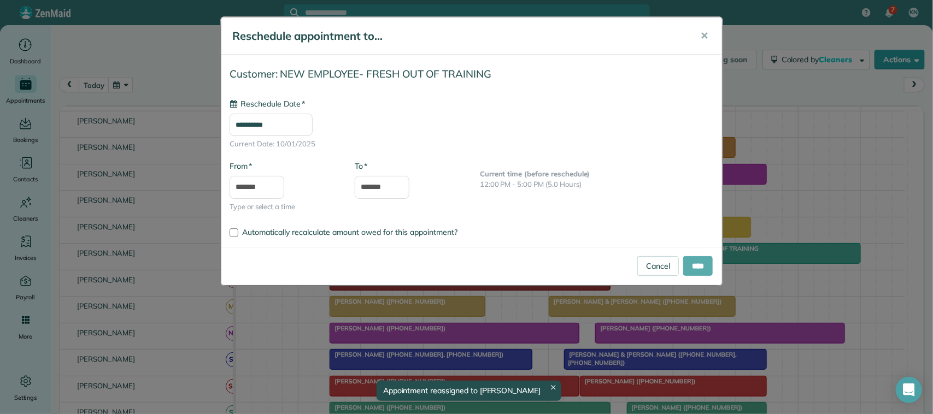
type input "**********"
click at [705, 266] on input "****" at bounding box center [698, 266] width 30 height 20
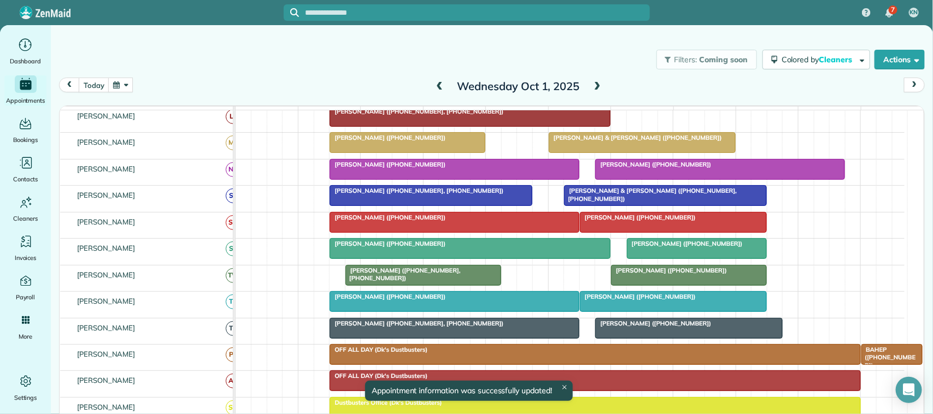
scroll to position [273, 0]
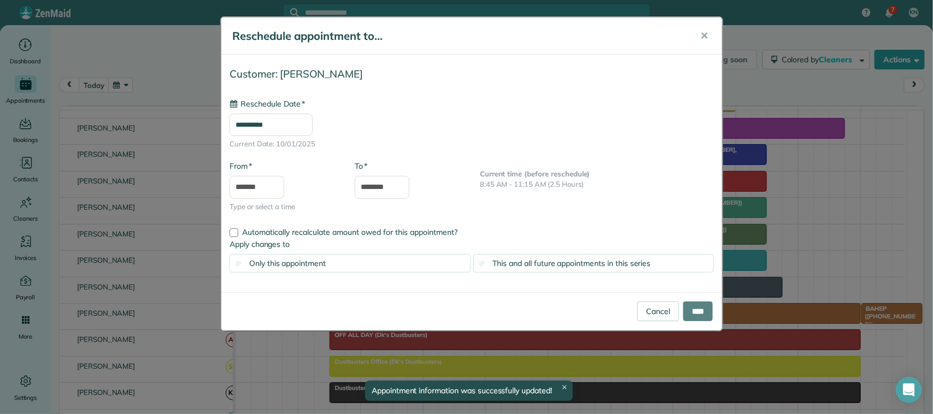
drag, startPoint x: 374, startPoint y: 250, endPoint x: 366, endPoint y: 247, distance: 8.5
type input "**********"
click at [701, 306] on input "****" at bounding box center [698, 311] width 30 height 20
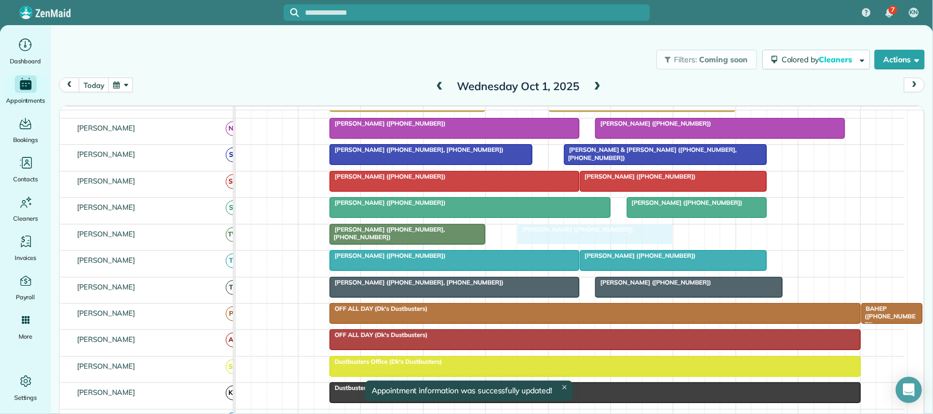
drag, startPoint x: 619, startPoint y: 249, endPoint x: 523, endPoint y: 244, distance: 96.3
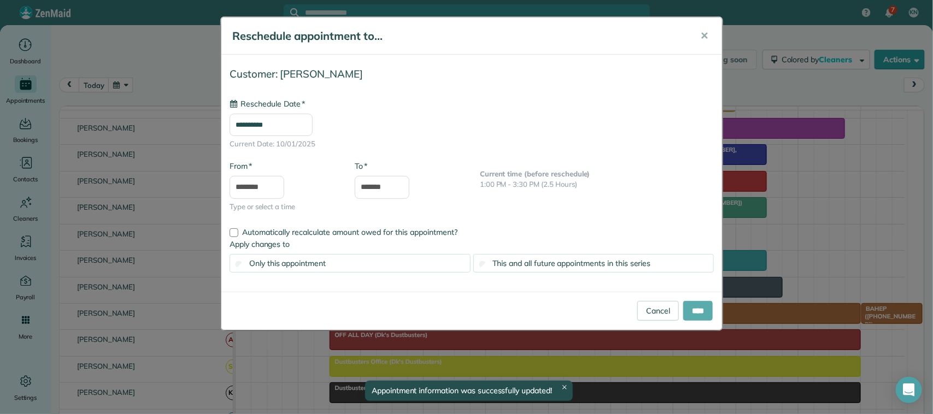
type input "**********"
click at [694, 310] on input "****" at bounding box center [698, 311] width 30 height 20
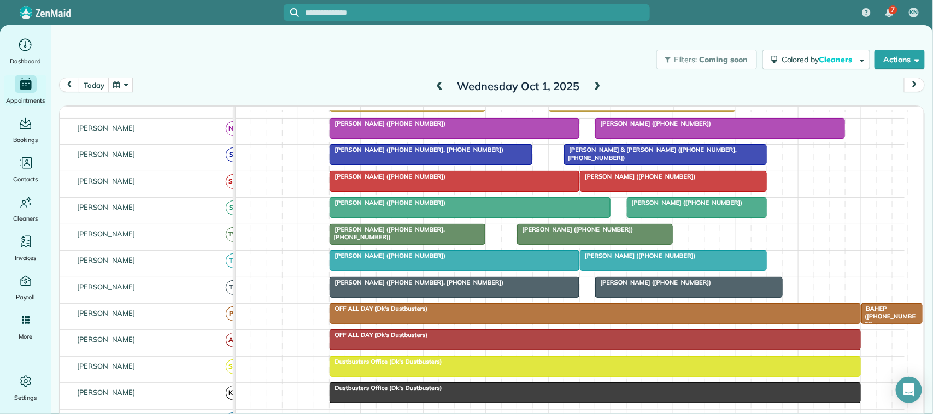
click at [373, 270] on div at bounding box center [454, 261] width 249 height 20
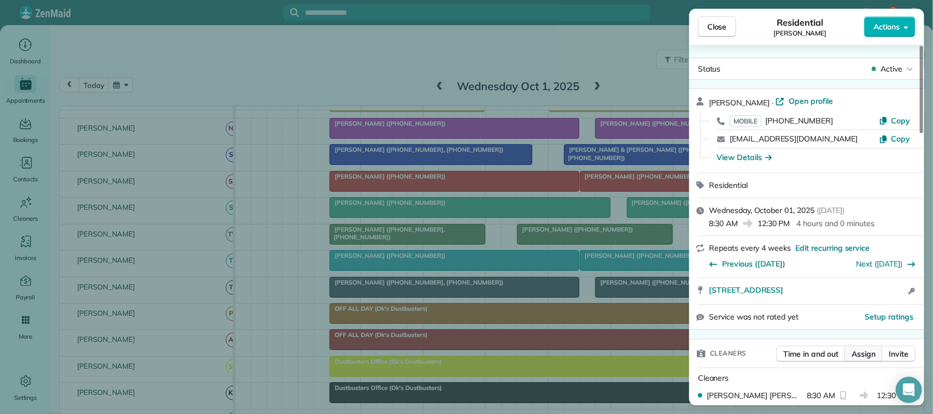
click at [865, 358] on span "Assign" at bounding box center [863, 354] width 24 height 11
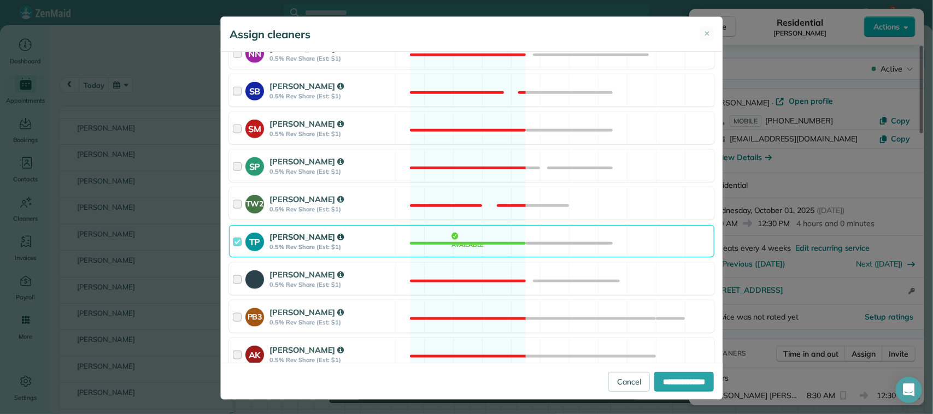
scroll to position [478, 0]
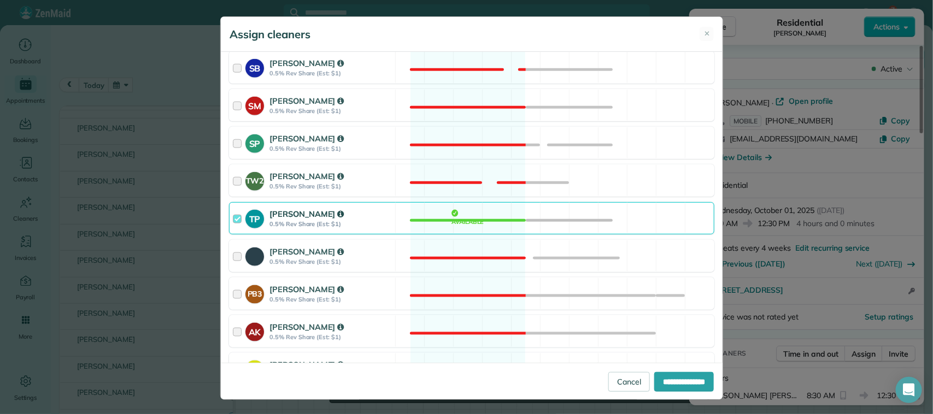
click at [394, 229] on div "TP [PERSON_NAME] 0.5% Rev Share (Est: $1) Available" at bounding box center [471, 218] width 485 height 32
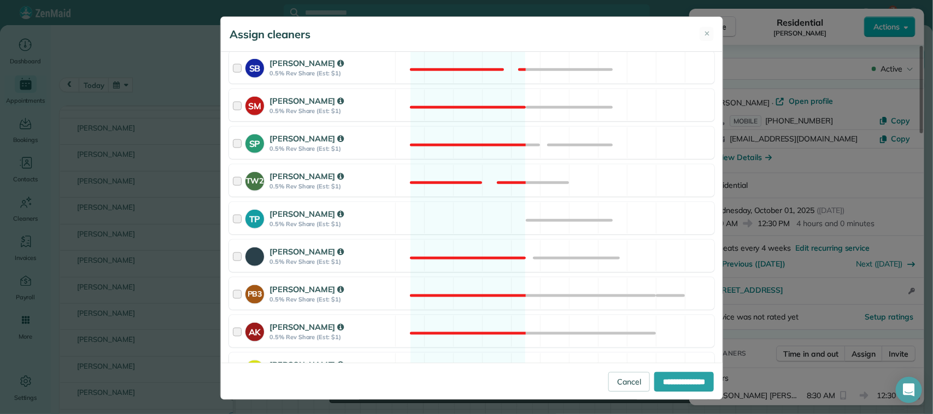
click at [656, 370] on div "**********" at bounding box center [472, 381] width 502 height 37
click at [661, 374] on input "**********" at bounding box center [684, 382] width 60 height 20
type input "**********"
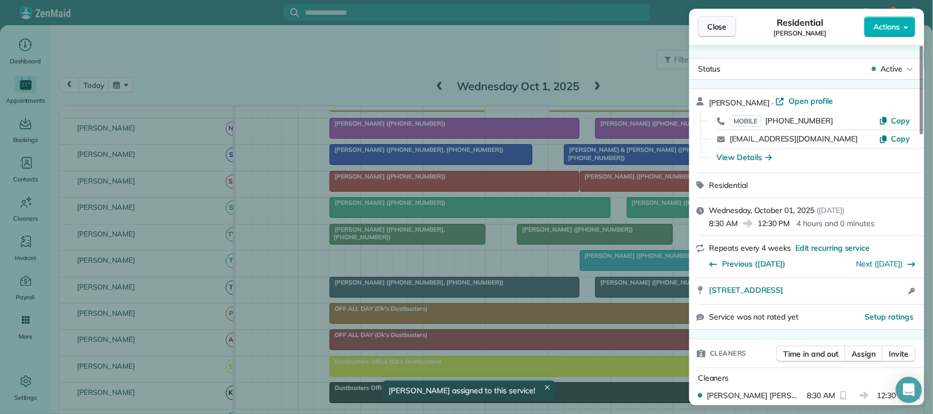
click at [717, 23] on span "Close" at bounding box center [717, 26] width 20 height 11
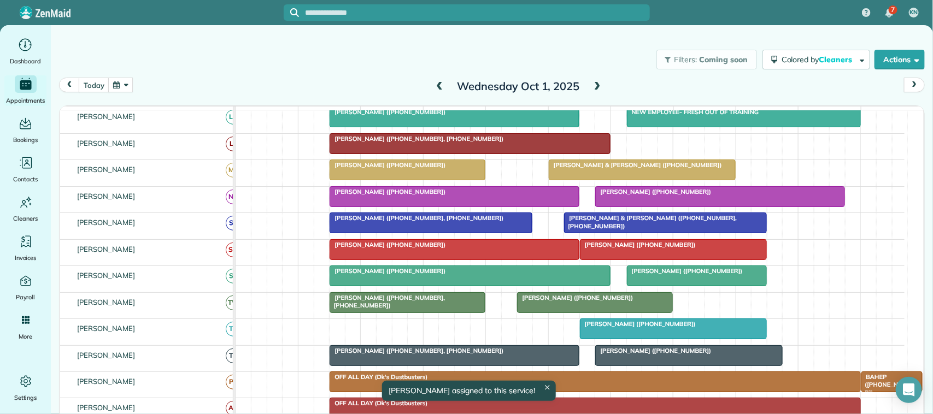
scroll to position [328, 0]
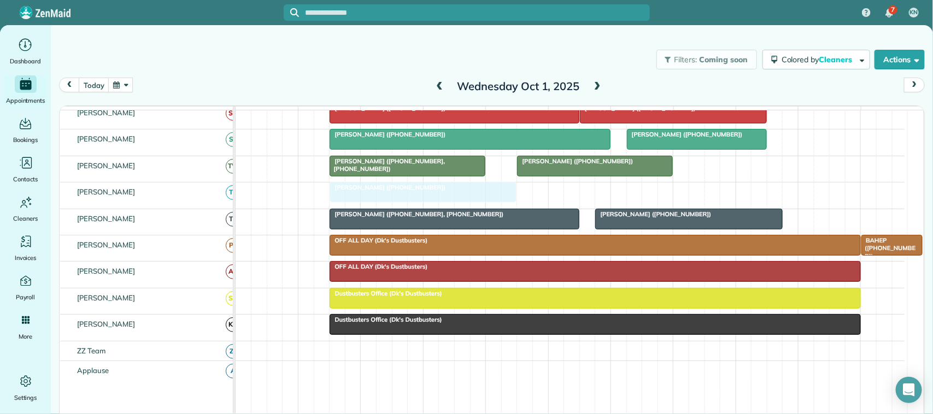
drag, startPoint x: 626, startPoint y: 211, endPoint x: 381, endPoint y: 205, distance: 244.3
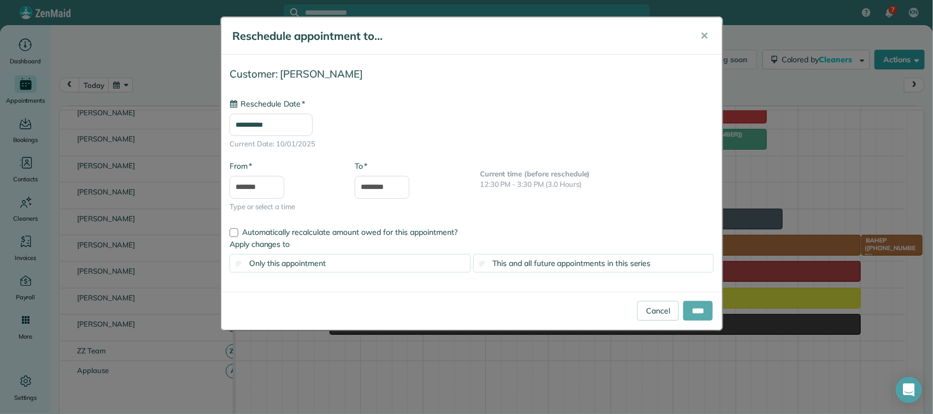
type input "**********"
click at [706, 308] on input "****" at bounding box center [698, 311] width 30 height 20
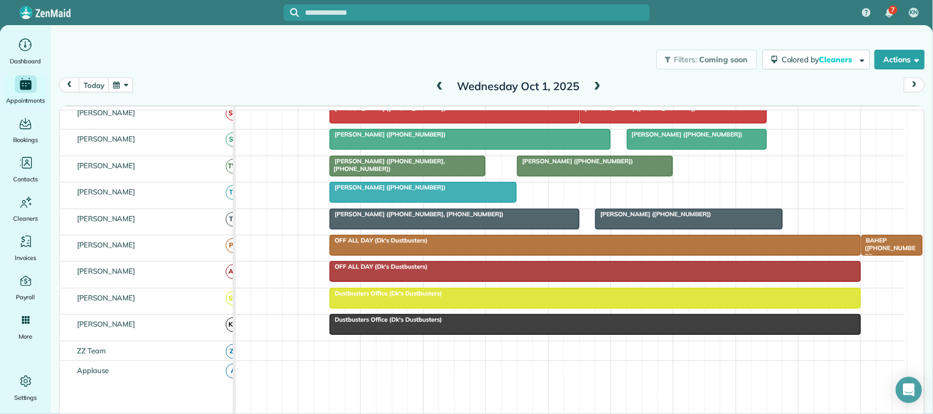
click at [593, 87] on span at bounding box center [597, 87] width 12 height 10
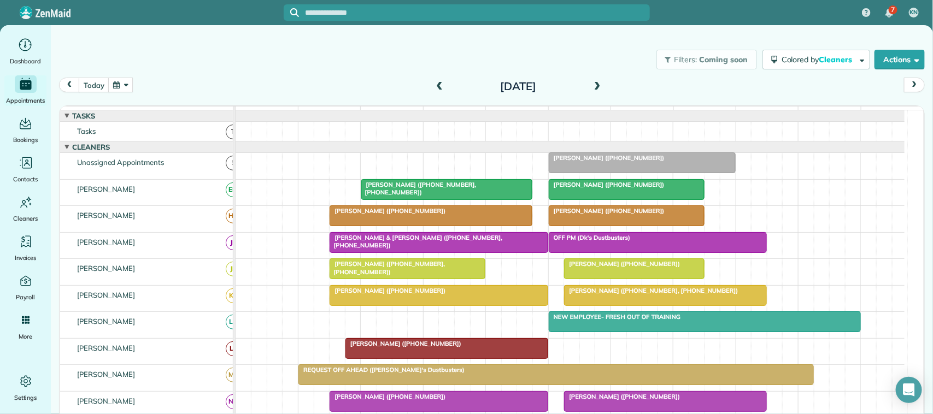
click at [633, 173] on div at bounding box center [642, 163] width 186 height 20
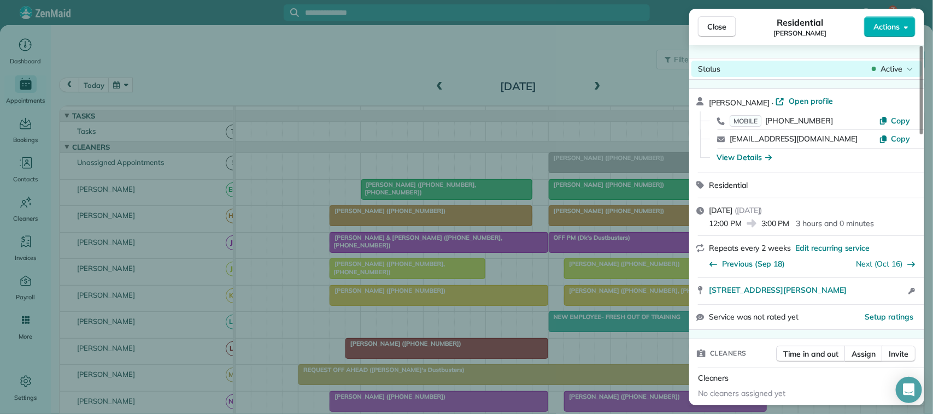
click at [896, 69] on span "Active" at bounding box center [891, 68] width 22 height 11
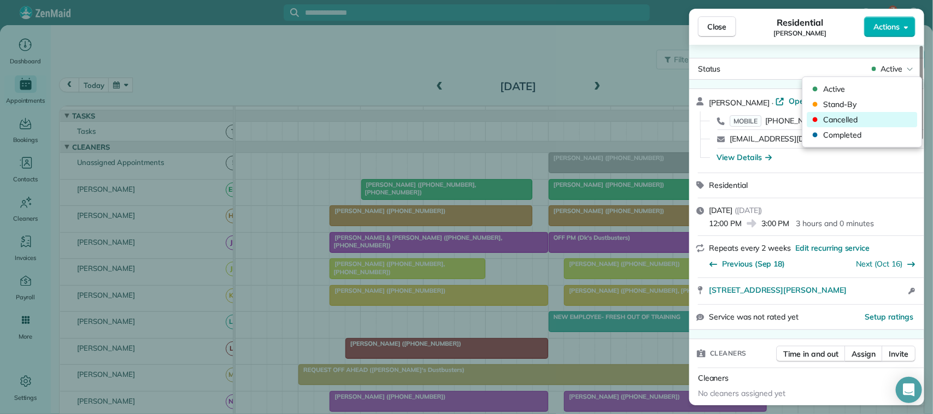
click at [889, 121] on span "Cancelled" at bounding box center [869, 119] width 92 height 11
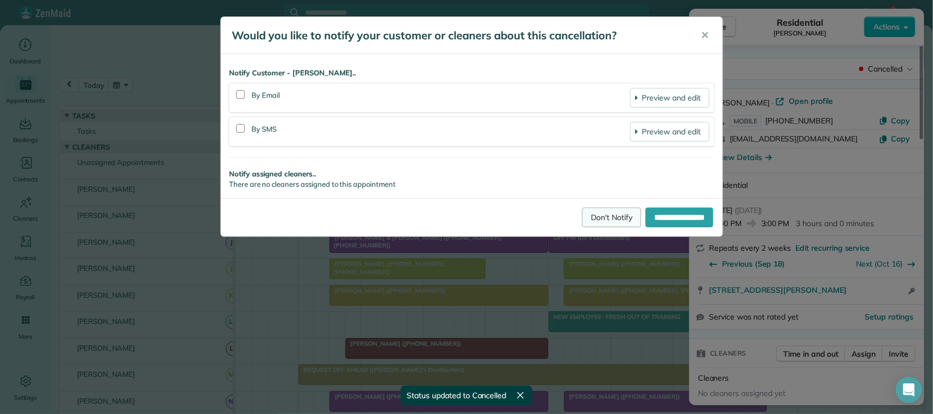
click at [601, 212] on link "Don't Notify" at bounding box center [611, 218] width 59 height 20
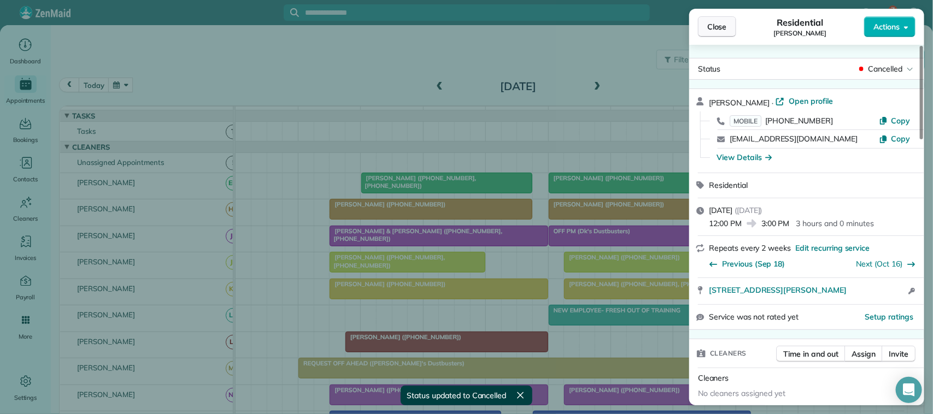
click at [727, 28] on button "Close" at bounding box center [717, 26] width 38 height 21
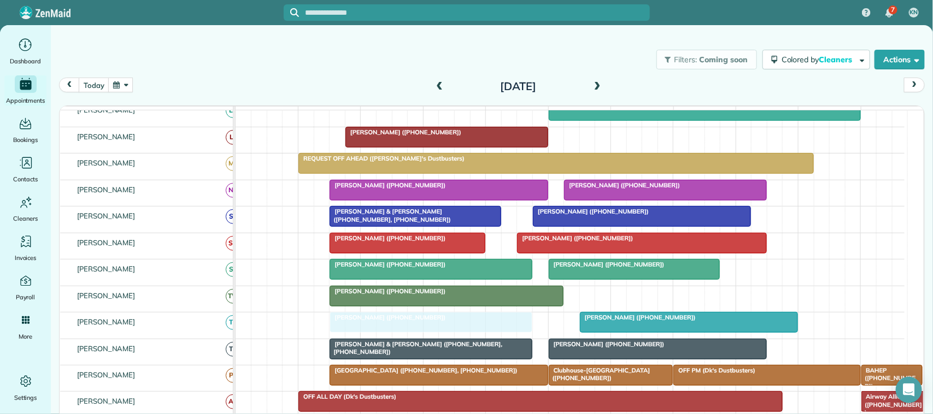
drag, startPoint x: 394, startPoint y: 219, endPoint x: 402, endPoint y: 326, distance: 107.9
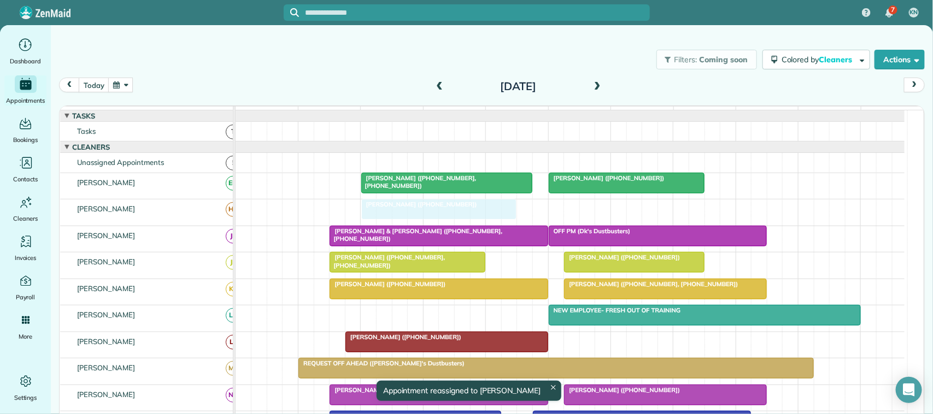
drag, startPoint x: 593, startPoint y: 219, endPoint x: 414, endPoint y: 224, distance: 179.8
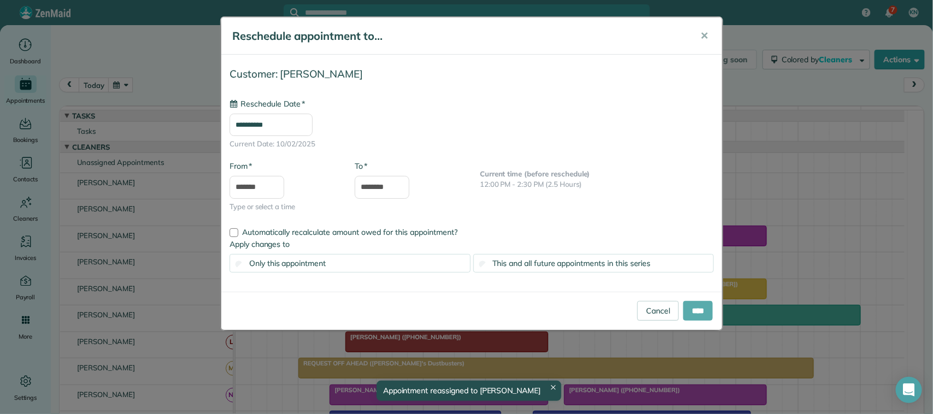
type input "**********"
click at [689, 308] on input "****" at bounding box center [698, 311] width 30 height 20
type input "**********"
click at [685, 305] on input "****" at bounding box center [698, 311] width 30 height 20
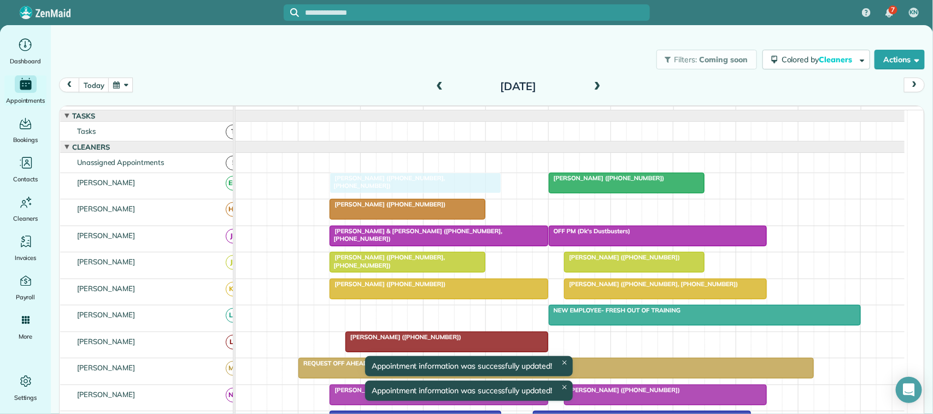
drag, startPoint x: 465, startPoint y: 202, endPoint x: 436, endPoint y: 199, distance: 29.6
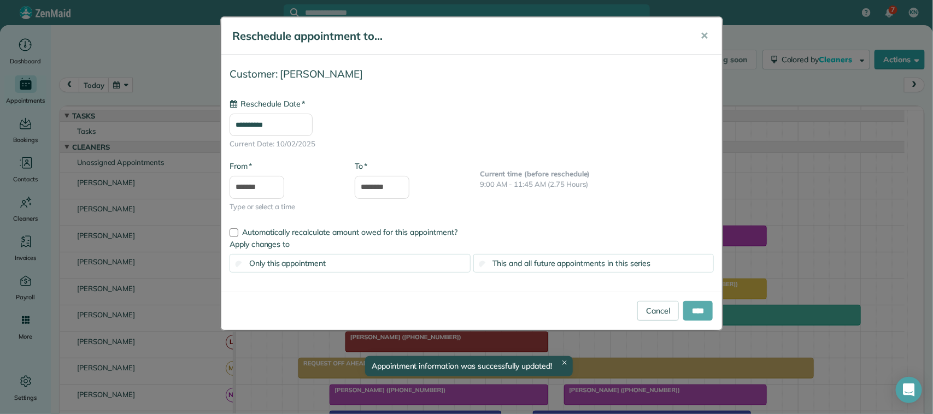
type input "**********"
click at [697, 317] on input "****" at bounding box center [698, 311] width 30 height 20
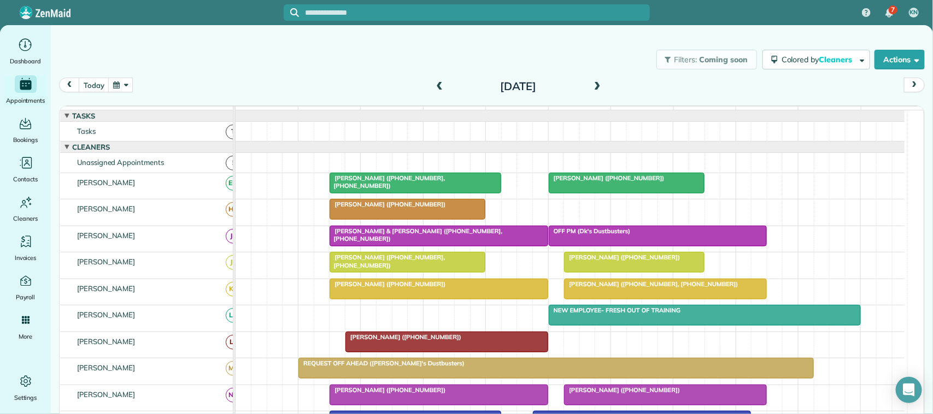
click at [598, 85] on div "[DATE]" at bounding box center [517, 86] width 175 height 17
click at [594, 85] on span at bounding box center [597, 87] width 12 height 10
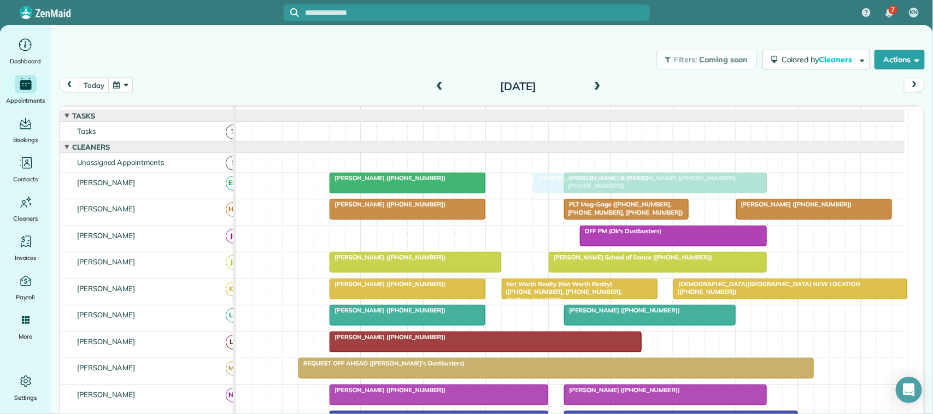
drag, startPoint x: 601, startPoint y: 300, endPoint x: 577, endPoint y: 194, distance: 108.6
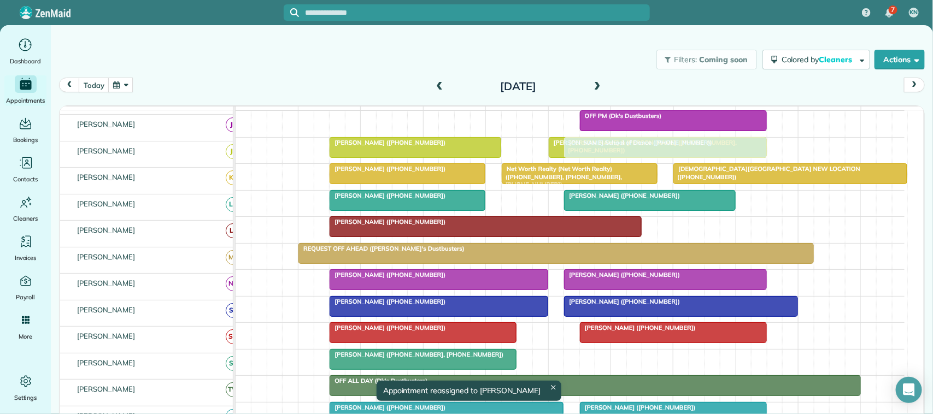
scroll to position [137, 0]
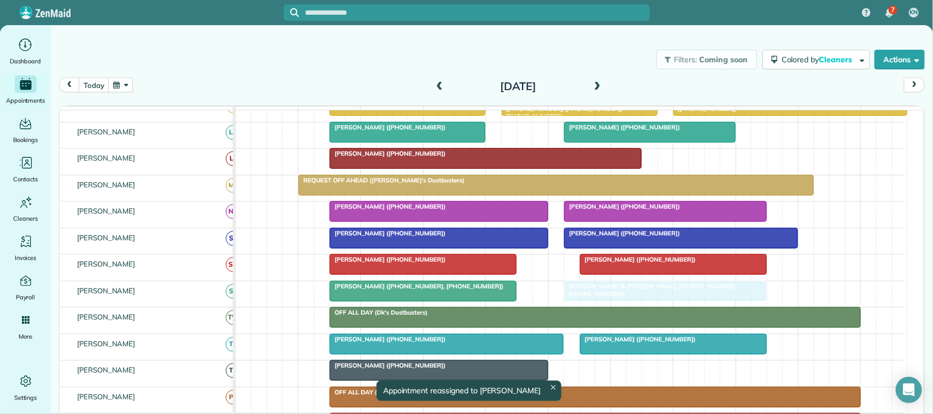
drag, startPoint x: 635, startPoint y: 216, endPoint x: 632, endPoint y: 316, distance: 99.5
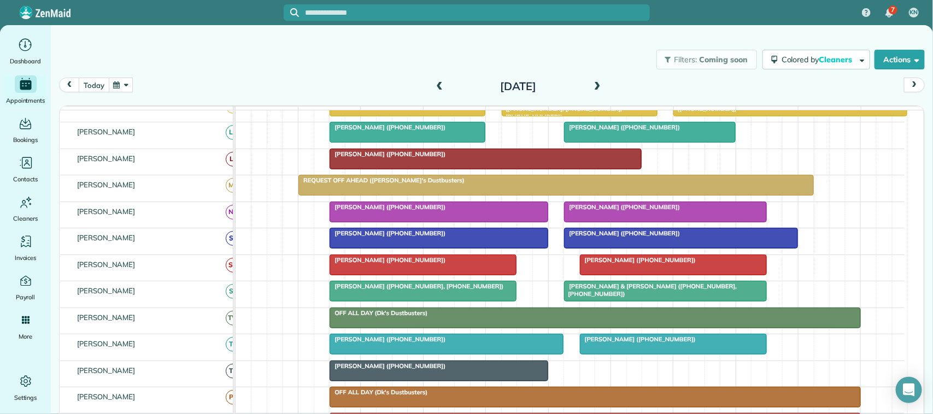
click at [93, 91] on button "today" at bounding box center [94, 85] width 30 height 15
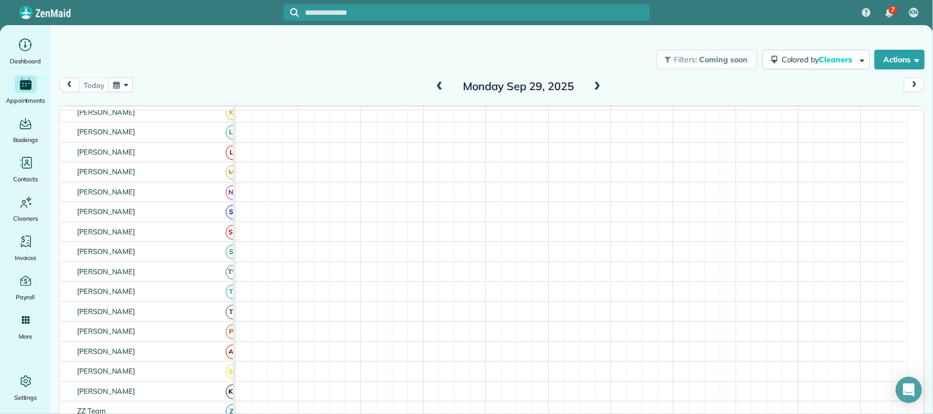
click at [154, 80] on div "[DATE] [DATE]" at bounding box center [491, 88] width 865 height 21
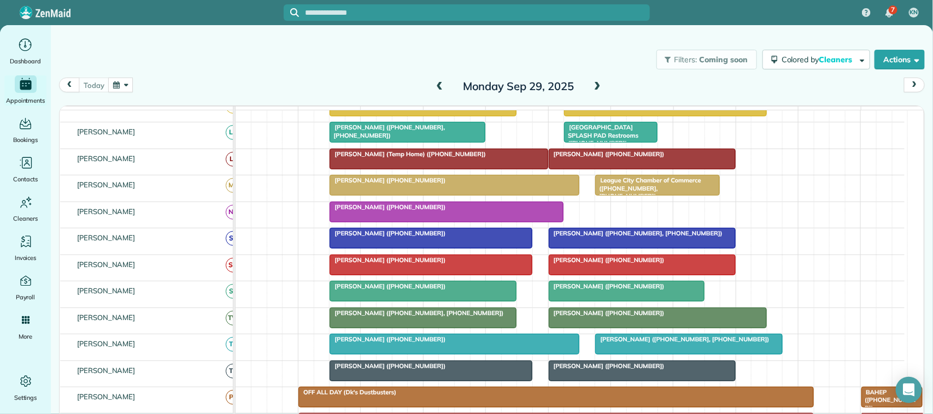
click at [126, 89] on button "button" at bounding box center [120, 85] width 25 height 15
click at [638, 264] on span "[PERSON_NAME] ([PHONE_NUMBER])" at bounding box center [606, 260] width 117 height 8
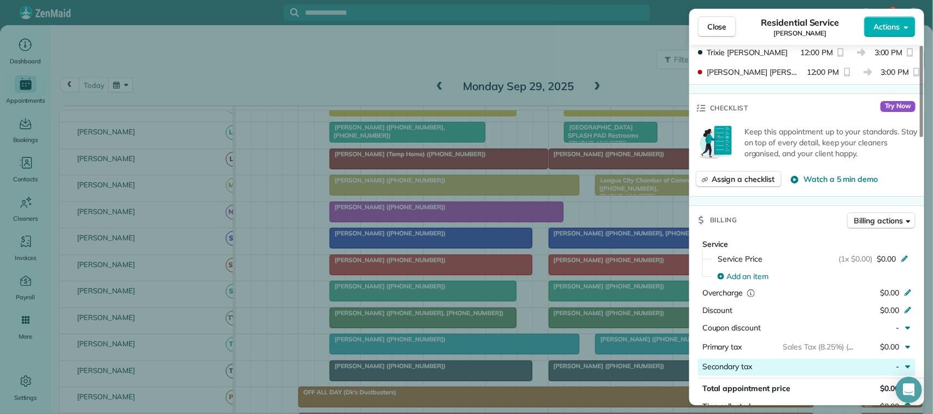
scroll to position [410, 0]
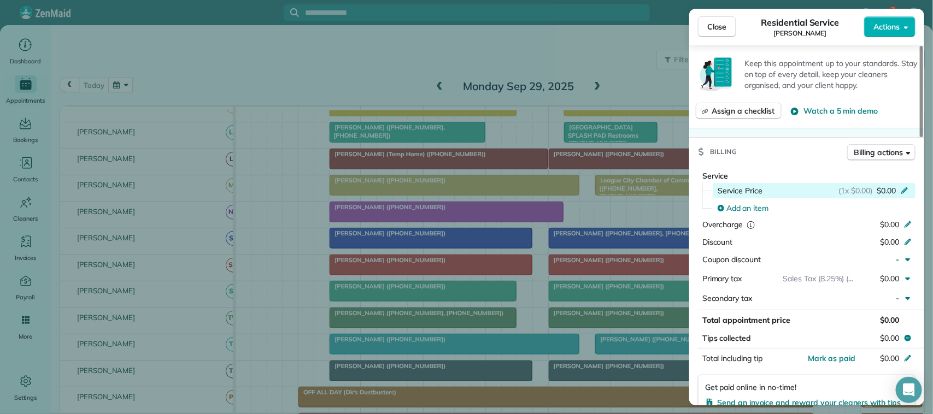
click at [887, 196] on span "$0.00" at bounding box center [885, 190] width 19 height 11
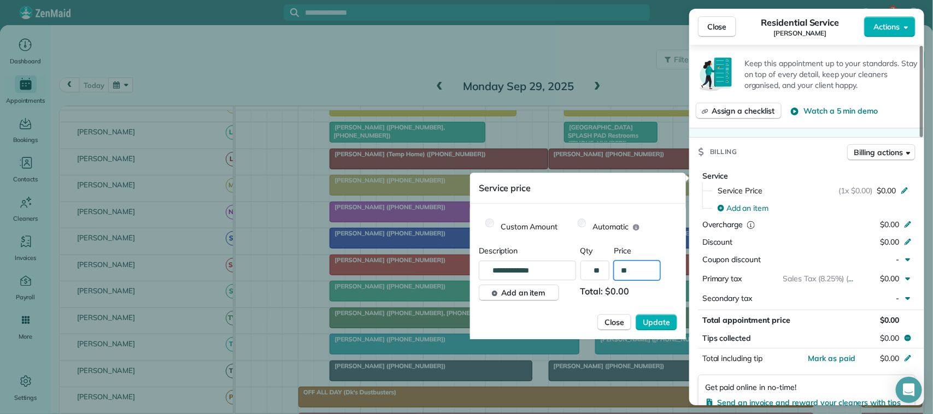
click at [638, 268] on input "**" at bounding box center [636, 271] width 46 height 20
type input "****"
click at [635, 314] on button "Update" at bounding box center [656, 322] width 42 height 16
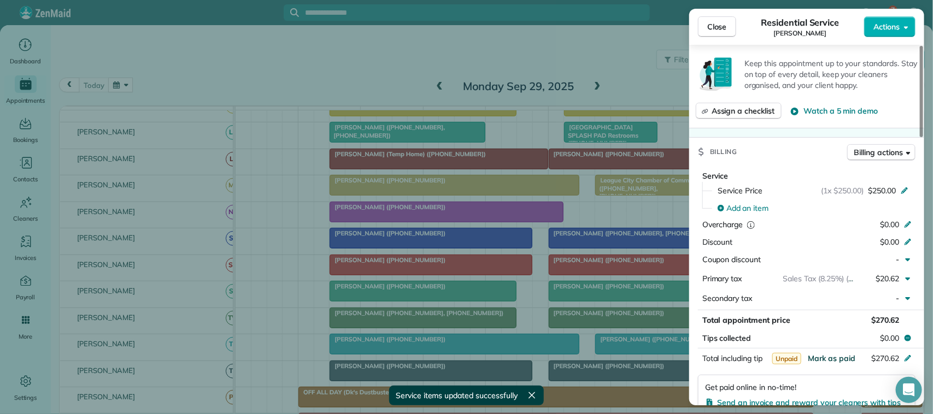
click at [840, 359] on span "Mark as paid" at bounding box center [831, 358] width 48 height 10
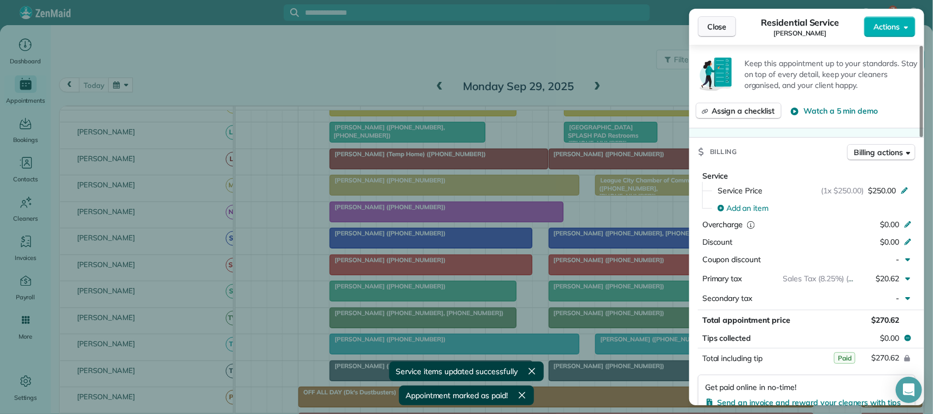
click at [713, 29] on span "Close" at bounding box center [717, 26] width 20 height 11
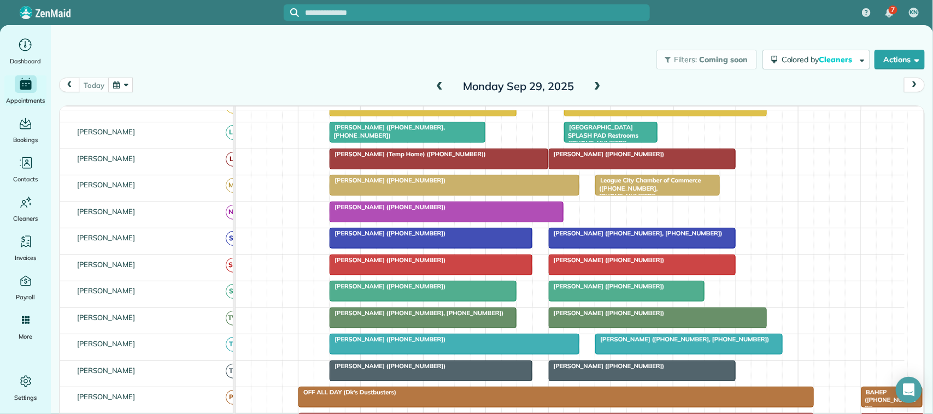
click at [129, 85] on button "button" at bounding box center [120, 85] width 25 height 15
click at [237, 176] on link "26" at bounding box center [235, 175] width 17 height 17
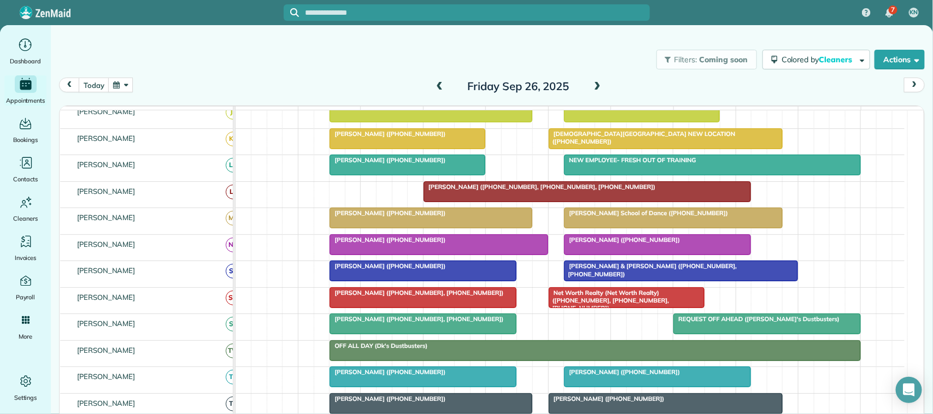
scroll to position [183, 0]
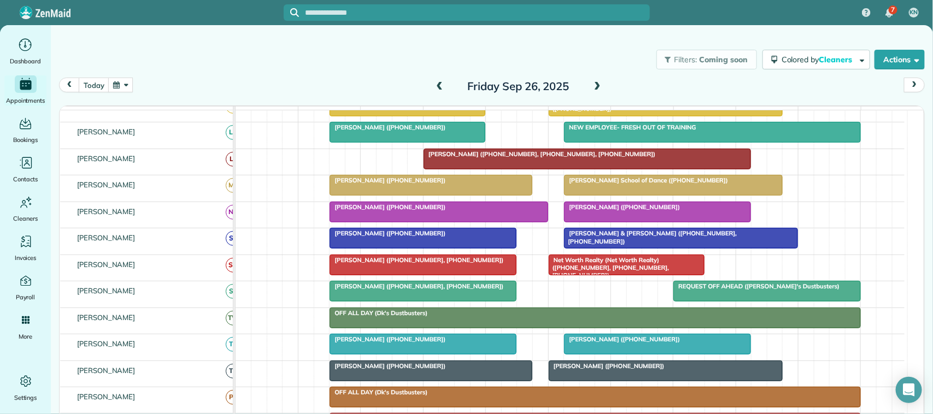
click at [397, 264] on span "[PERSON_NAME] ([PHONE_NUMBER], [PHONE_NUMBER])" at bounding box center [416, 260] width 175 height 8
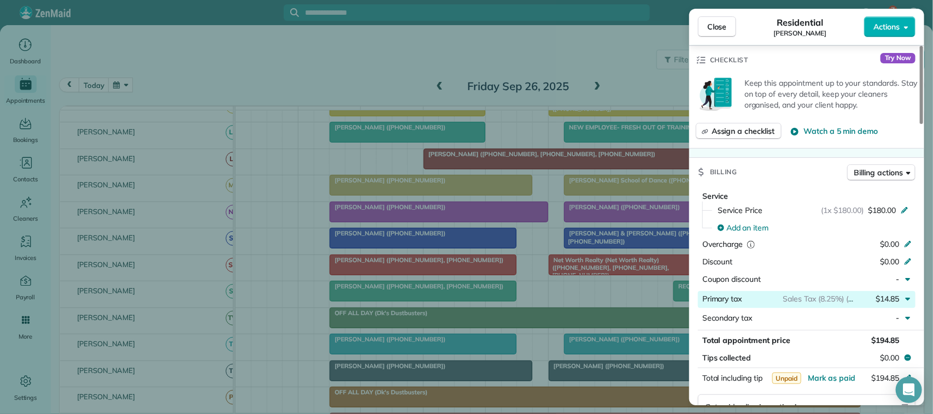
scroll to position [410, 0]
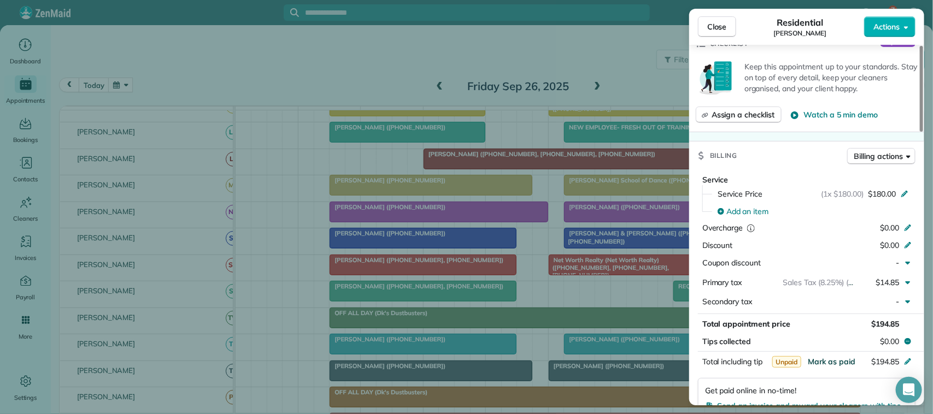
click at [841, 366] on span "Mark as paid" at bounding box center [831, 362] width 48 height 10
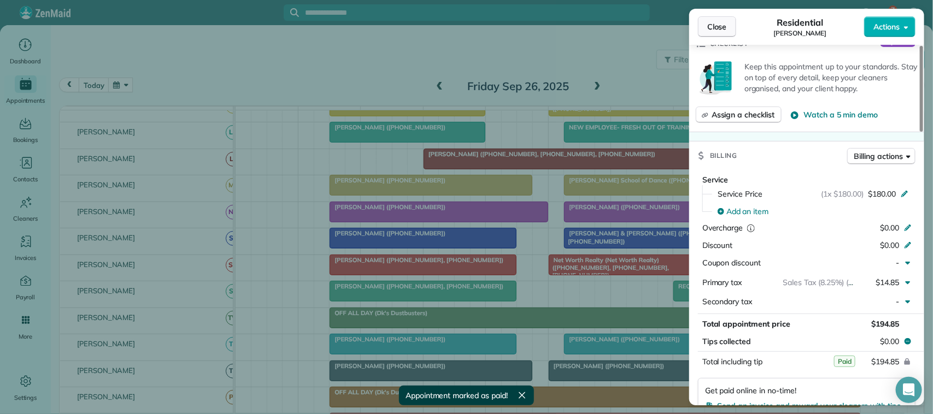
click at [725, 36] on button "Close" at bounding box center [717, 26] width 38 height 21
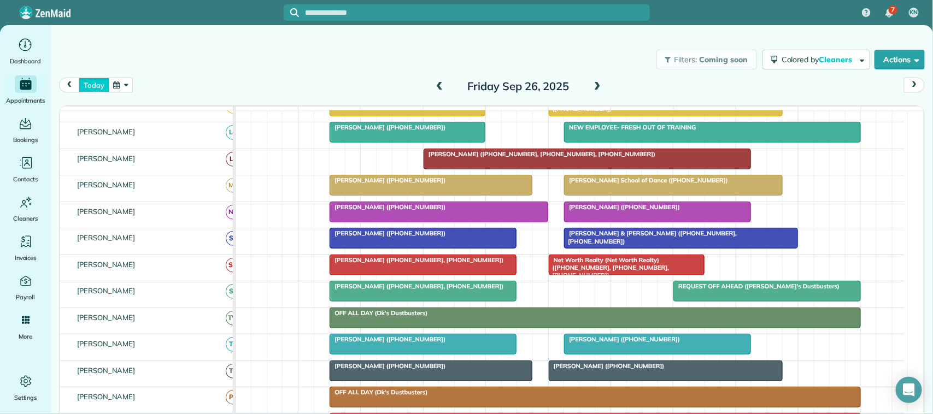
click at [93, 80] on button "today" at bounding box center [94, 85] width 30 height 15
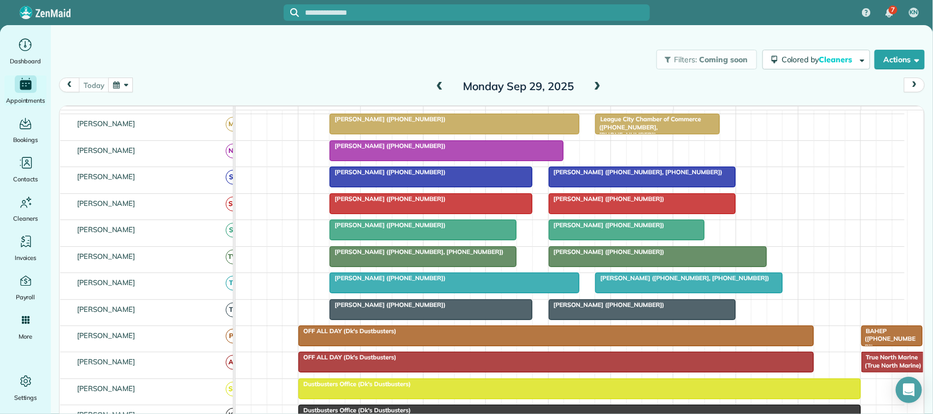
scroll to position [251, 0]
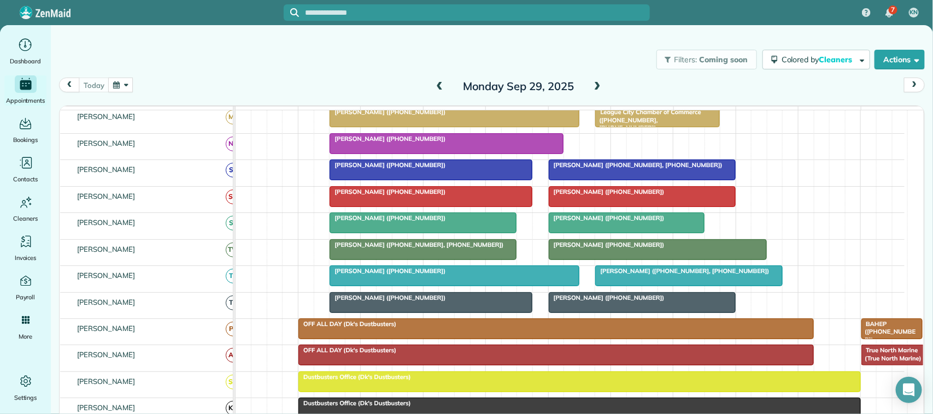
click at [365, 286] on div at bounding box center [454, 276] width 249 height 20
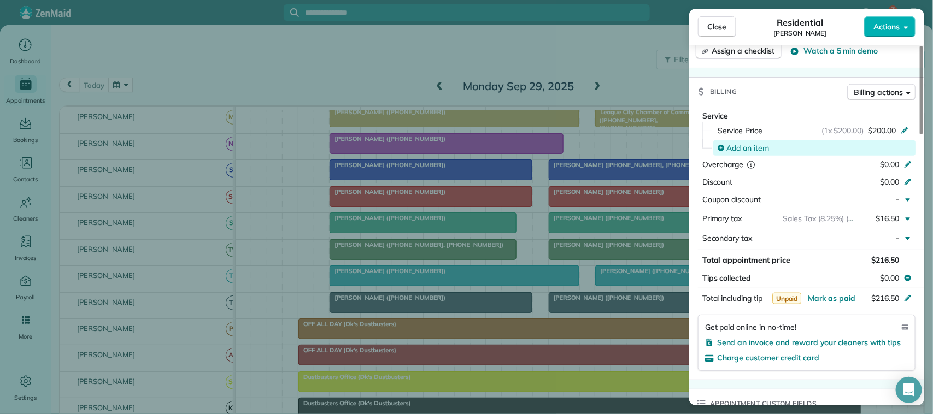
scroll to position [478, 0]
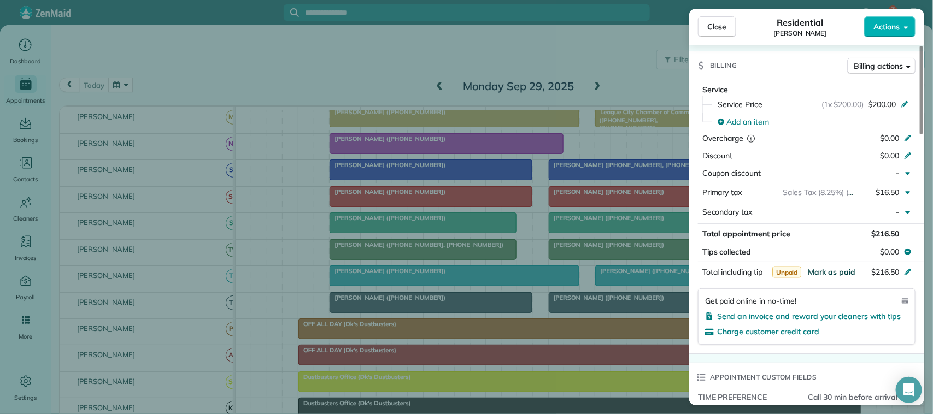
click at [837, 273] on span "Mark as paid" at bounding box center [831, 272] width 48 height 10
click at [722, 20] on button "Close" at bounding box center [717, 26] width 38 height 21
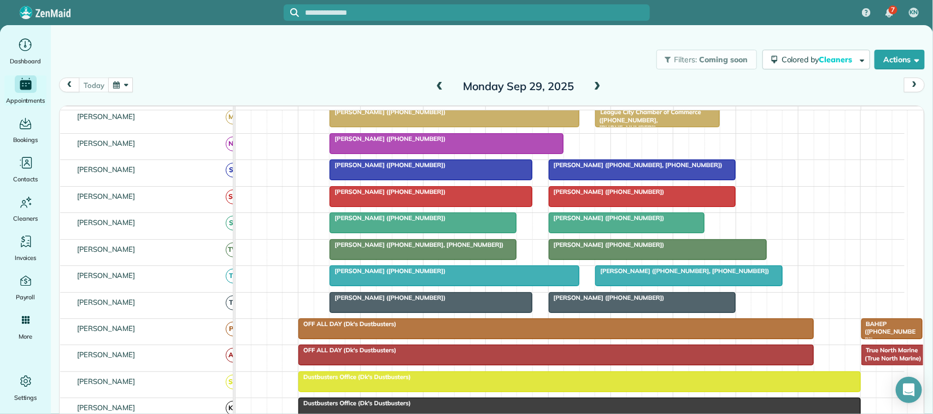
click at [115, 87] on button "button" at bounding box center [120, 85] width 25 height 15
click at [236, 175] on link "26" at bounding box center [235, 175] width 17 height 17
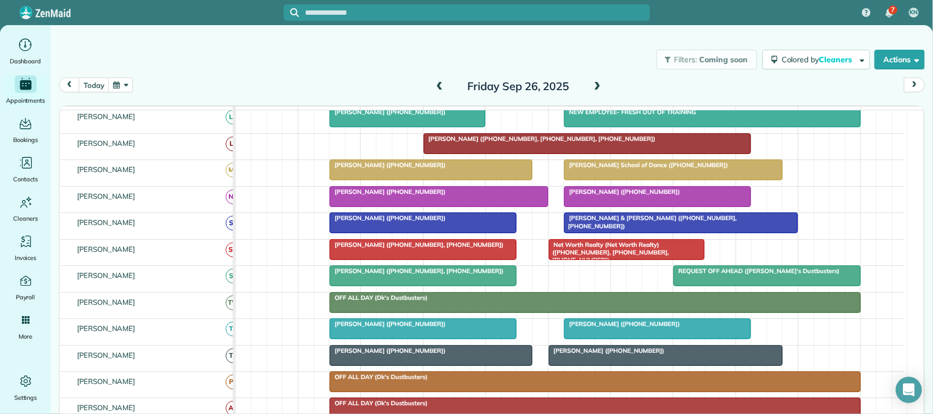
scroll to position [244, 0]
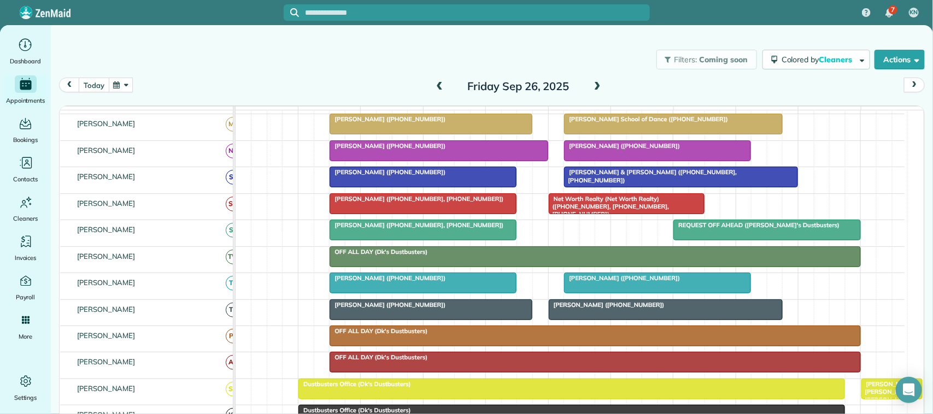
click at [90, 91] on button "today" at bounding box center [94, 85] width 30 height 15
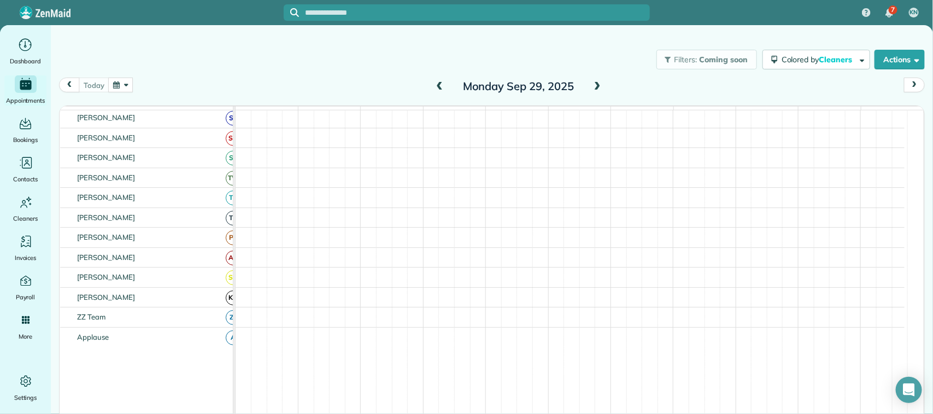
scroll to position [198, 0]
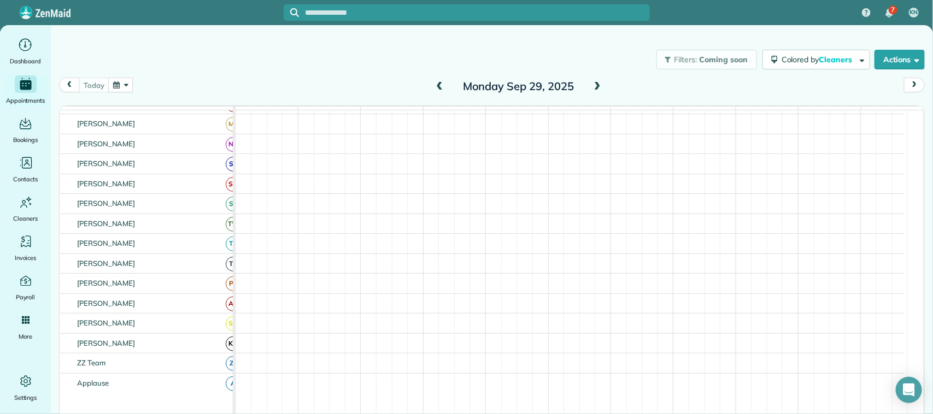
click at [241, 71] on div "Filters: Coming soon Colored by Cleaners Color by Cleaner Color by Team Color b…" at bounding box center [492, 60] width 882 height 36
